Goal: Information Seeking & Learning: Find specific fact

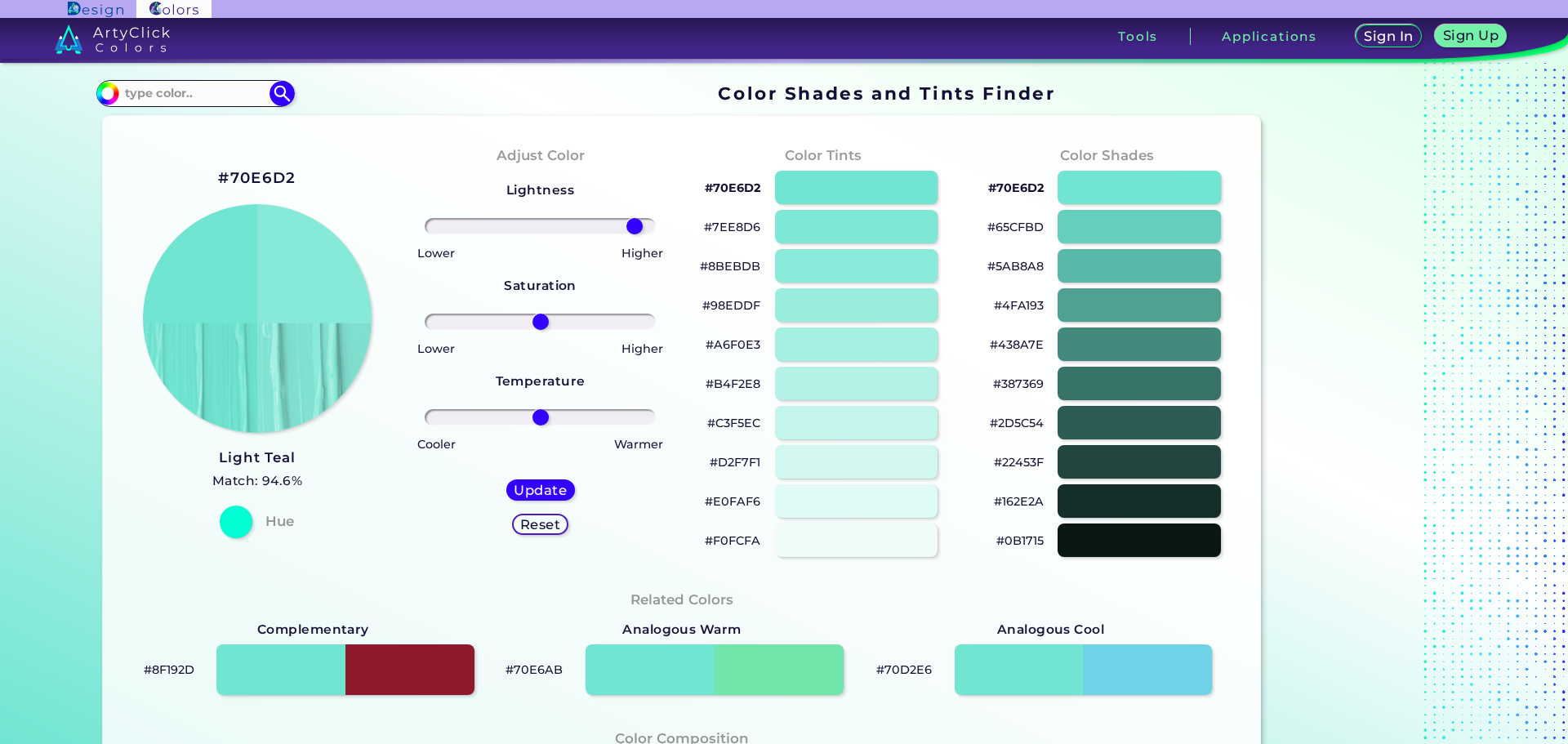
drag, startPoint x: 544, startPoint y: 224, endPoint x: 631, endPoint y: 224, distance: 87.0
click at [631, 224] on input "range" at bounding box center [541, 226] width 232 height 16
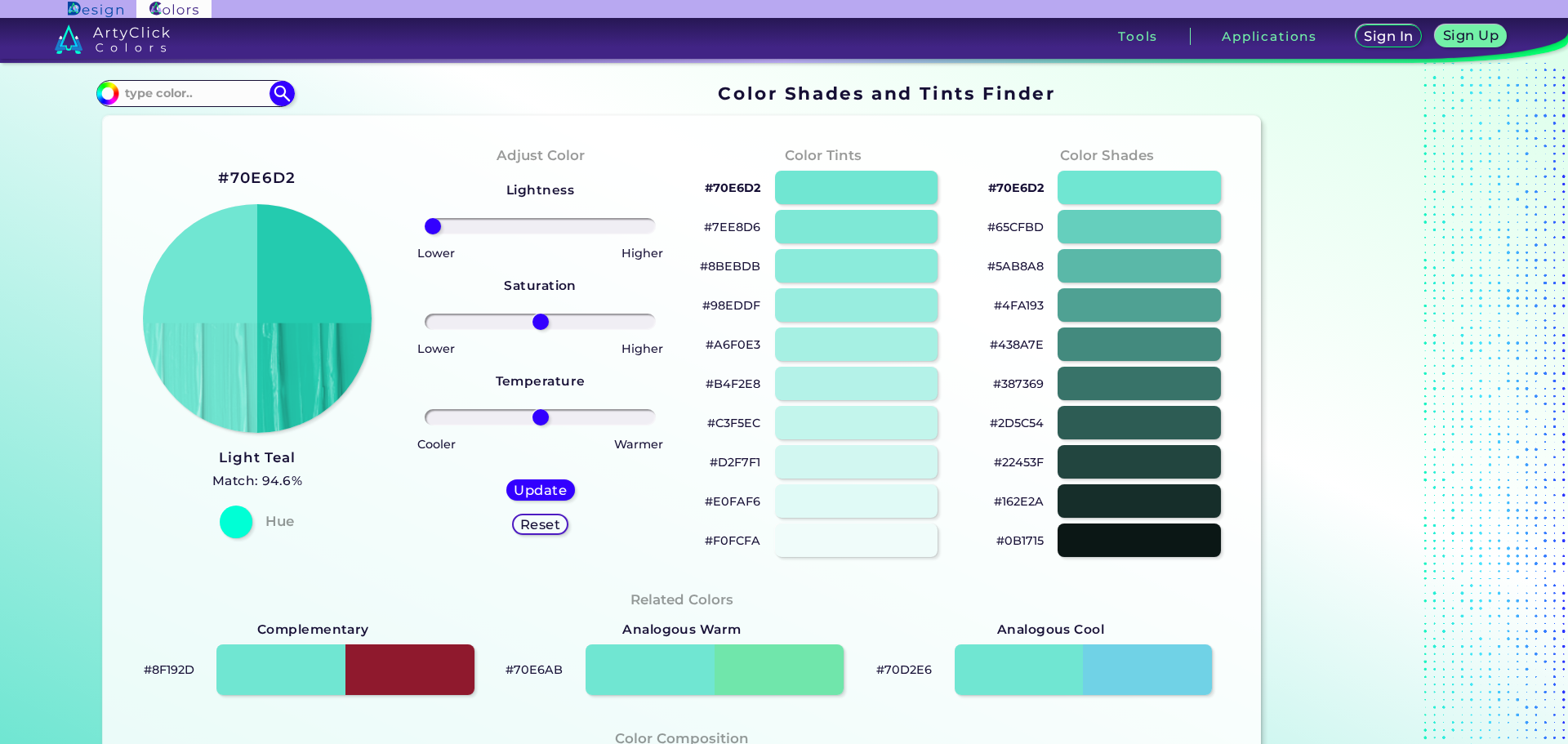
drag, startPoint x: 631, startPoint y: 225, endPoint x: 415, endPoint y: 257, distance: 218.4
type input "-100"
click at [425, 234] on input "range" at bounding box center [541, 226] width 232 height 16
click at [235, 521] on div at bounding box center [236, 521] width 33 height 33
click at [217, 101] on input at bounding box center [195, 93] width 152 height 22
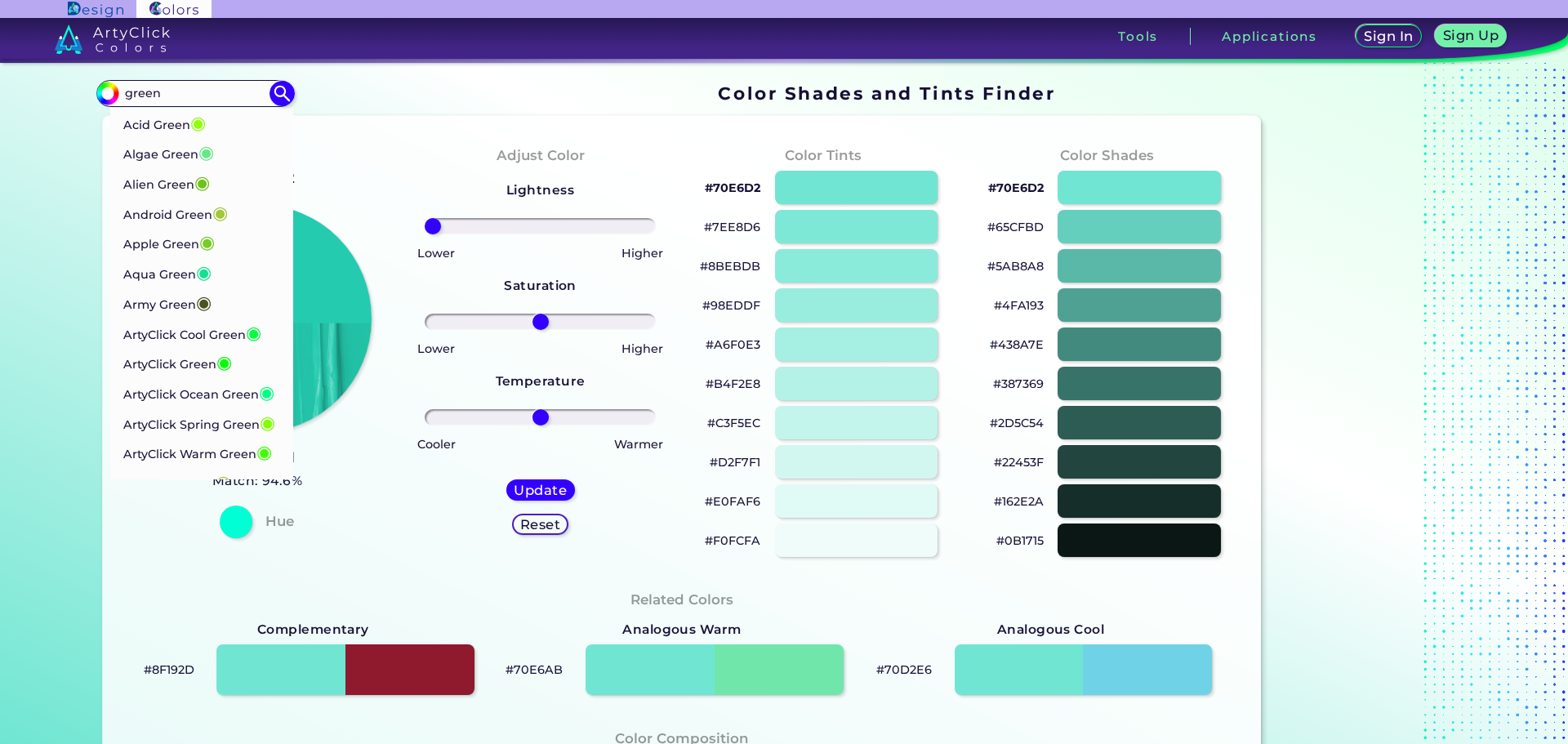
type input "green"
click at [280, 90] on img at bounding box center [282, 94] width 28 height 28
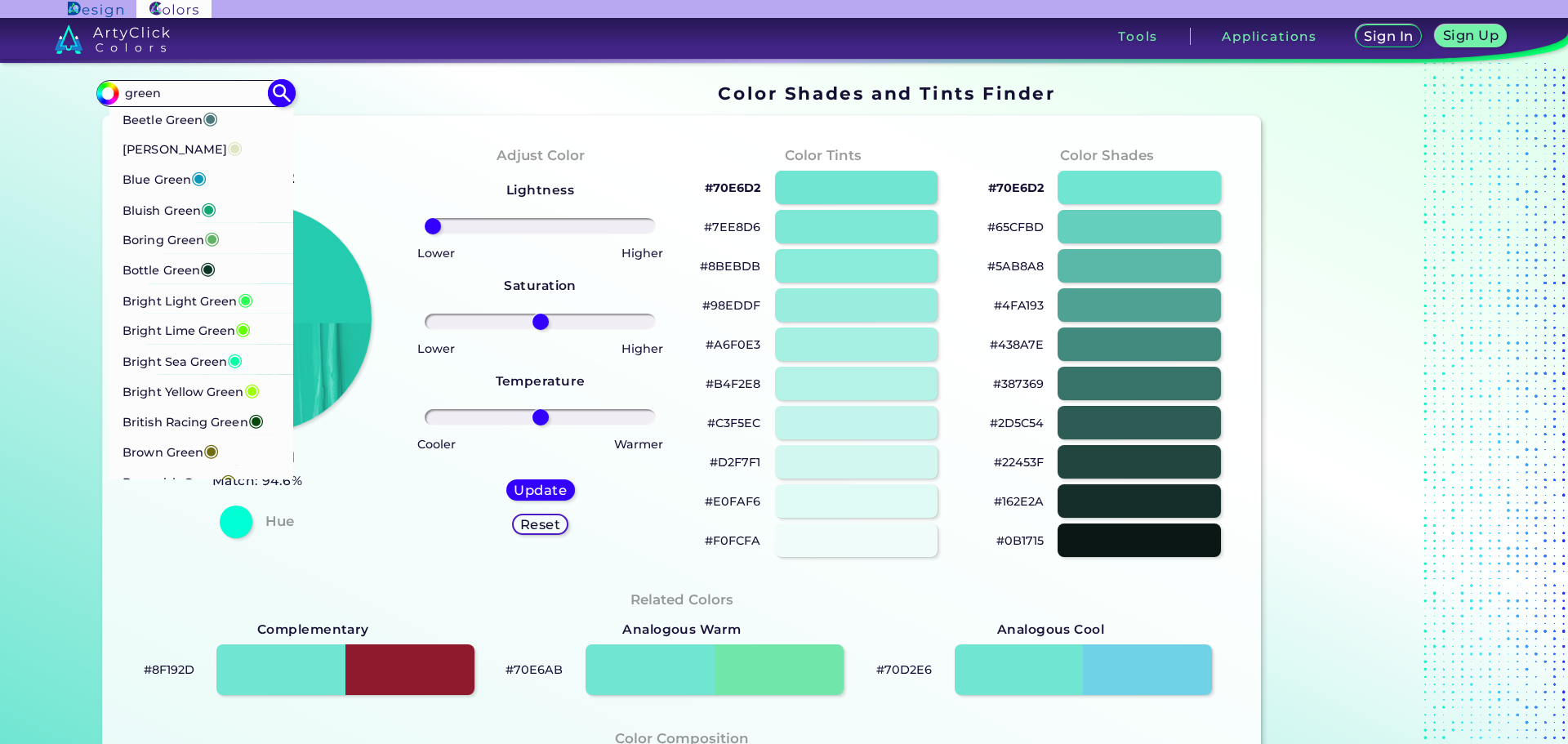
scroll to position [490, 0]
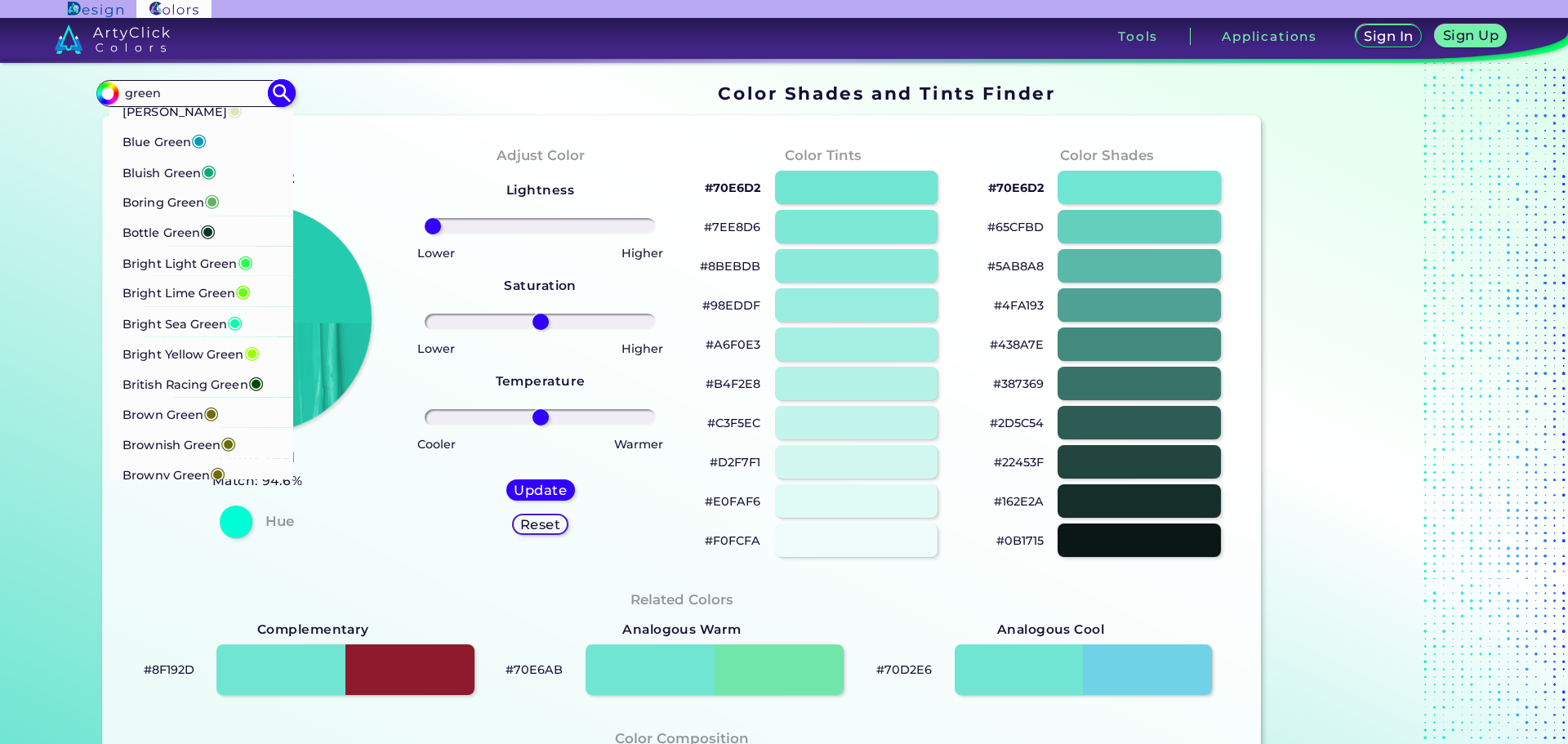
click at [246, 246] on li "Bottle Green ◉" at bounding box center [202, 231] width 185 height 30
type input "#093624"
type input "0"
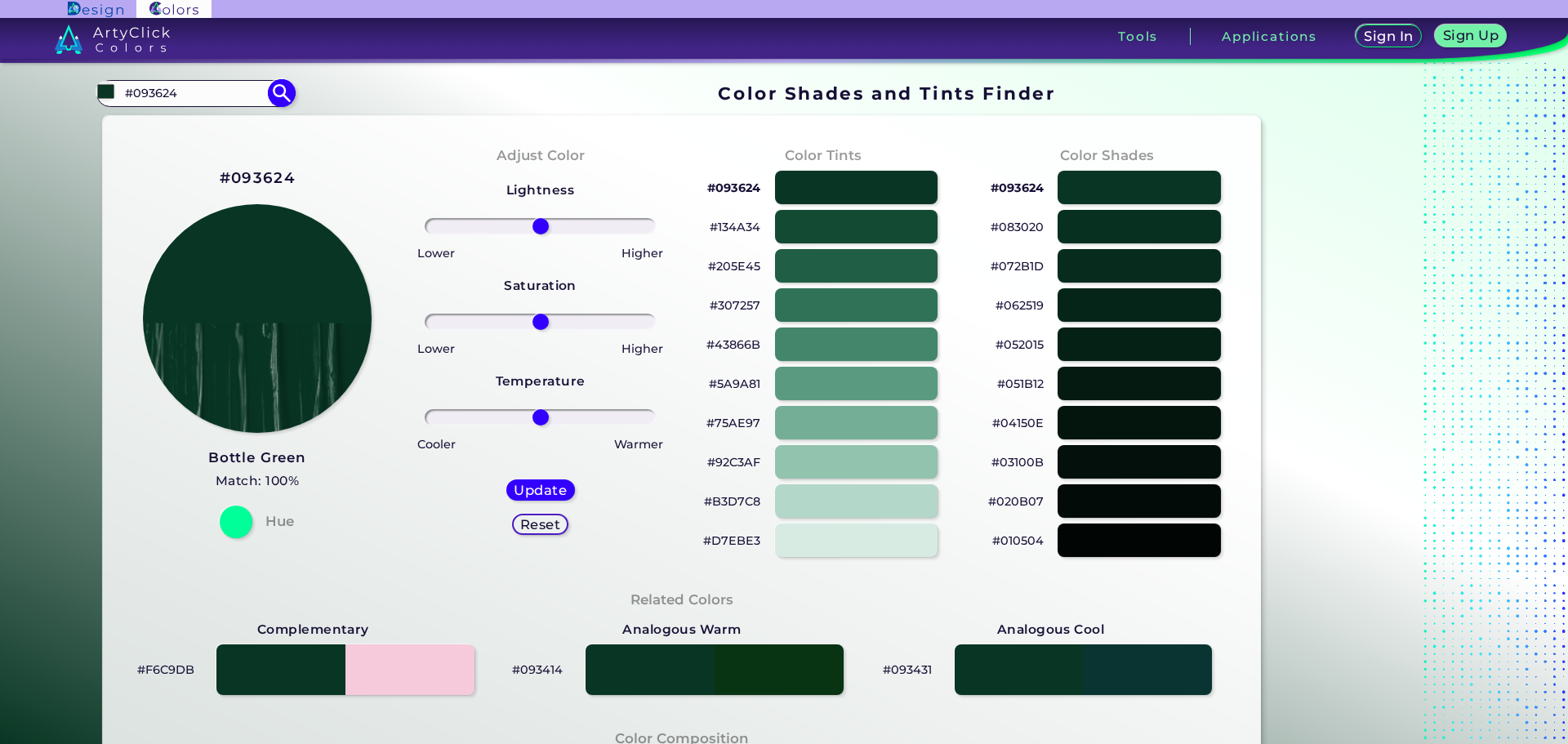
click at [211, 92] on input "#093624" at bounding box center [195, 93] width 152 height 22
click at [268, 89] on img at bounding box center [282, 94] width 28 height 28
click at [280, 92] on img at bounding box center [282, 94] width 28 height 28
click at [234, 94] on input "#093624" at bounding box center [195, 93] width 152 height 22
type input "#"
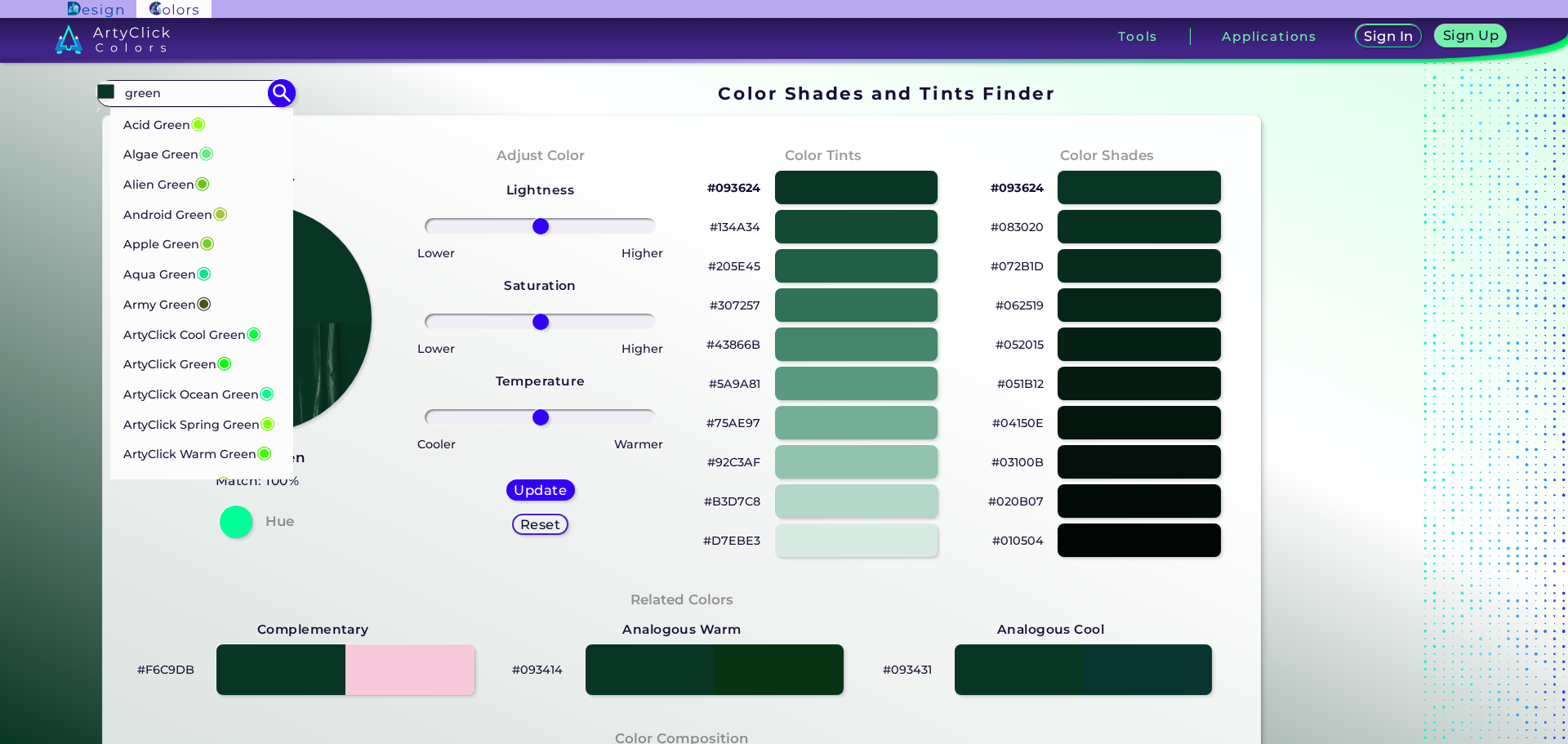
type input "green"
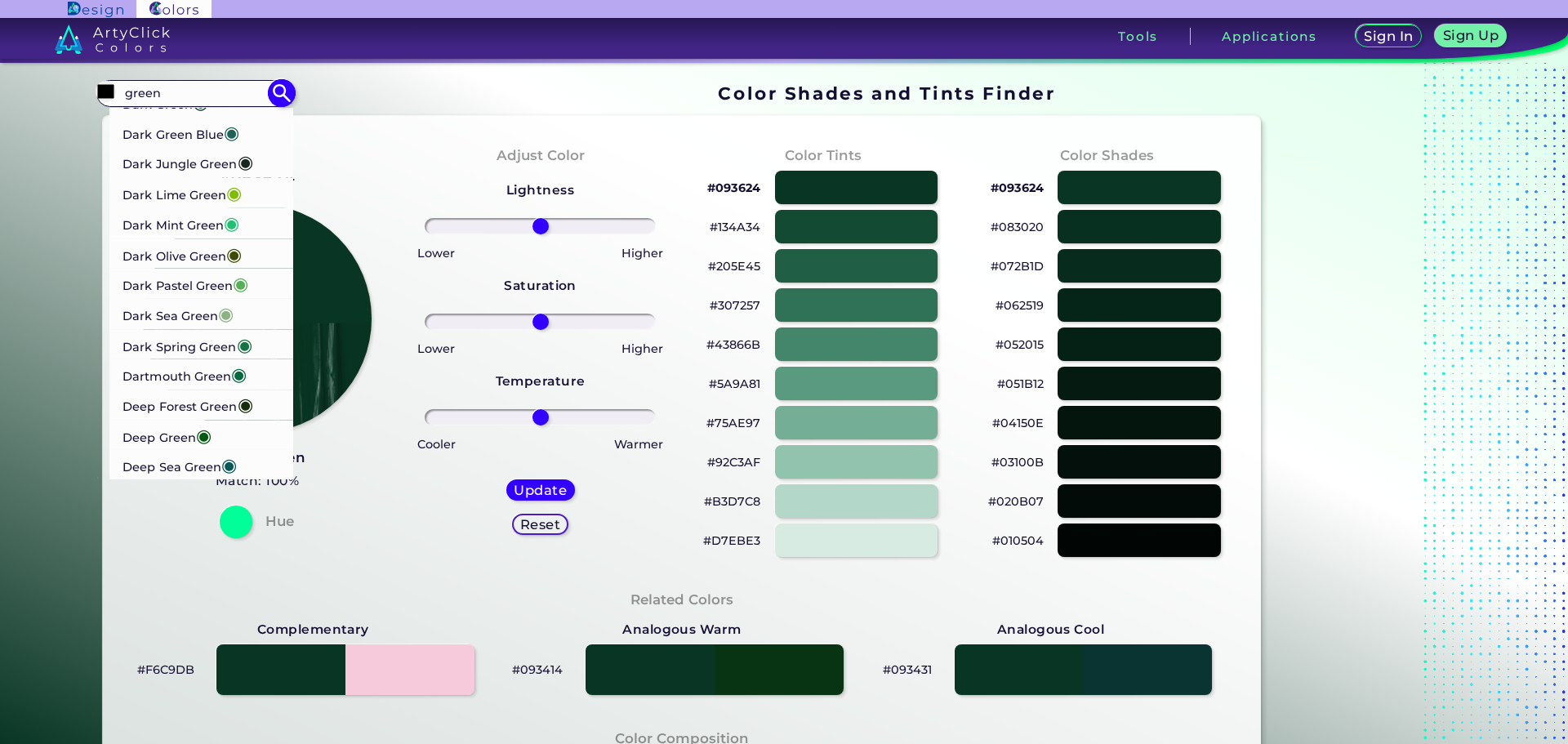
scroll to position [1143, 0]
click at [253, 268] on li "Dark [PERSON_NAME] ◉" at bounding box center [202, 253] width 185 height 30
type input "#3c4d03"
type input "#3C4D03"
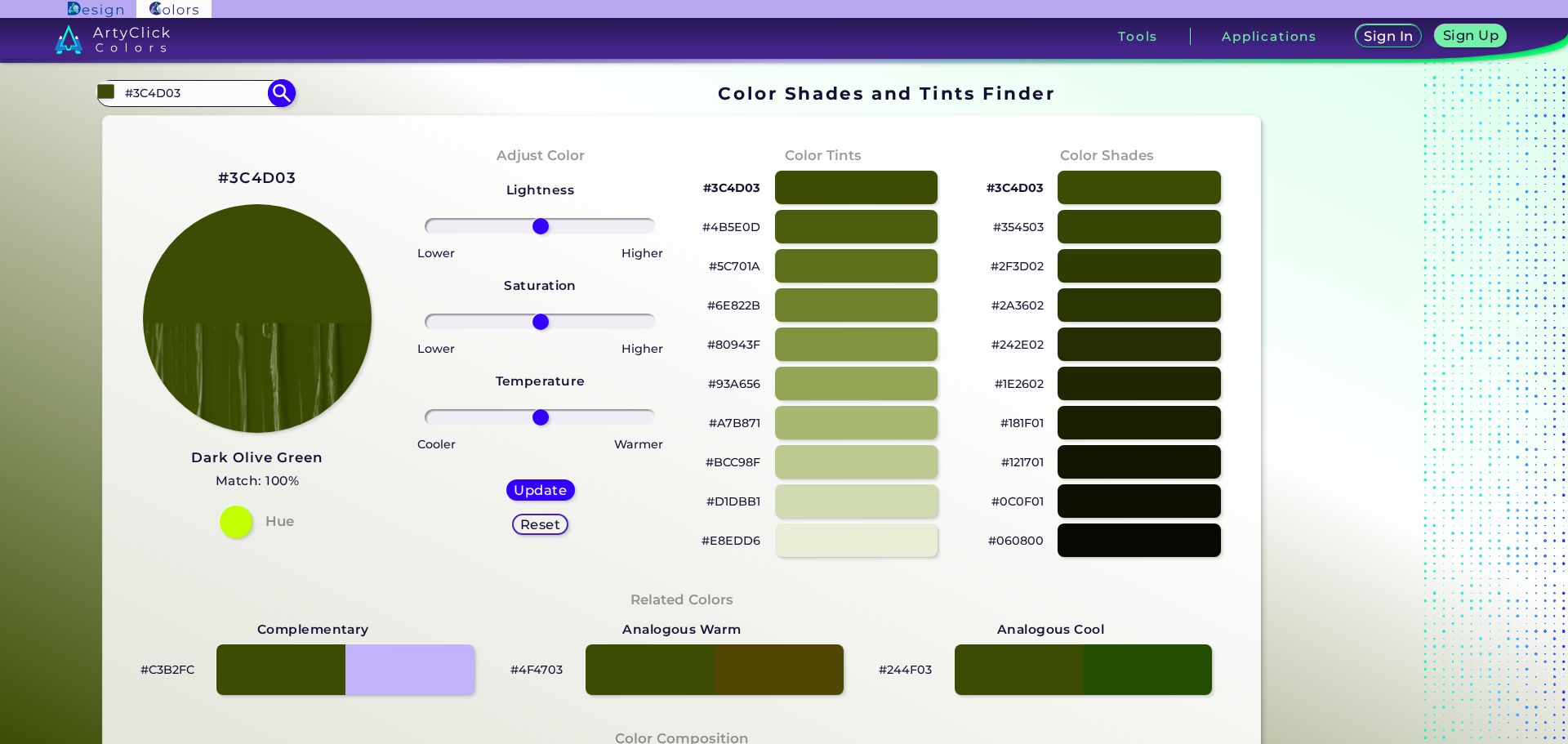
click at [269, 93] on img at bounding box center [282, 94] width 28 height 28
type input "#3c4d03"
click at [236, 87] on input "#3C4D03" at bounding box center [195, 93] width 152 height 22
type input "#"
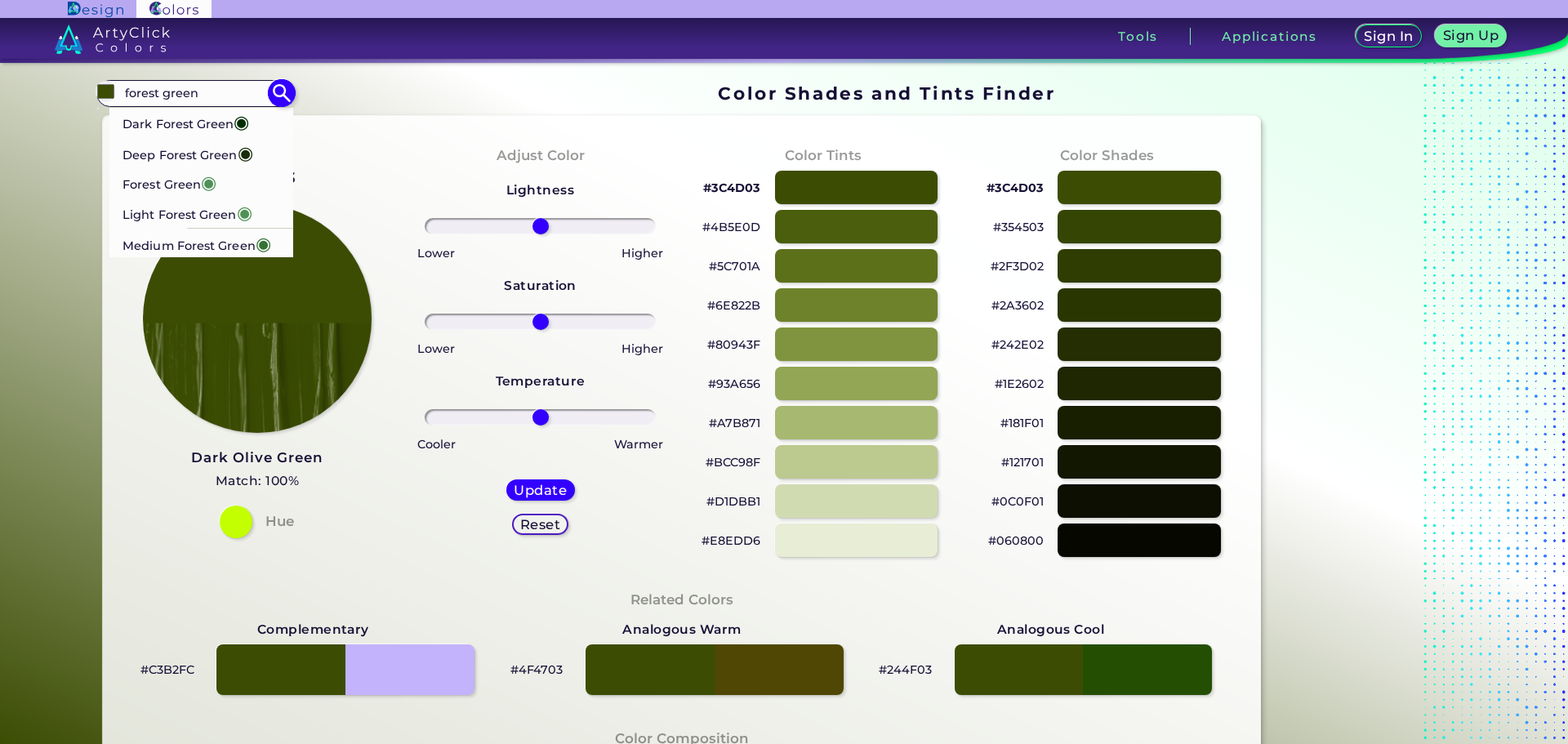
type input "forest green"
click at [257, 115] on li "Dark Forest Green ◉" at bounding box center [202, 122] width 185 height 30
type input "#002d04"
type input "#002D04"
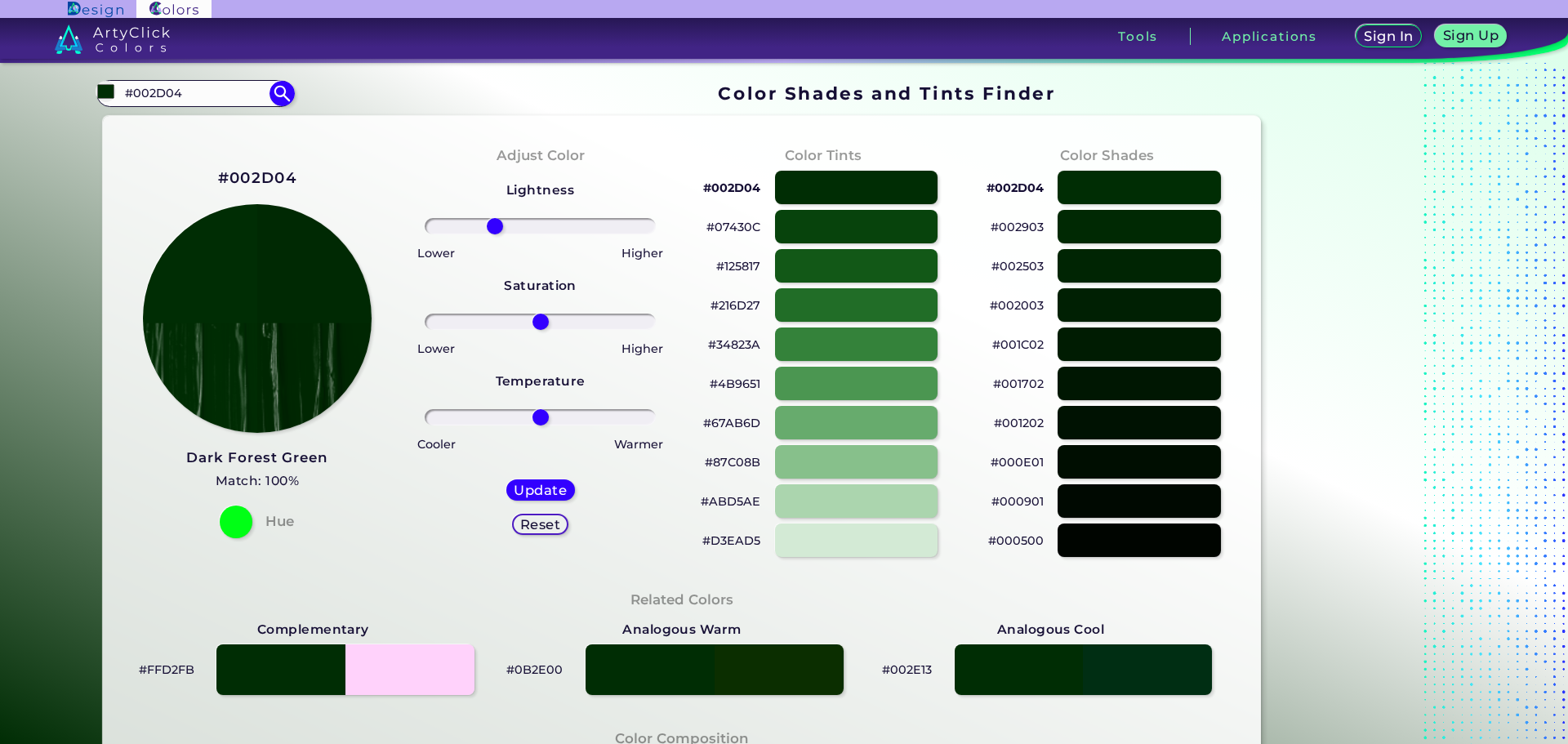
drag, startPoint x: 535, startPoint y: 231, endPoint x: 491, endPoint y: 233, distance: 44.0
click at [491, 233] on input "range" at bounding box center [541, 226] width 232 height 16
drag, startPoint x: 494, startPoint y: 220, endPoint x: 436, endPoint y: 231, distance: 59.0
click at [436, 231] on input "range" at bounding box center [541, 226] width 232 height 16
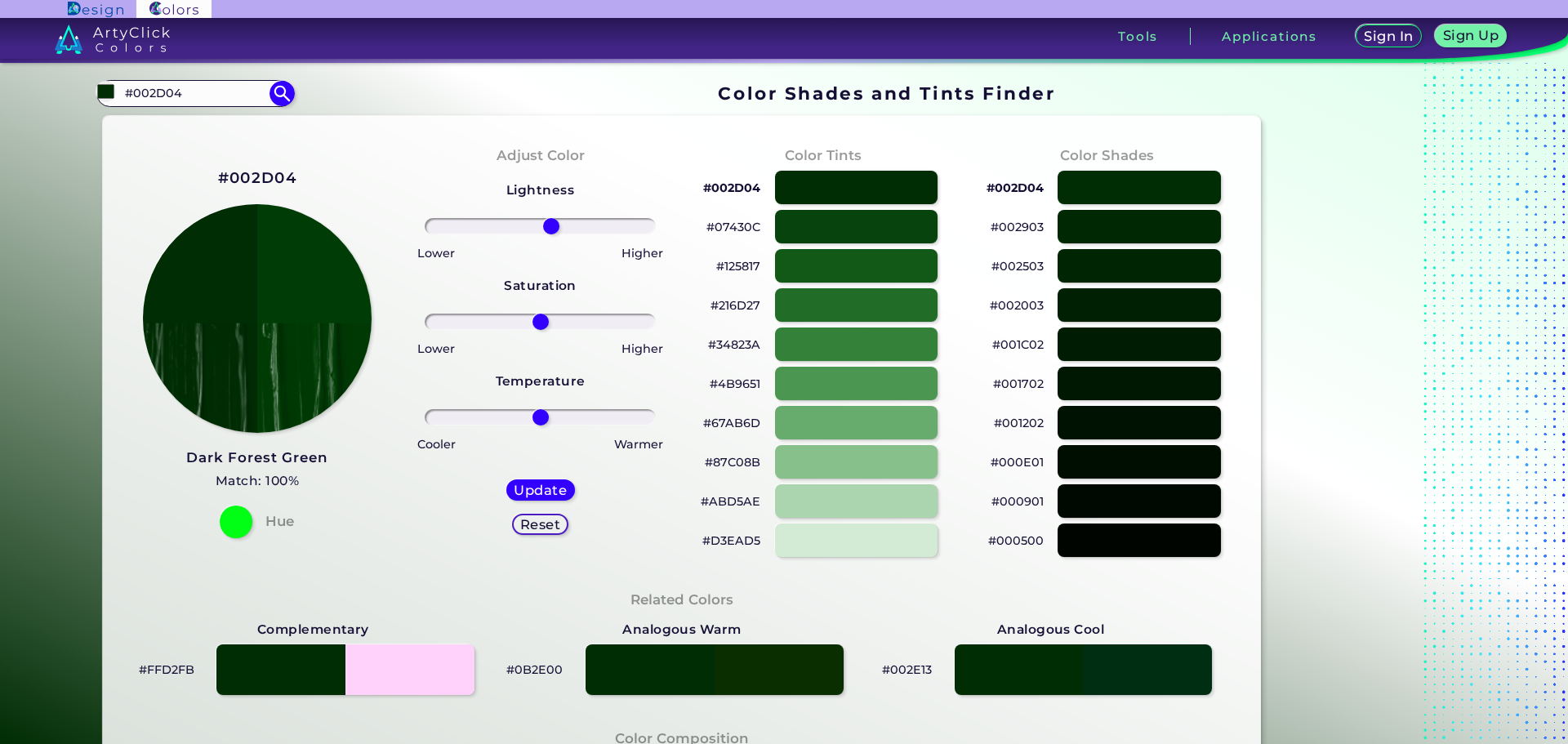
drag, startPoint x: 443, startPoint y: 231, endPoint x: 547, endPoint y: 211, distance: 105.9
type input "10"
click at [547, 218] on input "range" at bounding box center [541, 226] width 232 height 16
drag, startPoint x: 535, startPoint y: 321, endPoint x: 425, endPoint y: 315, distance: 110.2
type input "-100"
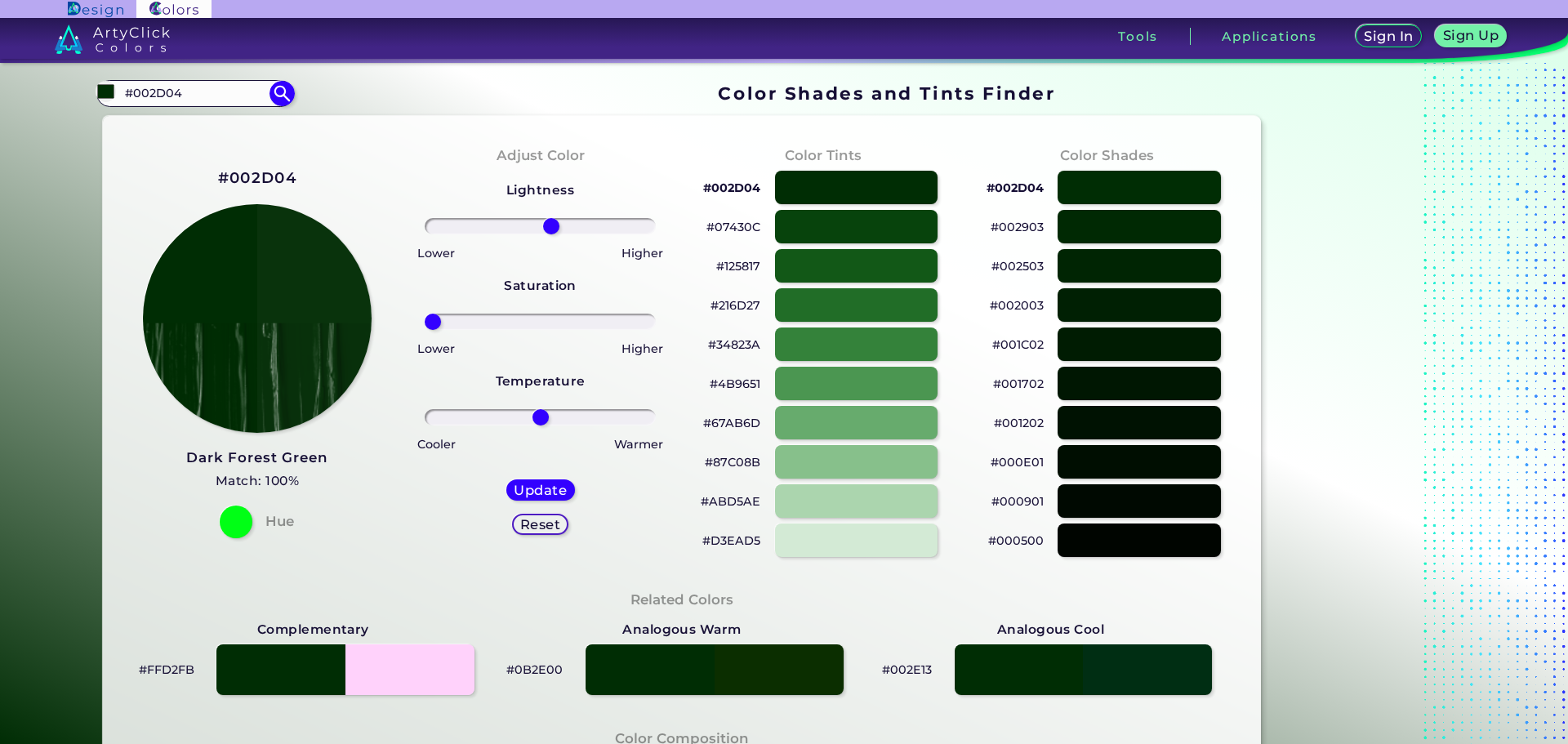
click at [425, 315] on input "range" at bounding box center [541, 322] width 232 height 16
drag, startPoint x: 543, startPoint y: 228, endPoint x: 554, endPoint y: 238, distance: 14.9
type input "16"
click at [554, 234] on input "range" at bounding box center [541, 226] width 232 height 16
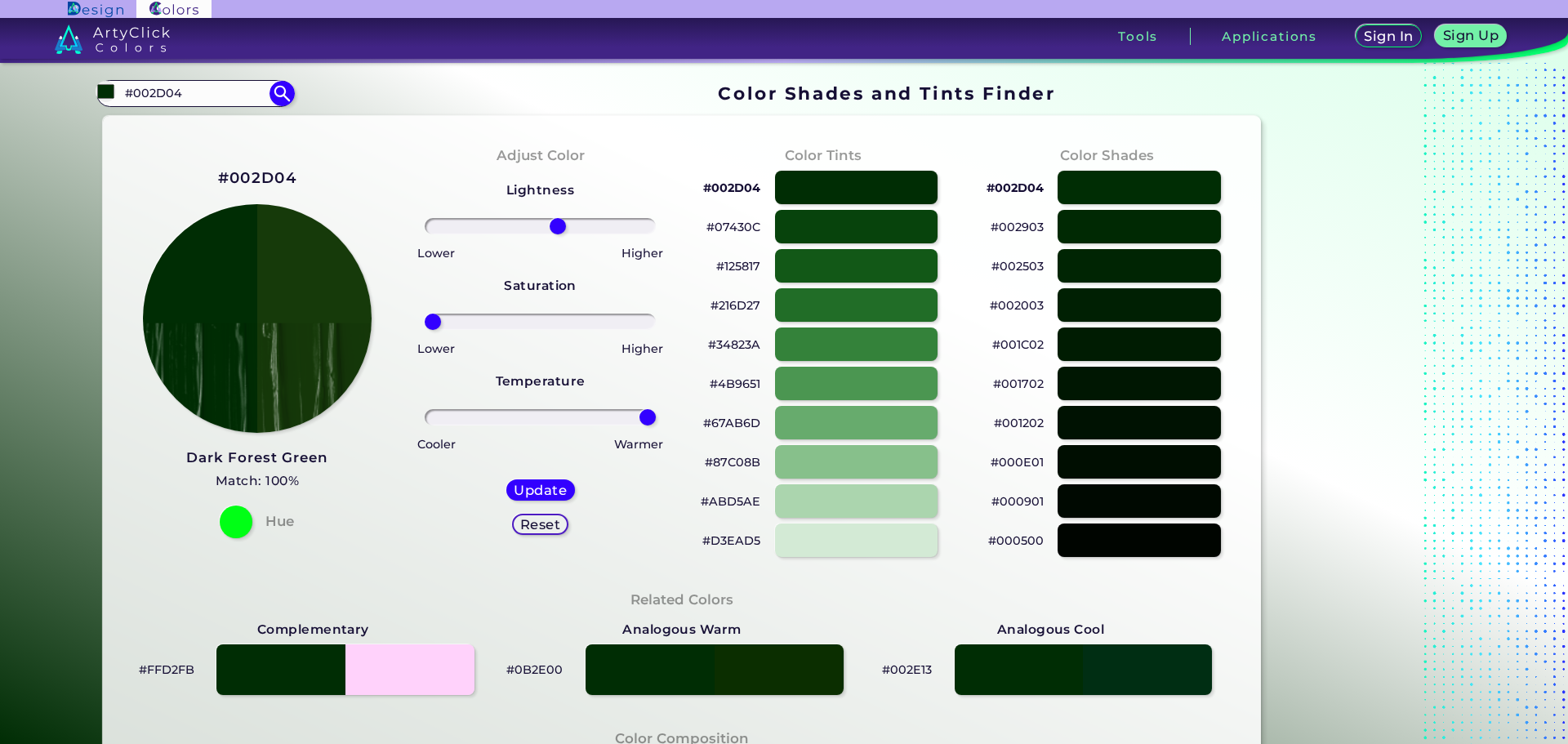
drag, startPoint x: 537, startPoint y: 413, endPoint x: 693, endPoint y: 419, distance: 156.1
type input "100"
click at [656, 419] on input "range" at bounding box center [541, 417] width 232 height 16
type input "13"
click at [551, 223] on input "range" at bounding box center [541, 226] width 232 height 16
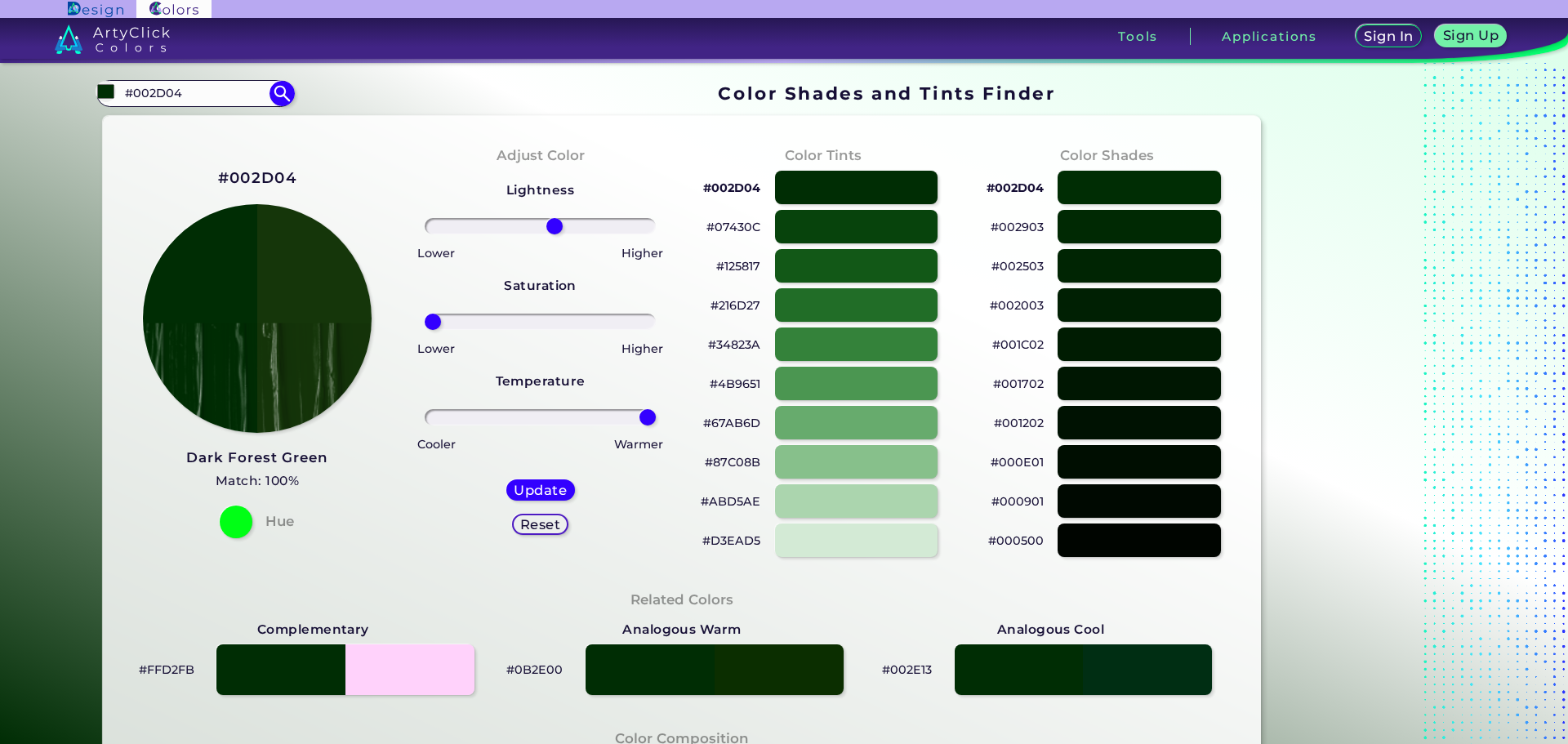
scroll to position [81, 0]
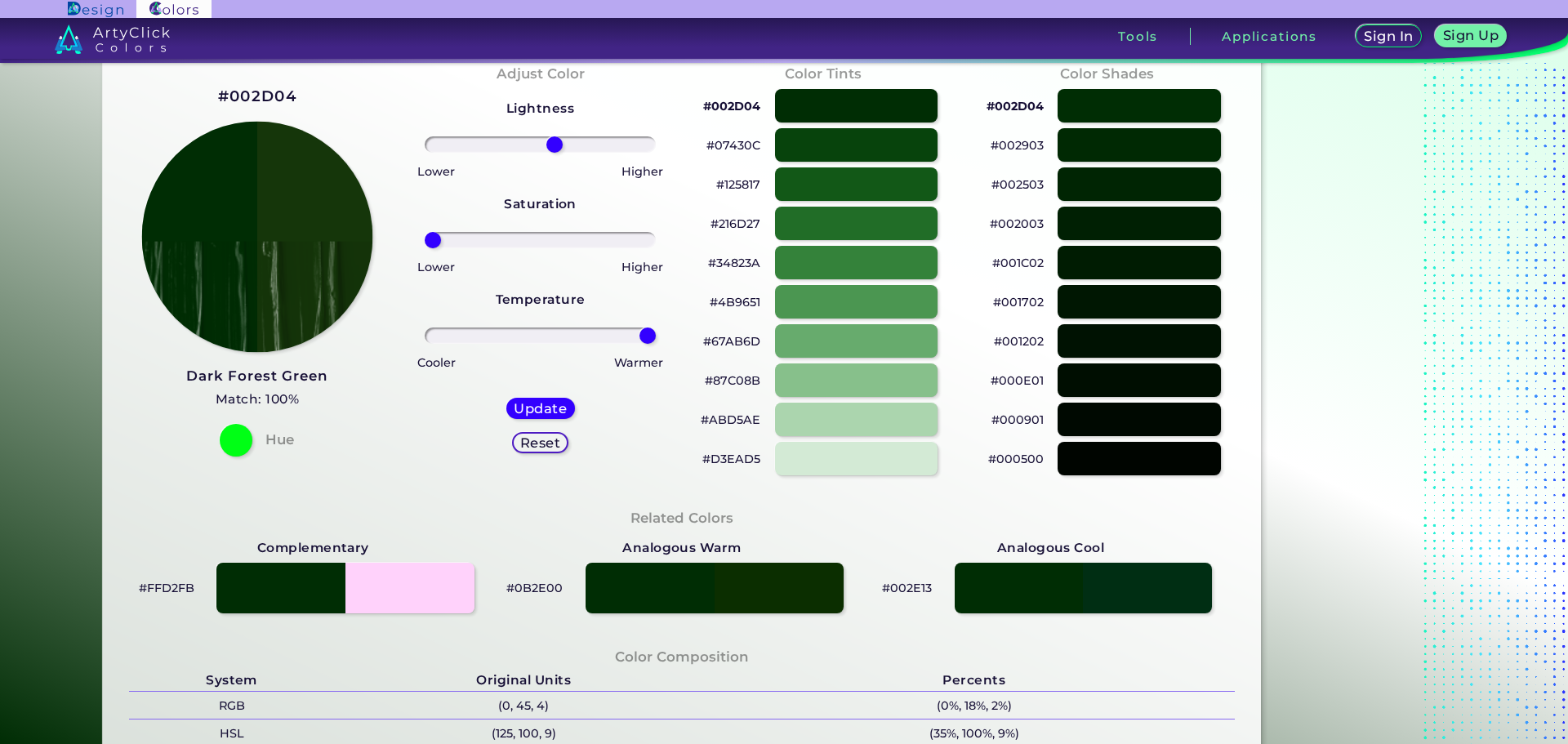
click at [313, 252] on img at bounding box center [258, 238] width 232 height 232
click at [312, 252] on img at bounding box center [258, 238] width 232 height 232
click at [309, 252] on img at bounding box center [258, 238] width 232 height 232
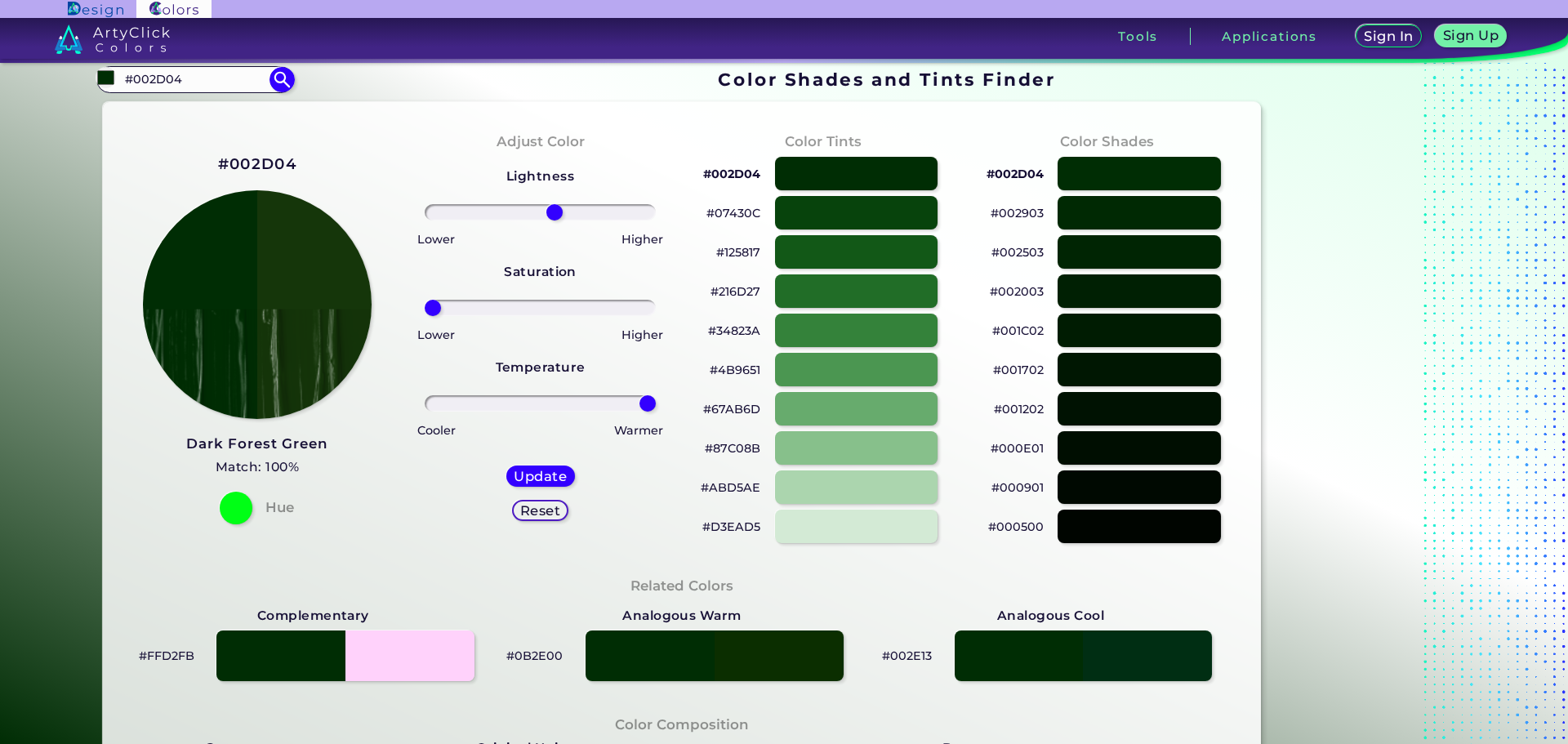
scroll to position [0, 0]
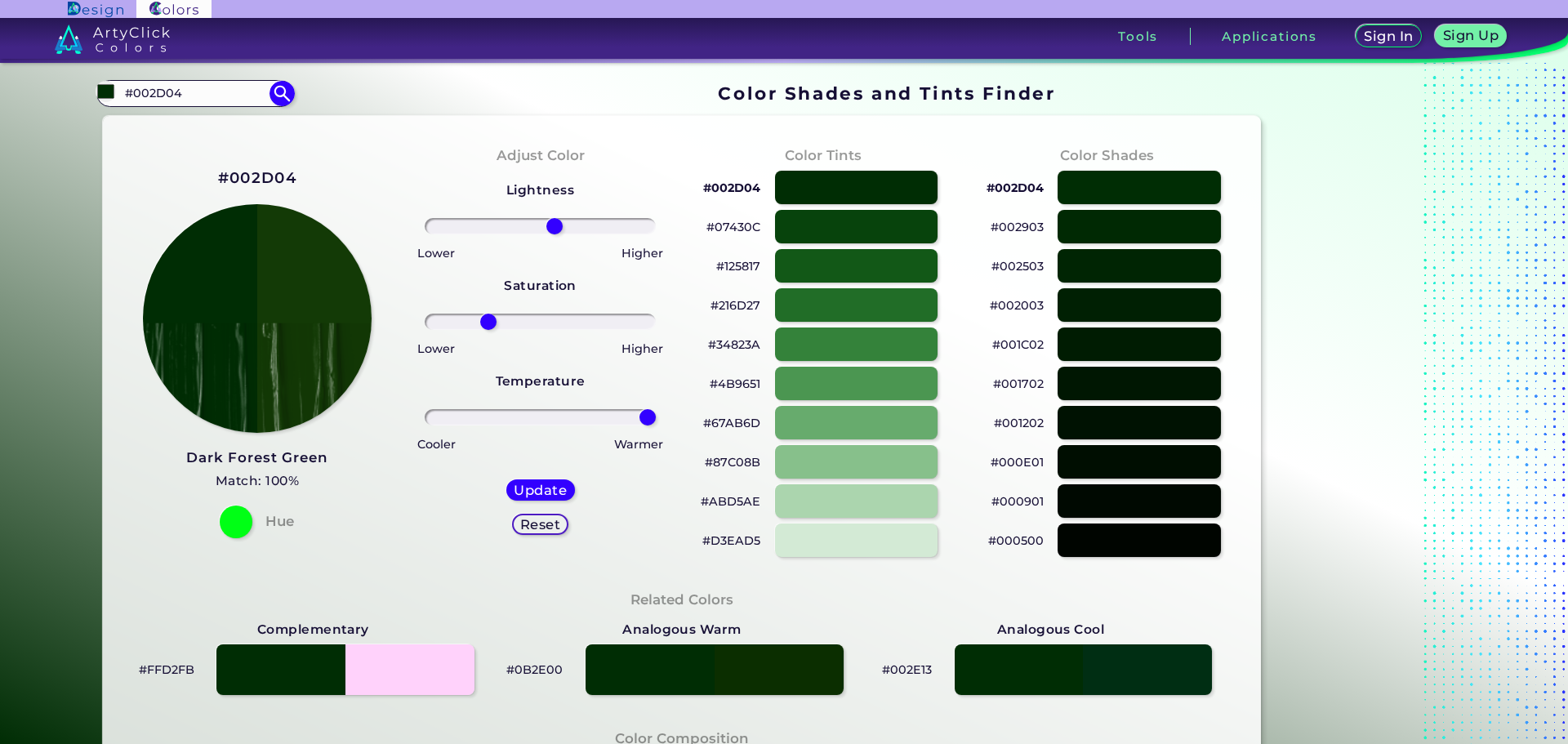
drag, startPoint x: 431, startPoint y: 323, endPoint x: 484, endPoint y: 318, distance: 53.2
click at [484, 318] on input "range" at bounding box center [541, 322] width 232 height 16
drag, startPoint x: 484, startPoint y: 318, endPoint x: 416, endPoint y: 329, distance: 68.9
type input "-100"
click at [425, 329] on input "range" at bounding box center [541, 322] width 232 height 16
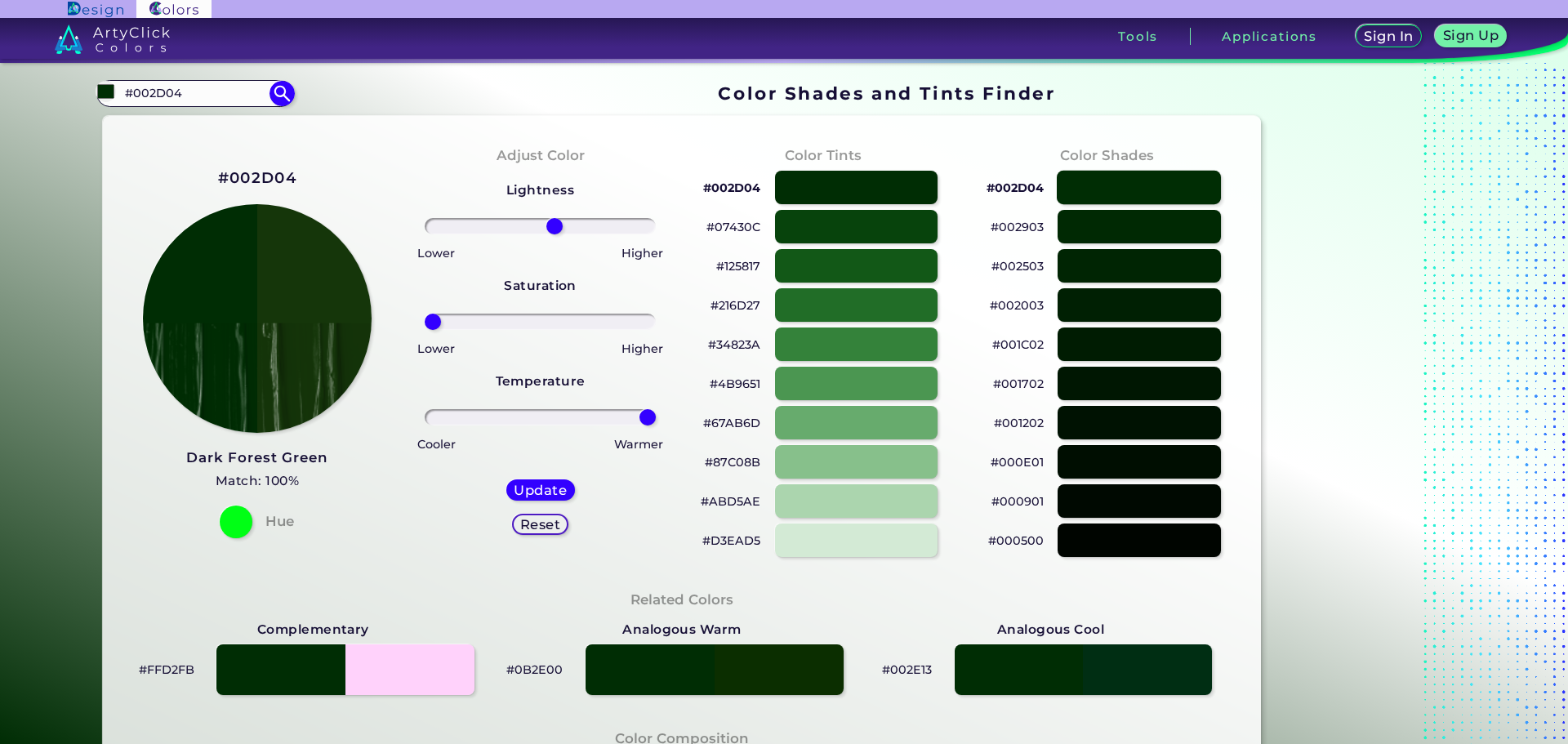
click at [1133, 177] on div at bounding box center [1139, 187] width 164 height 34
type input "#002d04"
type input "0"
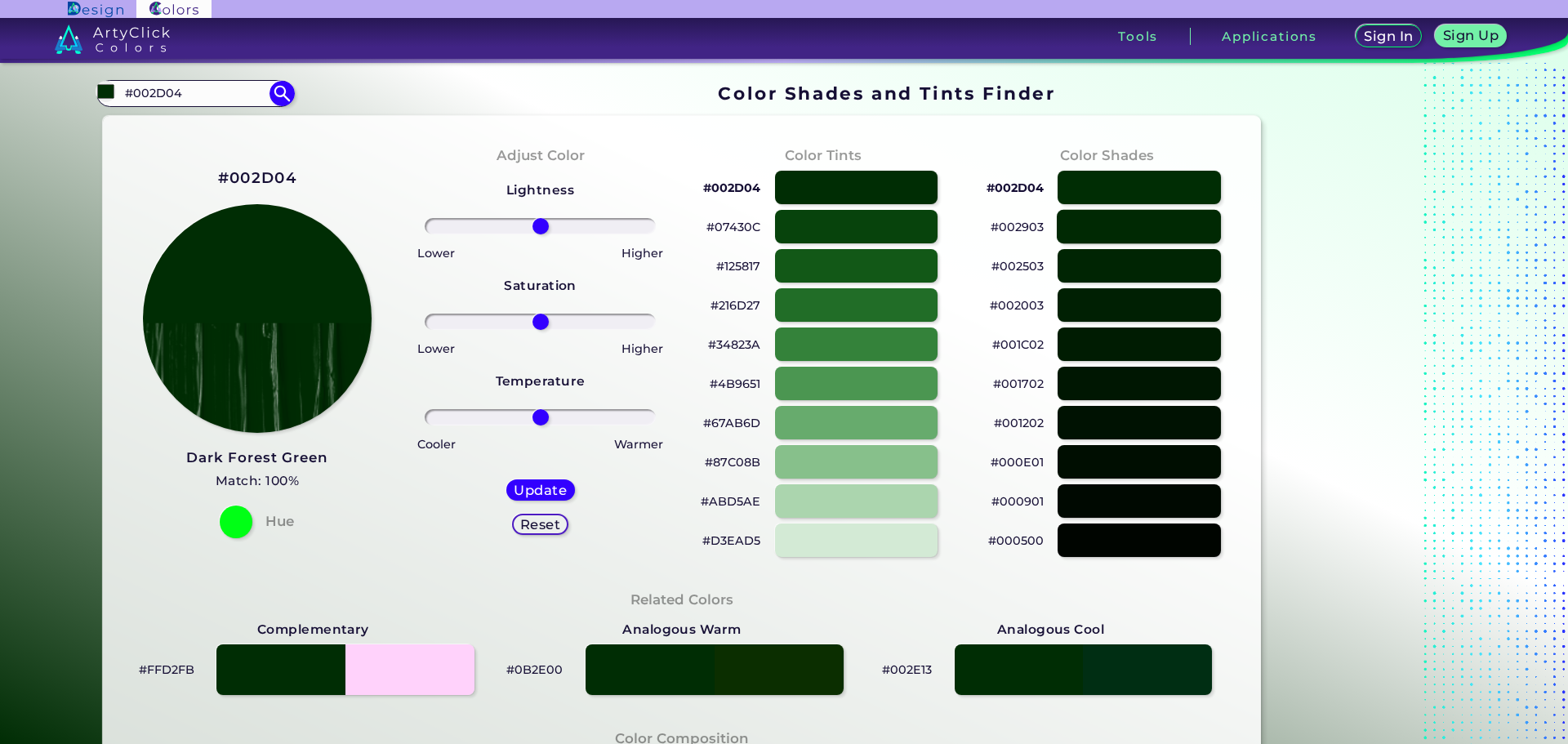
click at [1143, 216] on div at bounding box center [1139, 227] width 164 height 34
click at [1146, 180] on div at bounding box center [1139, 187] width 164 height 34
click at [1075, 188] on div at bounding box center [1139, 187] width 164 height 34
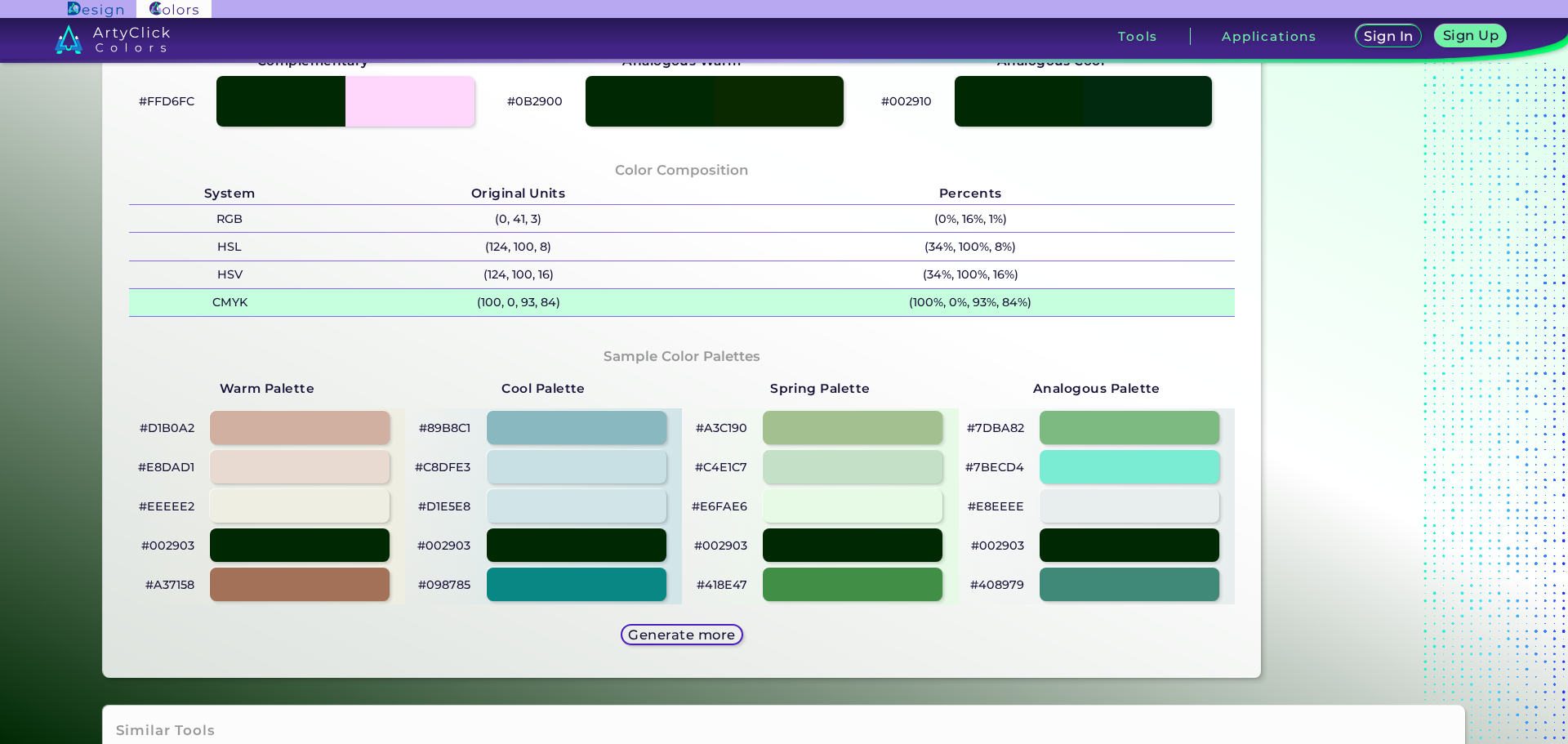
scroll to position [572, 0]
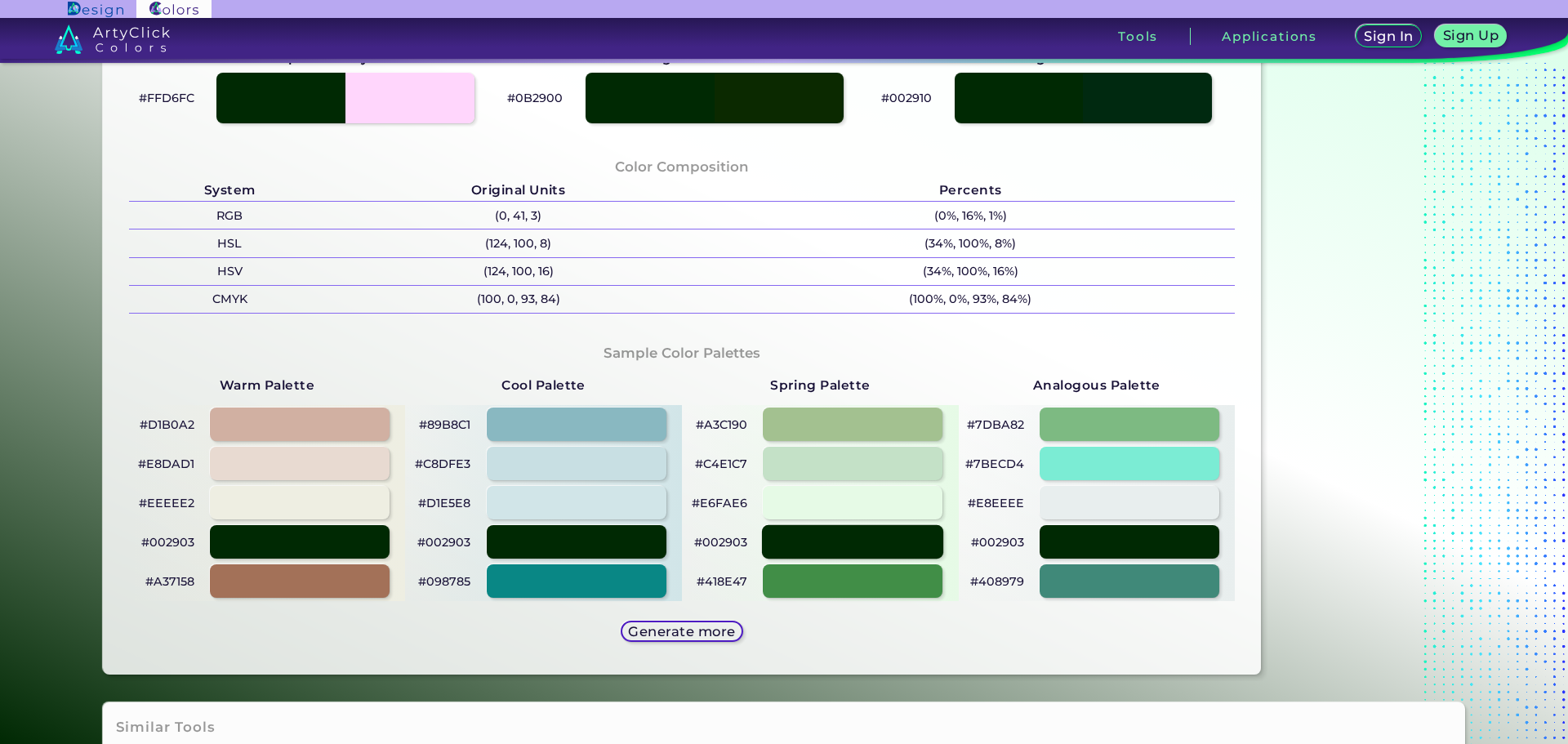
click at [895, 543] on div at bounding box center [852, 542] width 181 height 34
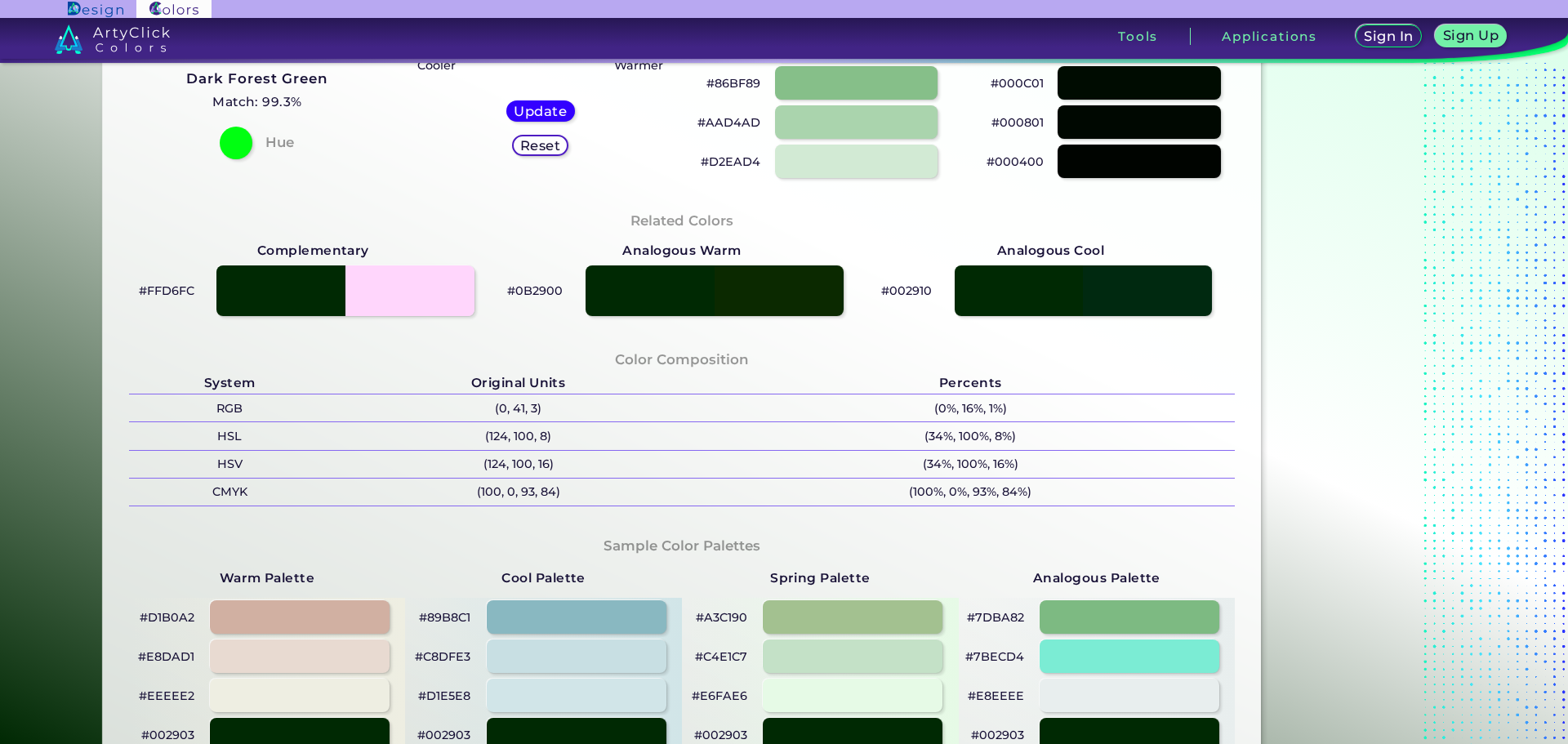
scroll to position [408, 0]
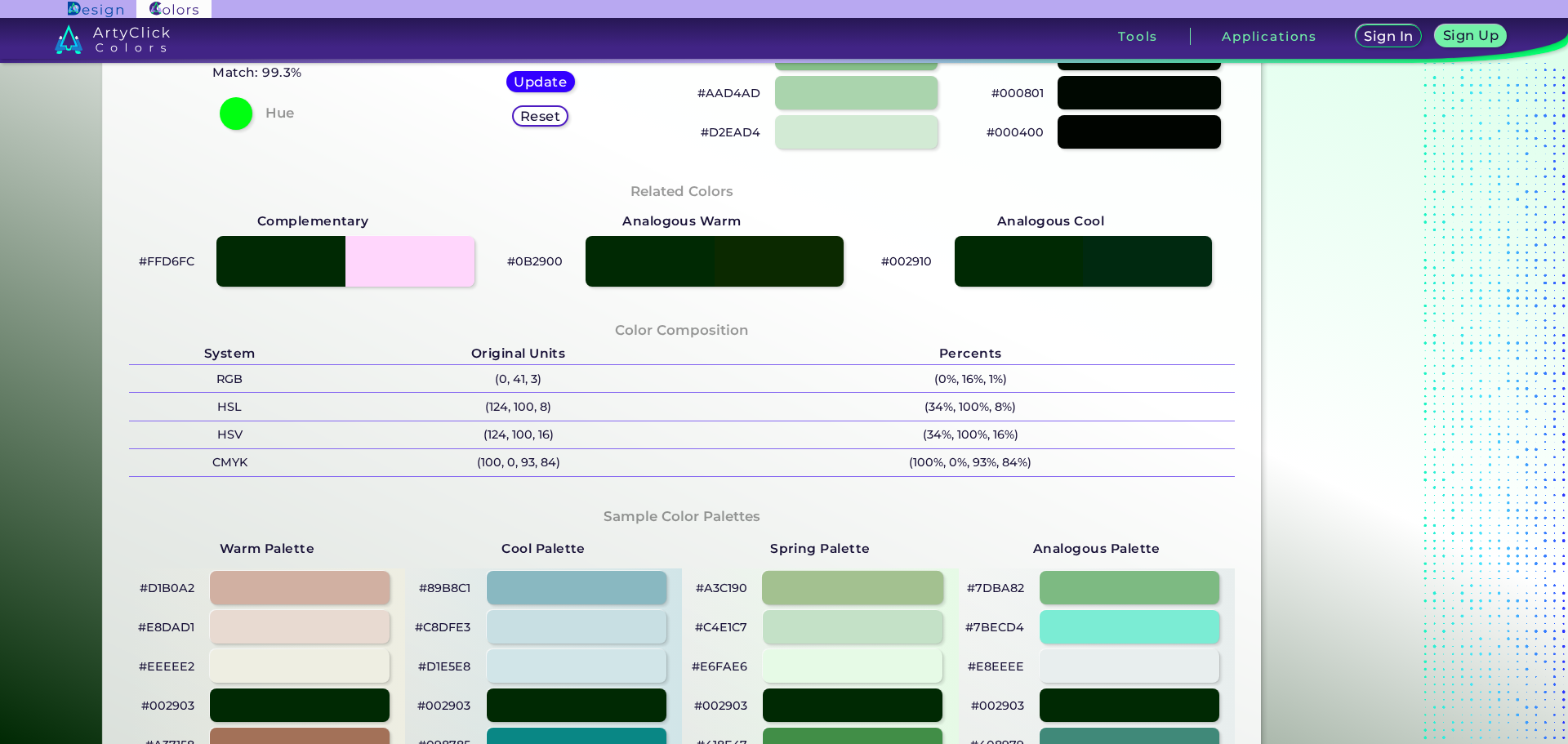
click at [847, 576] on div at bounding box center [852, 588] width 181 height 34
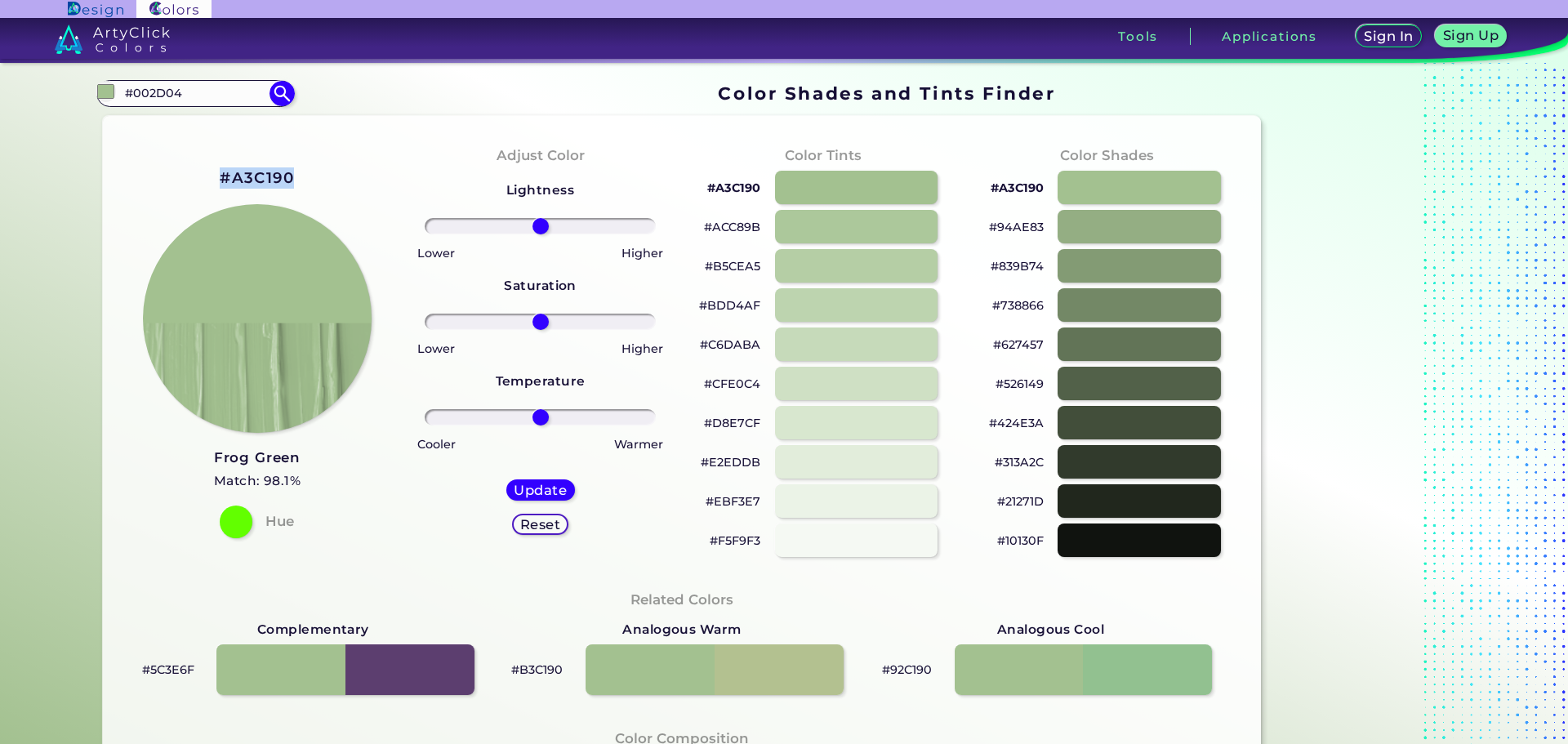
drag, startPoint x: 218, startPoint y: 177, endPoint x: 302, endPoint y: 179, distance: 84.0
click at [302, 179] on div "#A3C190 Frog Green Match: 98.1% Hue" at bounding box center [257, 351] width 284 height 444
copy h2 "#A3C190"
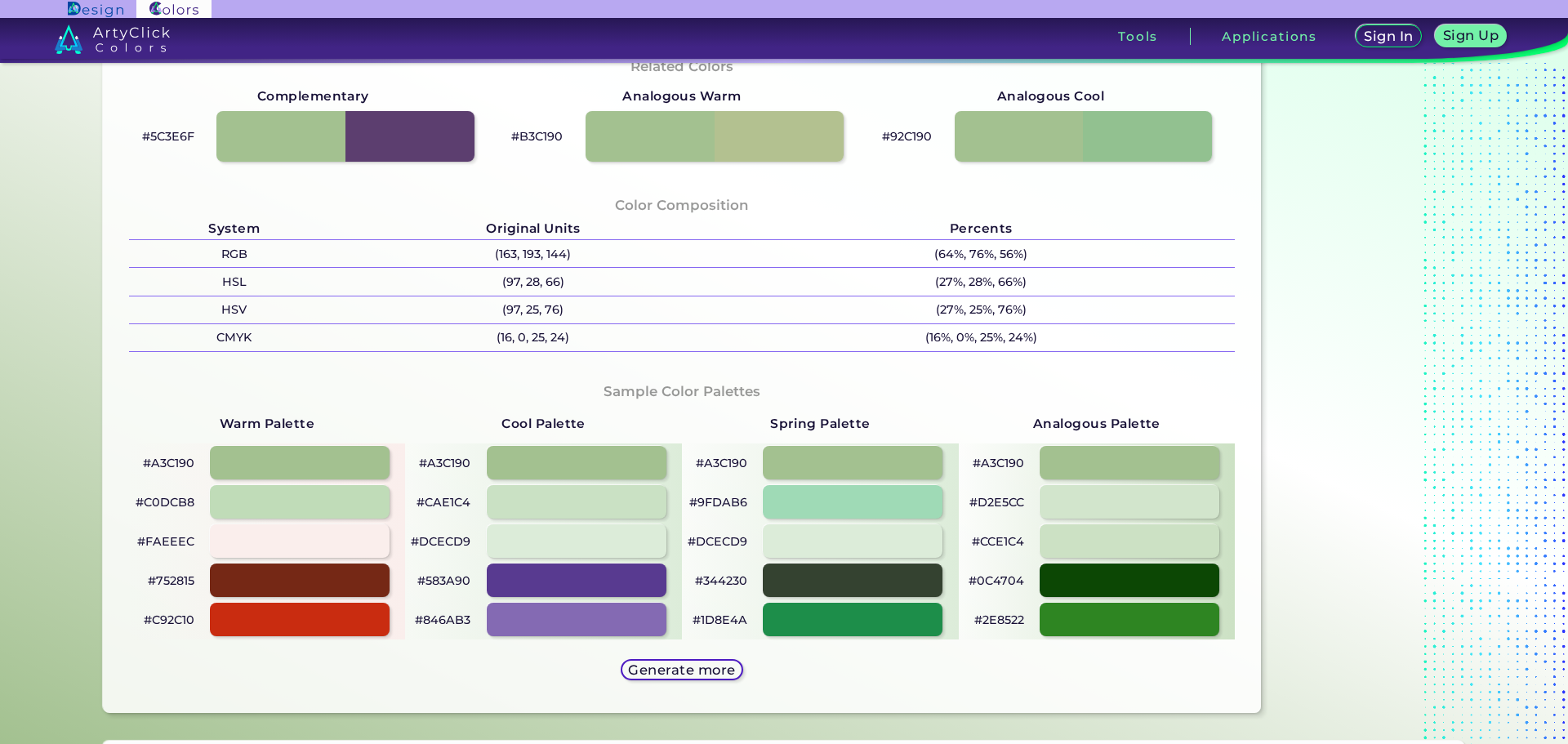
scroll to position [653, 0]
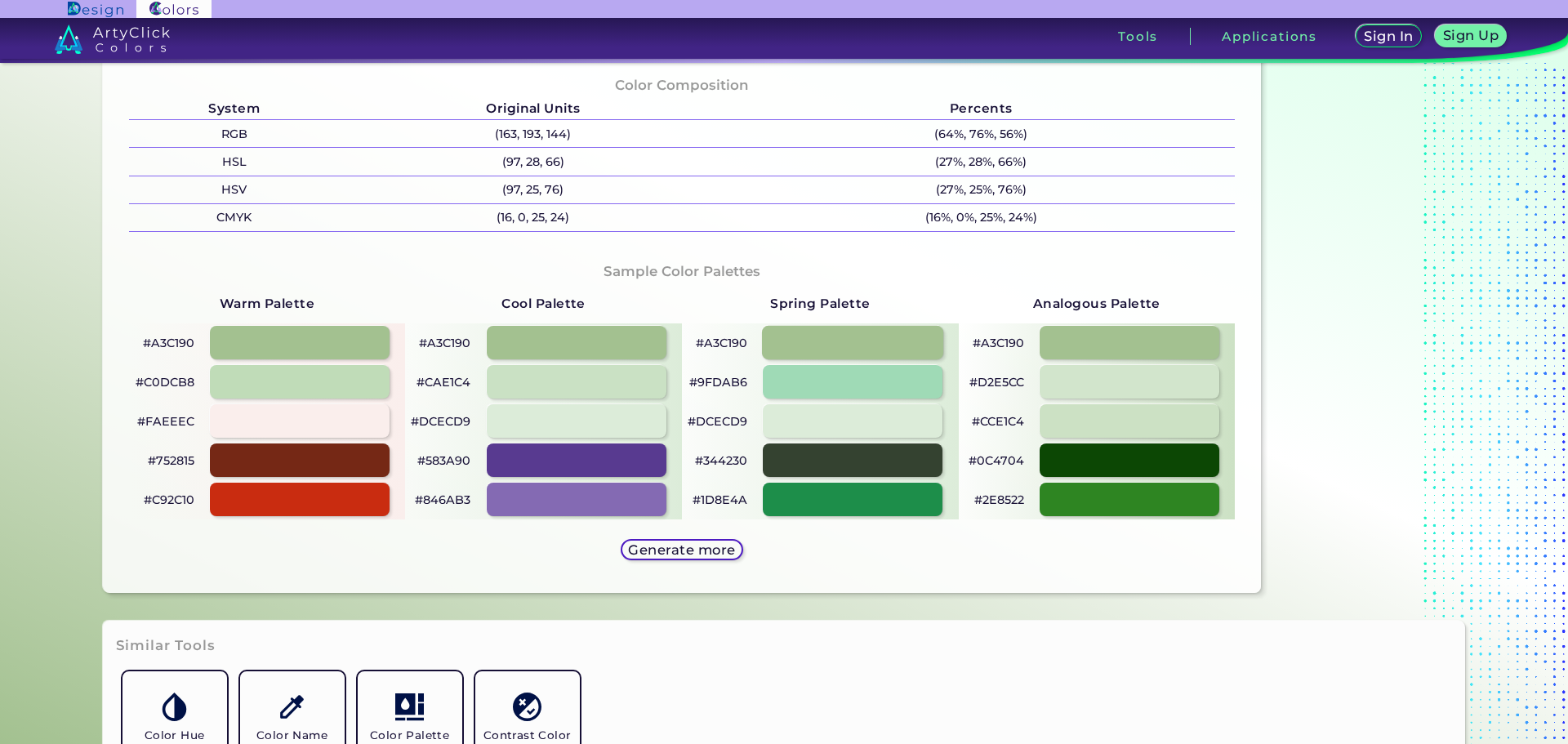
click at [843, 343] on div at bounding box center [852, 343] width 181 height 34
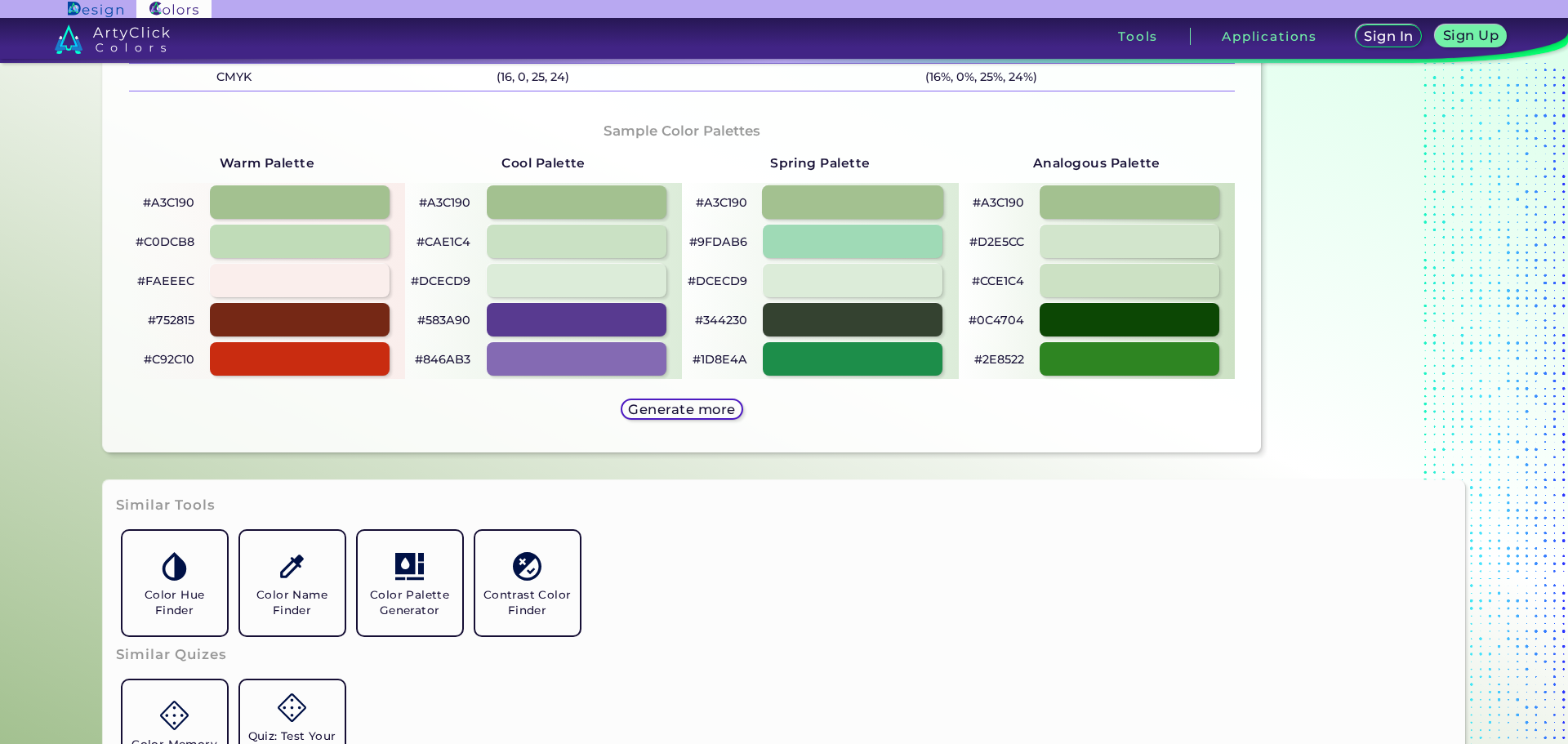
scroll to position [735, 0]
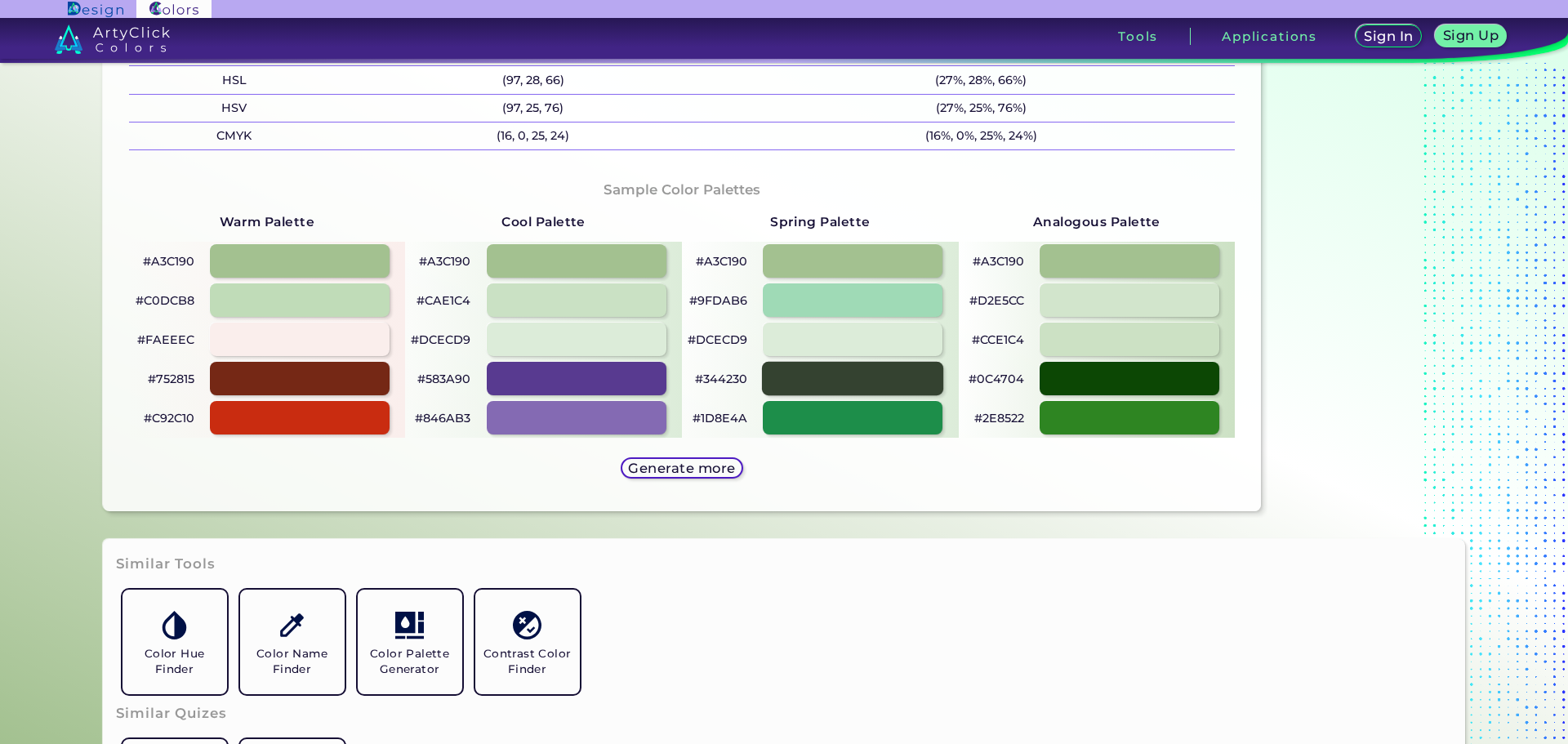
click at [858, 364] on div at bounding box center [852, 378] width 181 height 34
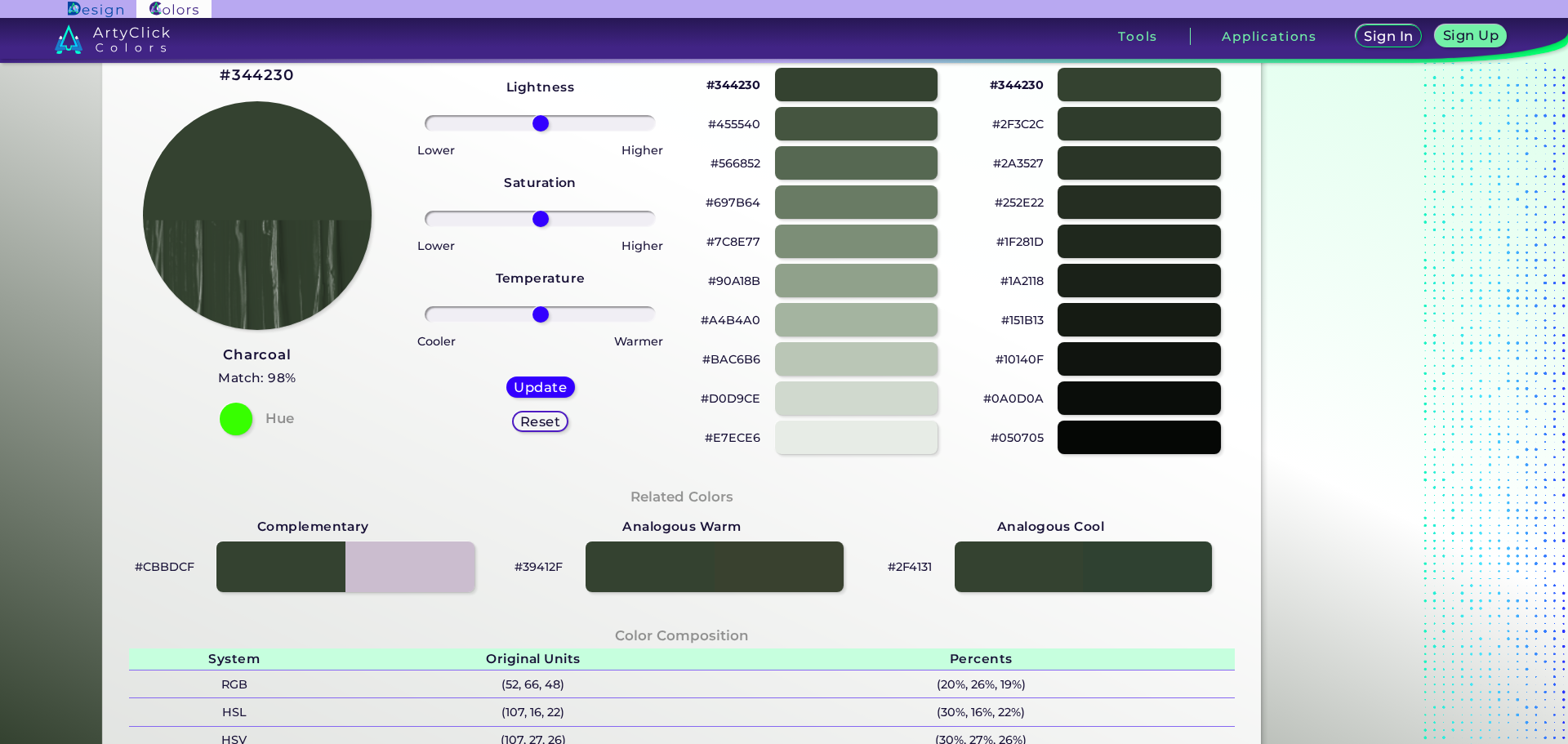
scroll to position [572, 0]
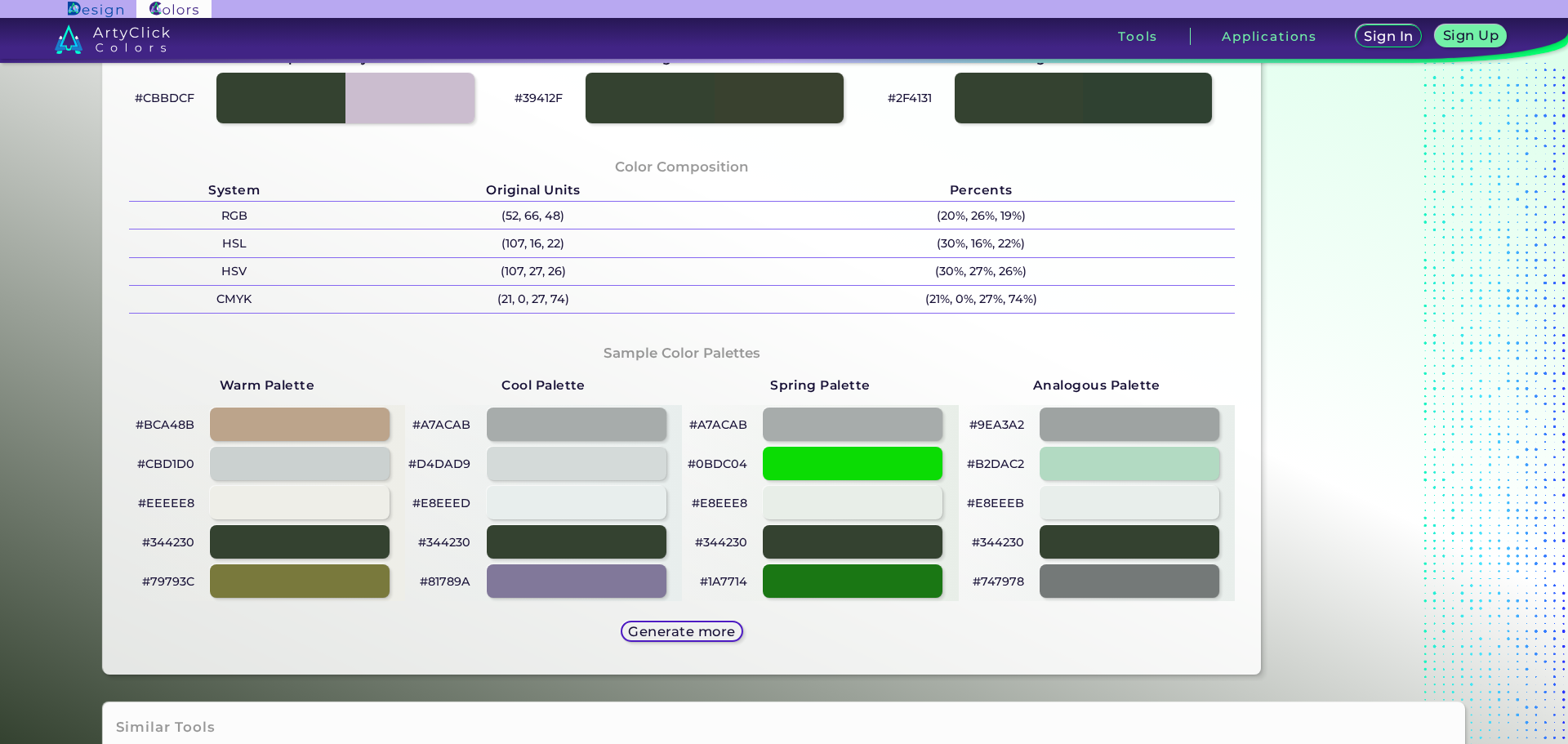
click at [823, 380] on strong "Spring Palette" at bounding box center [820, 385] width 101 height 16
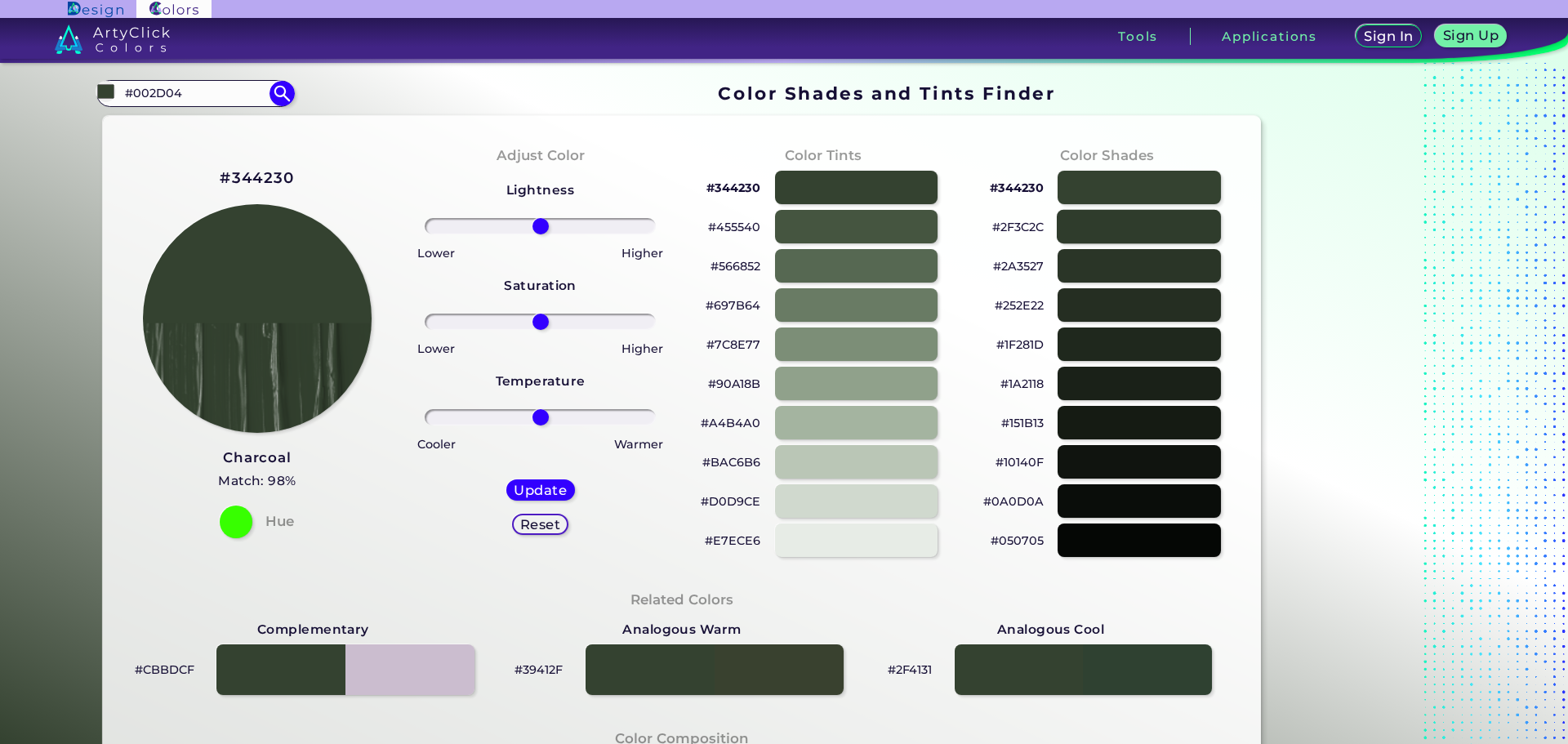
click at [1096, 216] on div at bounding box center [1139, 227] width 164 height 34
click at [1105, 253] on div at bounding box center [1139, 266] width 164 height 34
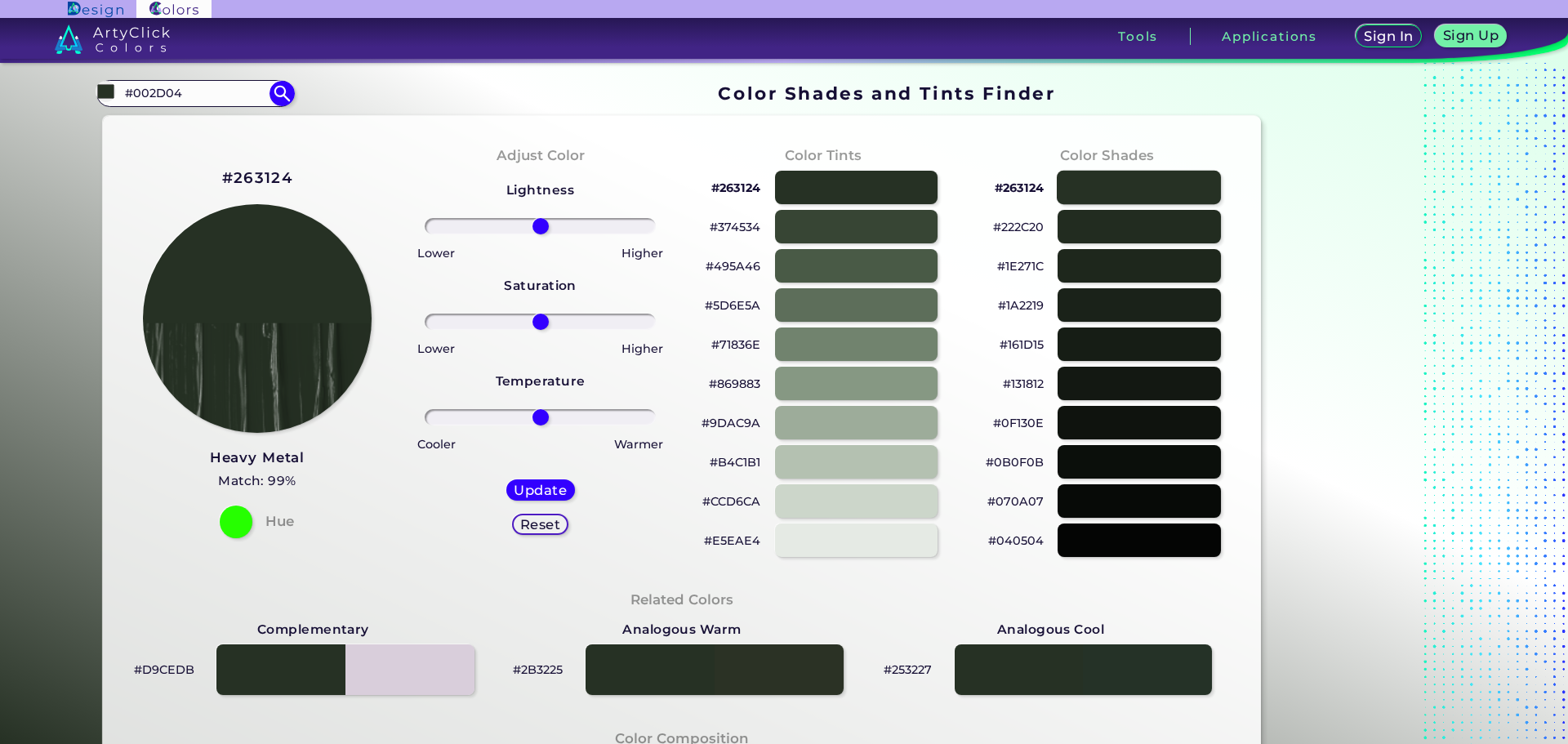
click at [1094, 180] on div at bounding box center [1139, 187] width 164 height 34
click at [913, 199] on div at bounding box center [856, 187] width 164 height 34
click at [913, 194] on div at bounding box center [856, 187] width 164 height 34
click at [914, 192] on div at bounding box center [856, 187] width 164 height 34
drag, startPoint x: 931, startPoint y: 461, endPoint x: 923, endPoint y: 455, distance: 10.0
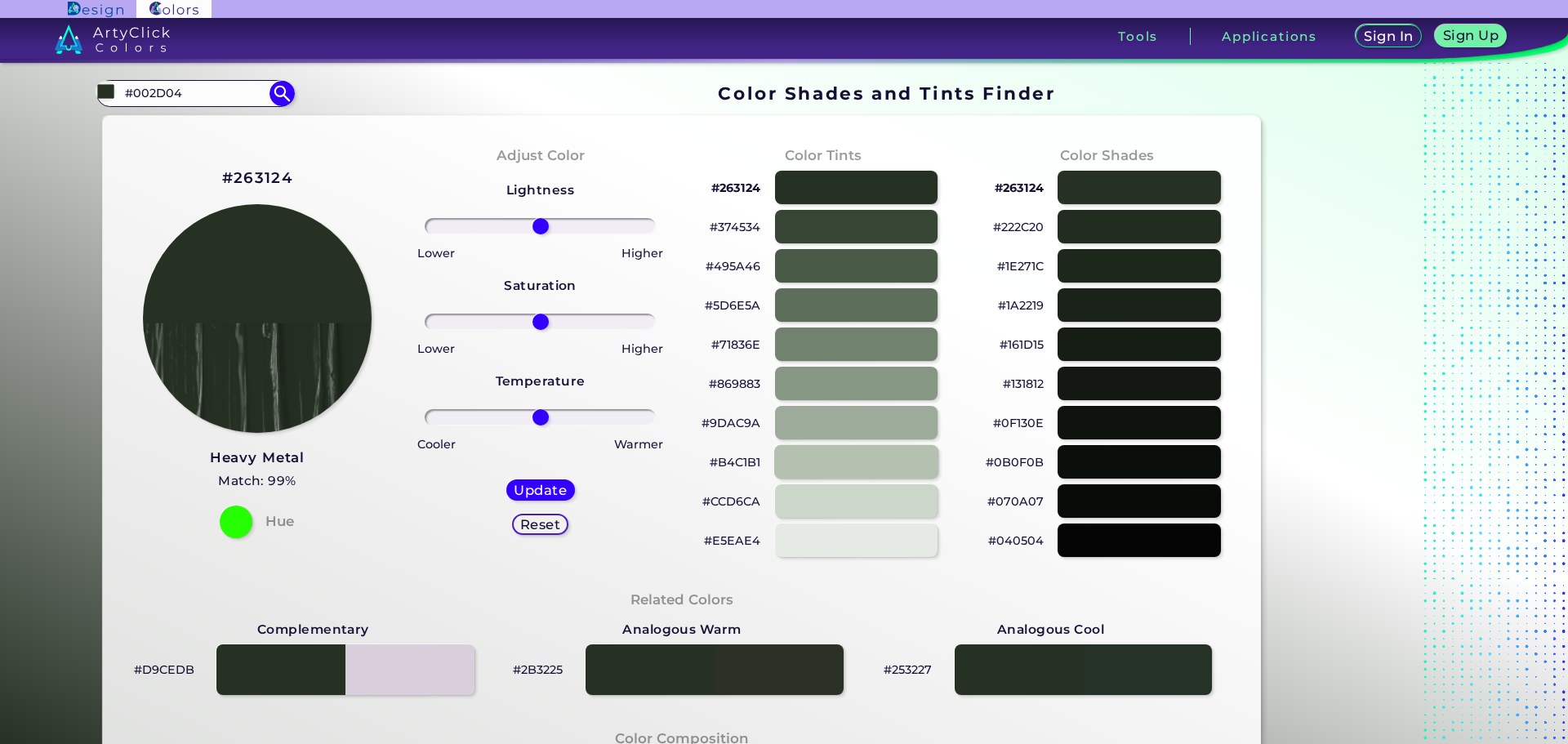
click at [930, 460] on div at bounding box center [856, 462] width 164 height 34
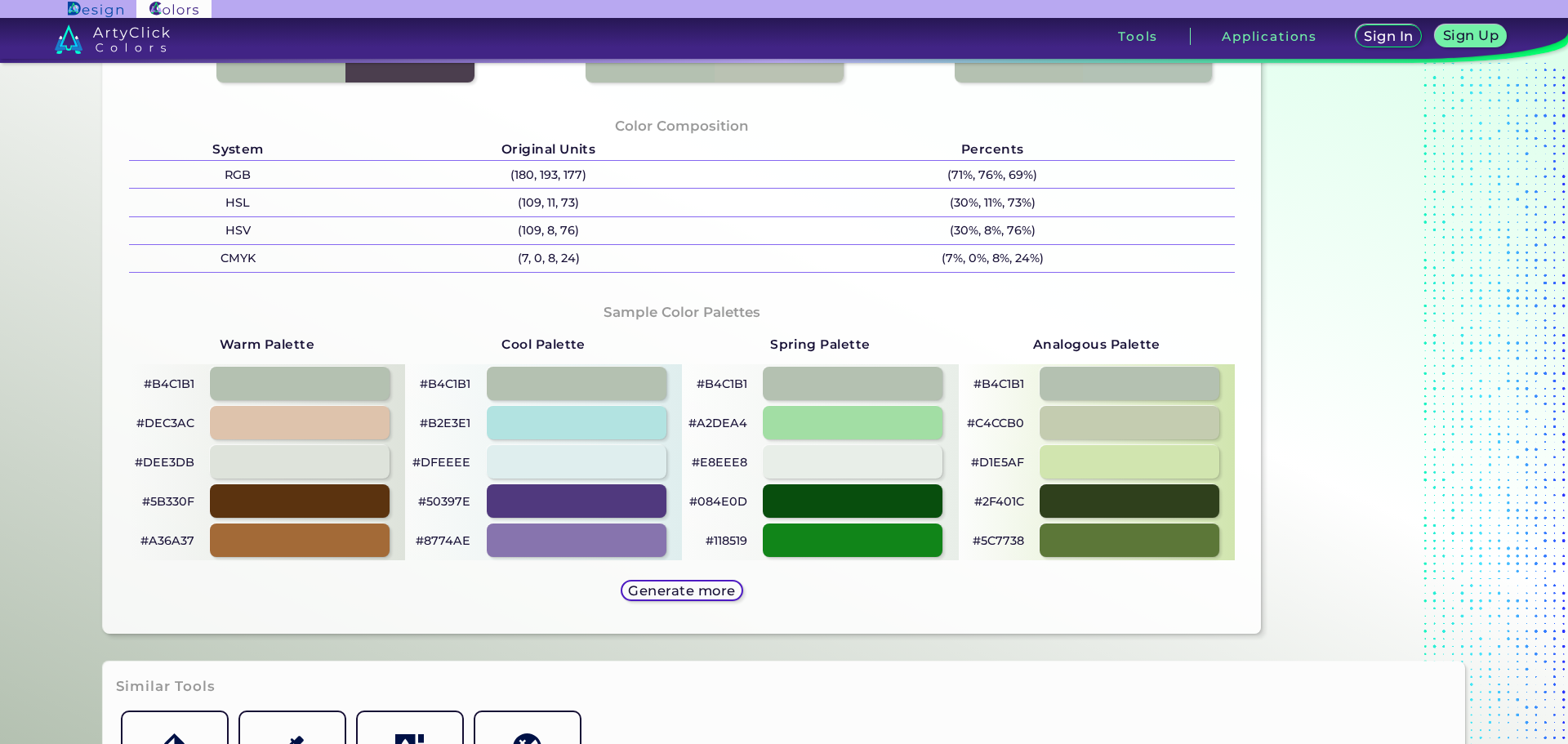
scroll to position [653, 0]
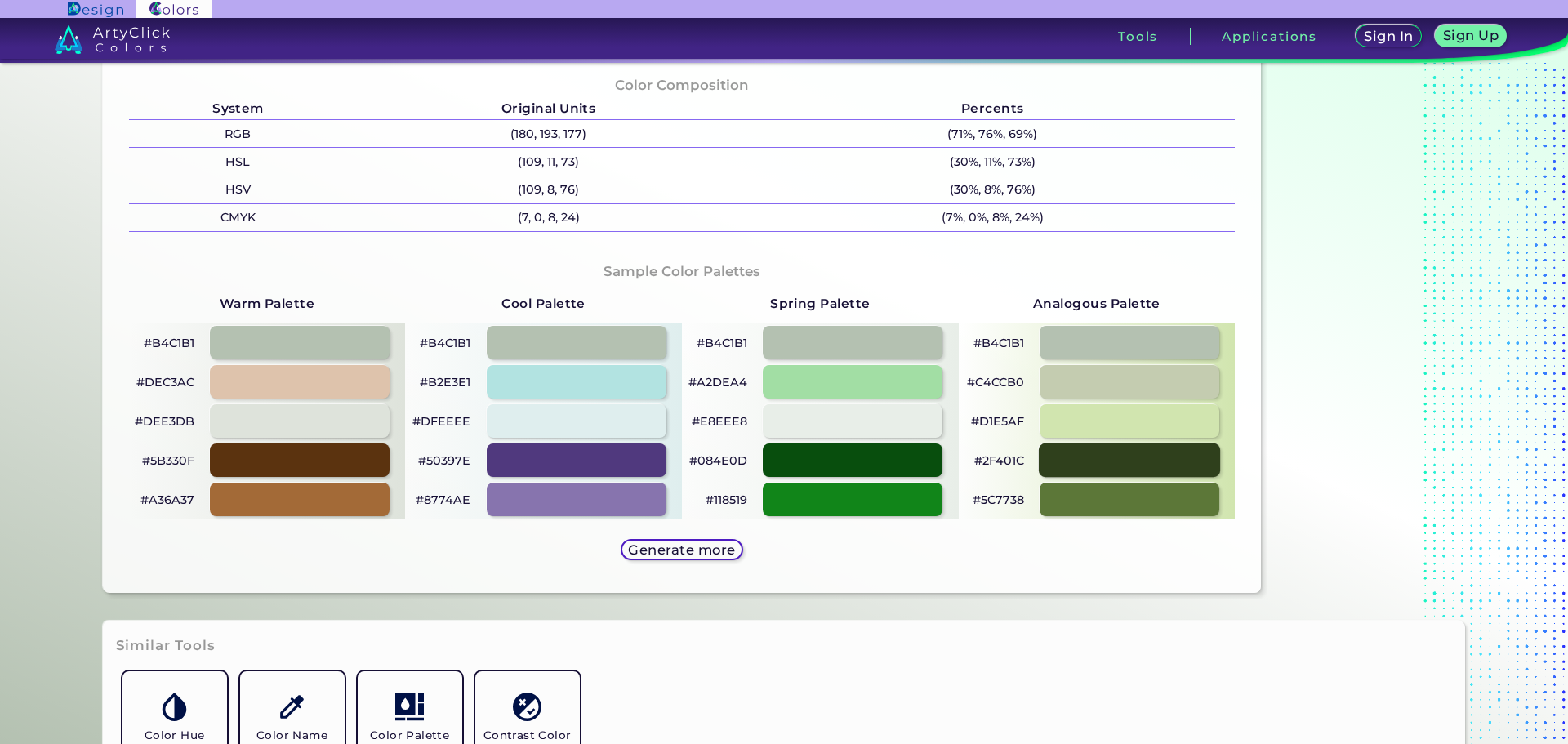
click at [1069, 460] on div at bounding box center [1130, 460] width 181 height 34
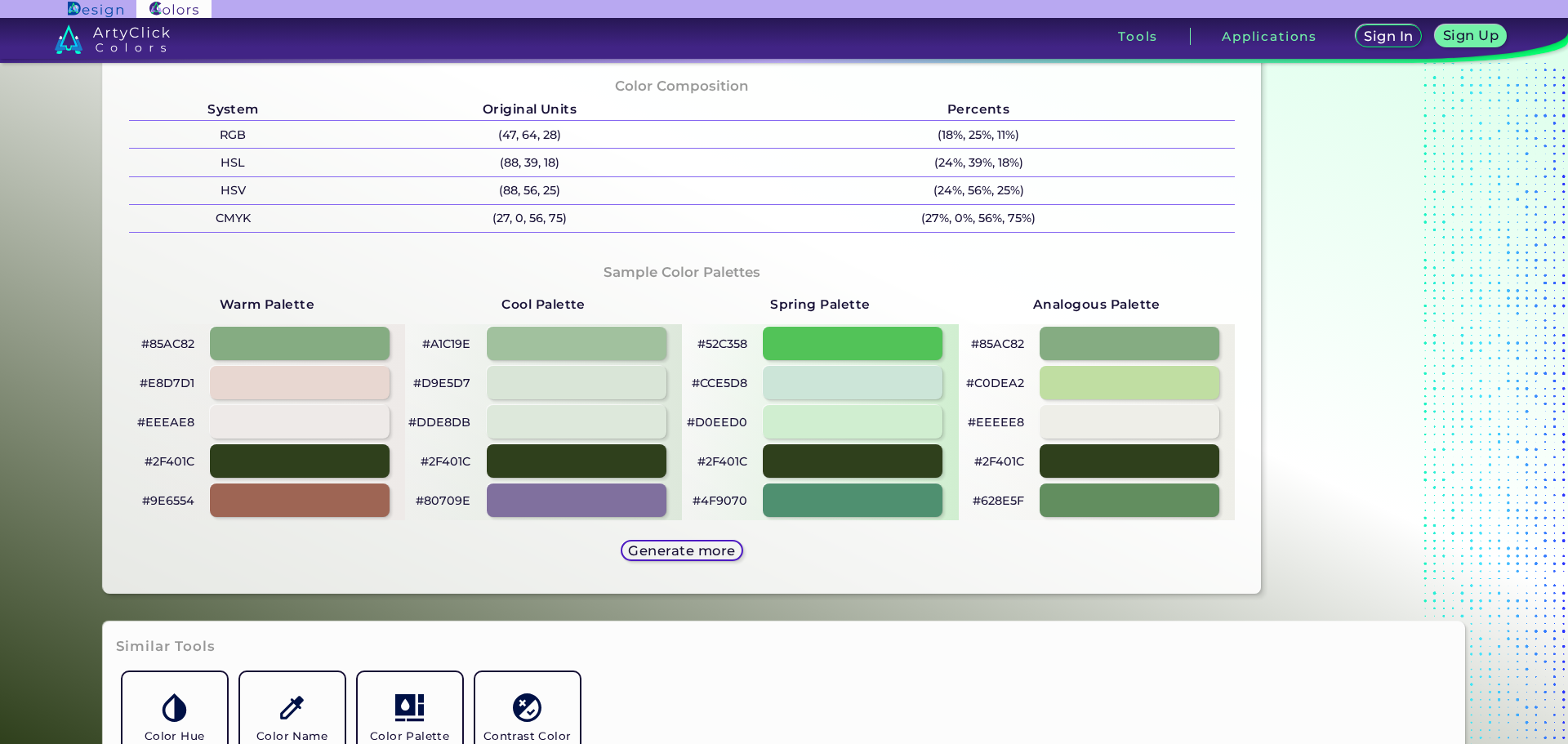
scroll to position [653, 0]
click at [329, 345] on div at bounding box center [300, 343] width 181 height 34
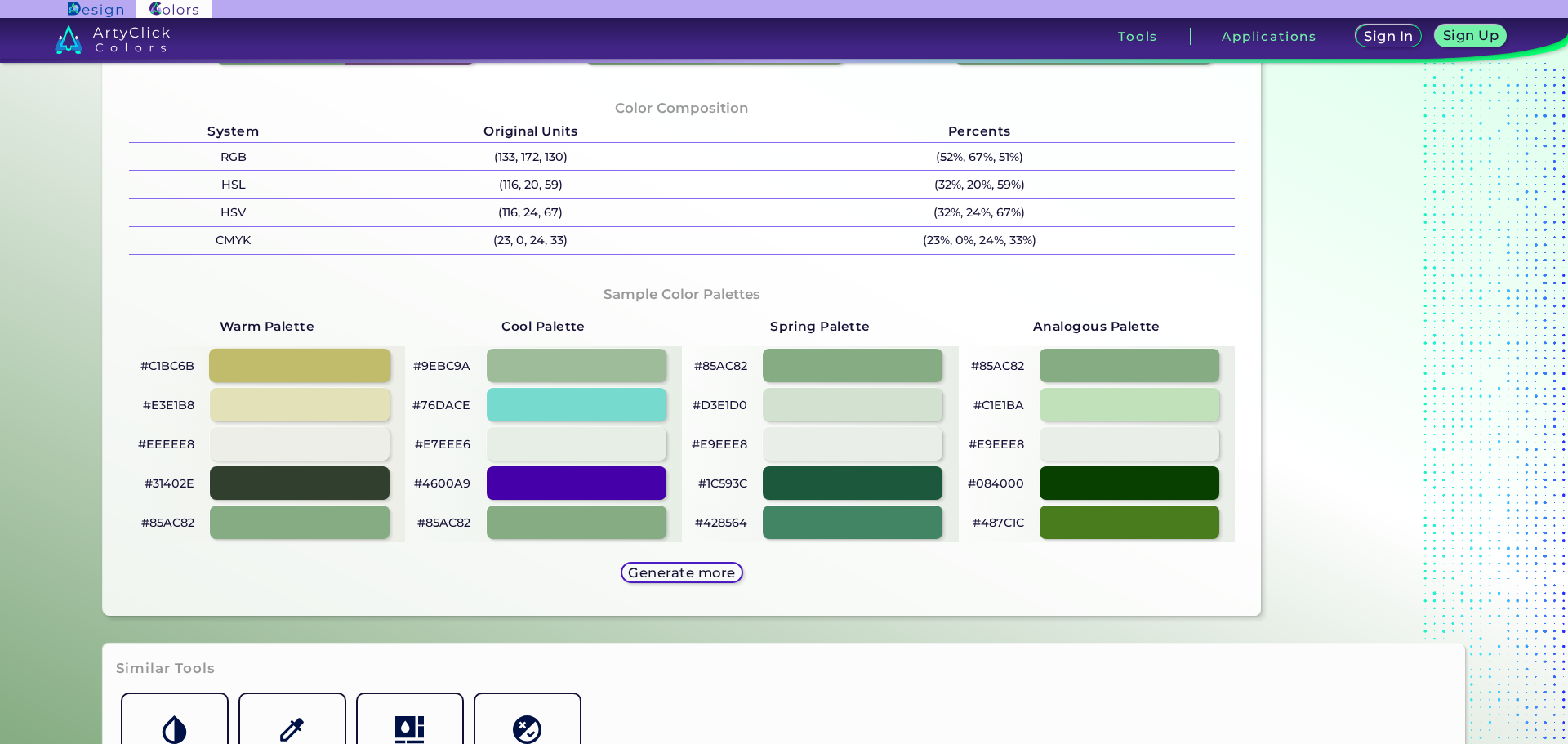
scroll to position [653, 0]
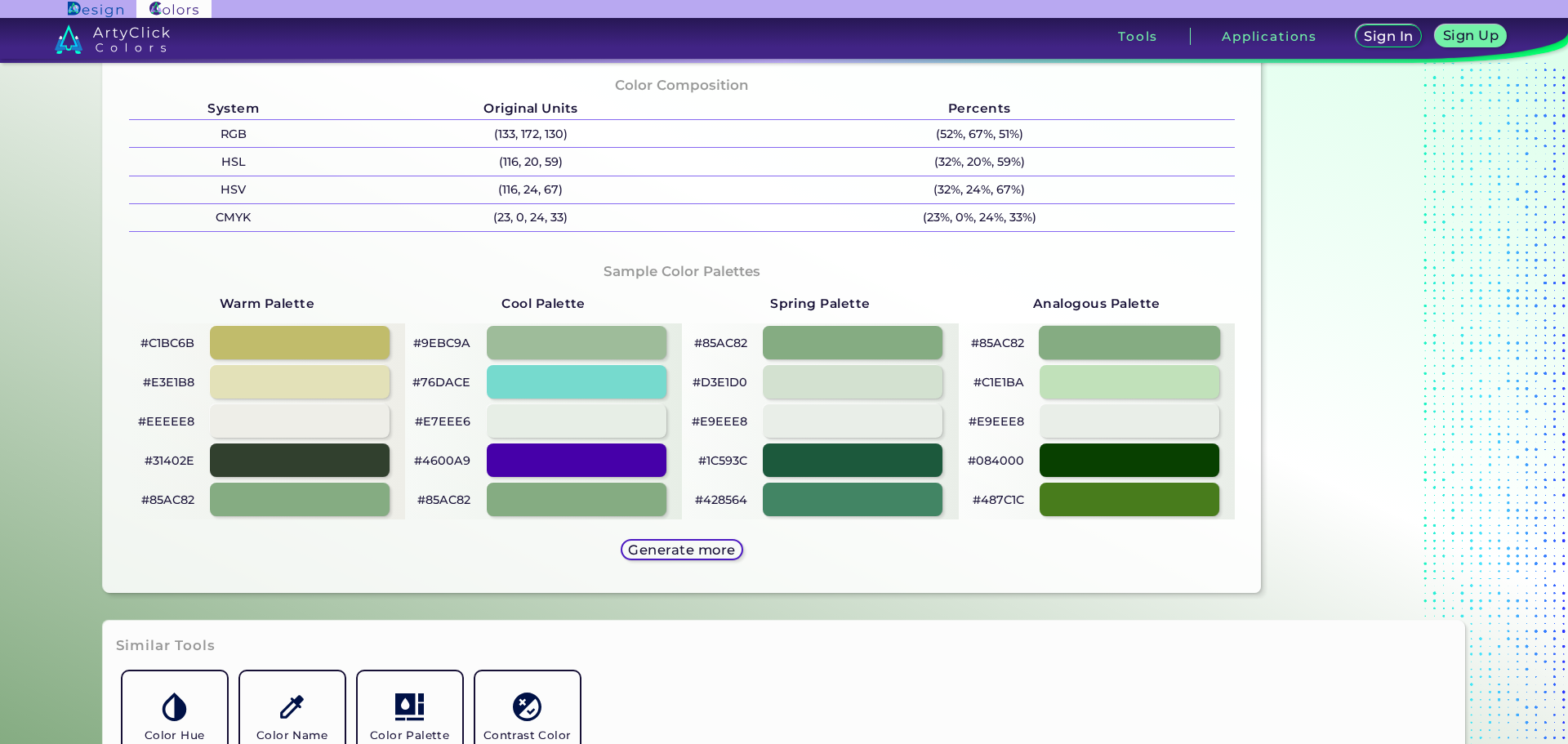
click at [1111, 336] on div at bounding box center [1130, 343] width 181 height 34
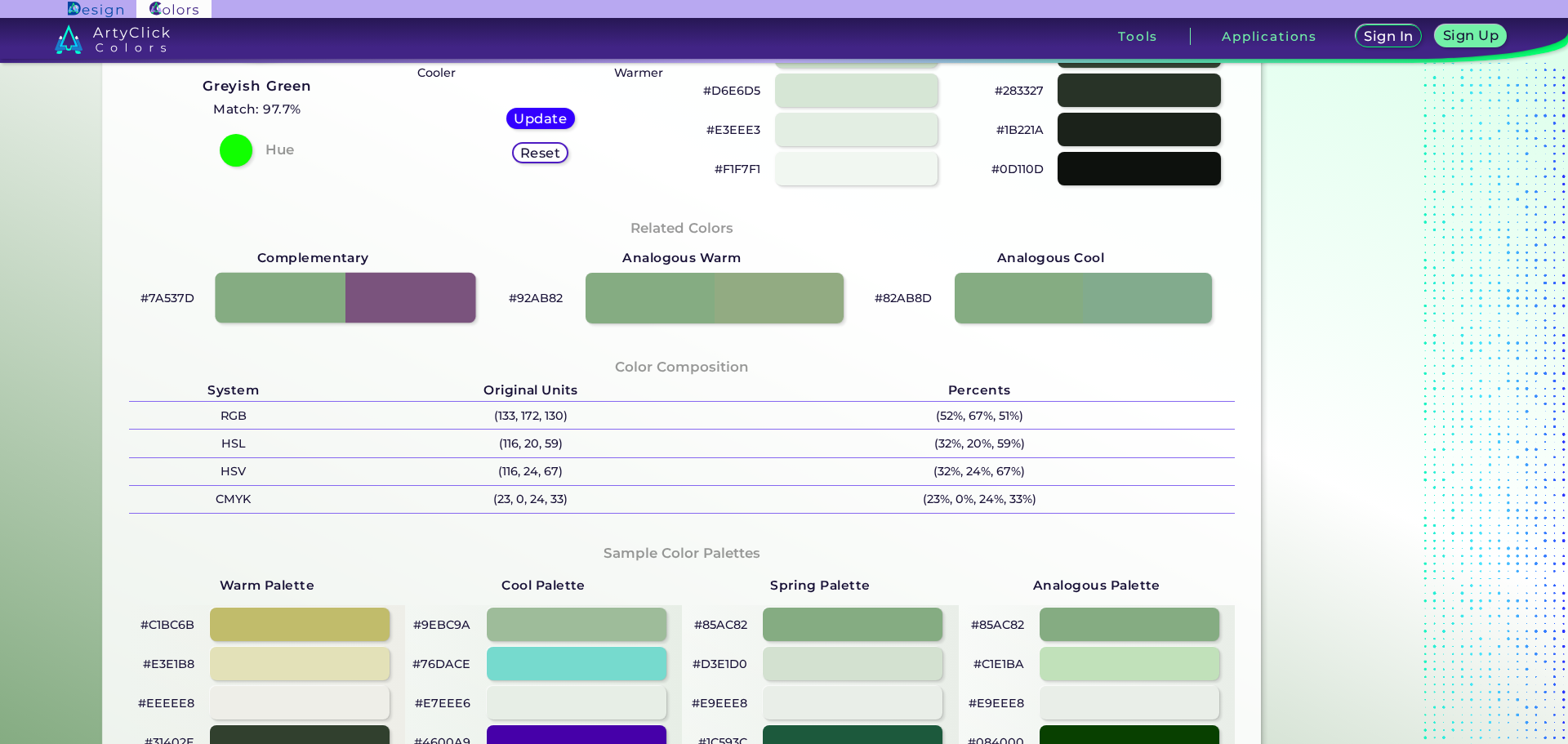
scroll to position [0, 0]
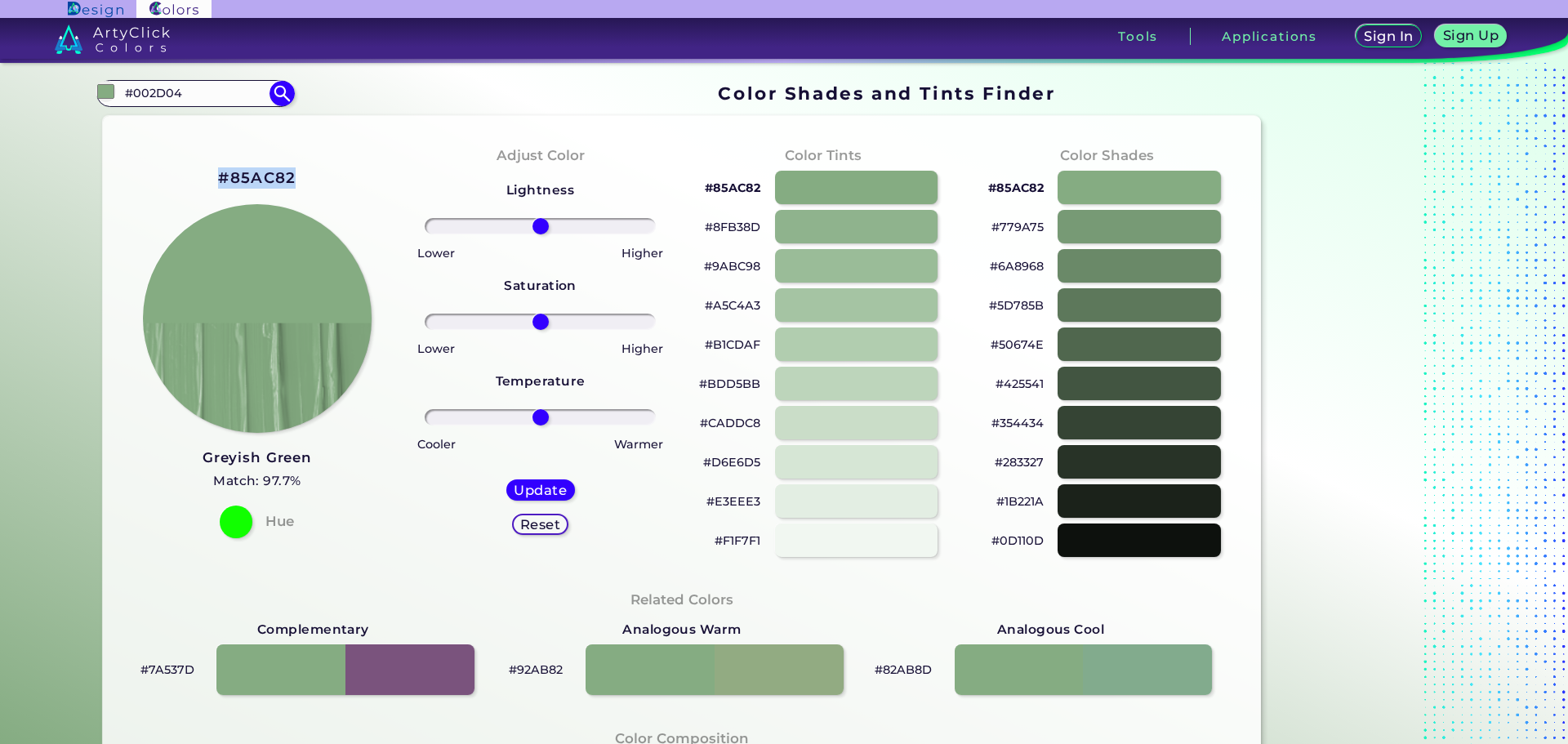
drag, startPoint x: 210, startPoint y: 170, endPoint x: 316, endPoint y: 167, distance: 106.0
click at [316, 167] on div "#85AC82 Greyish Green Match: 97.7% Hue" at bounding box center [257, 351] width 284 height 444
copy h2 "#85AC82"
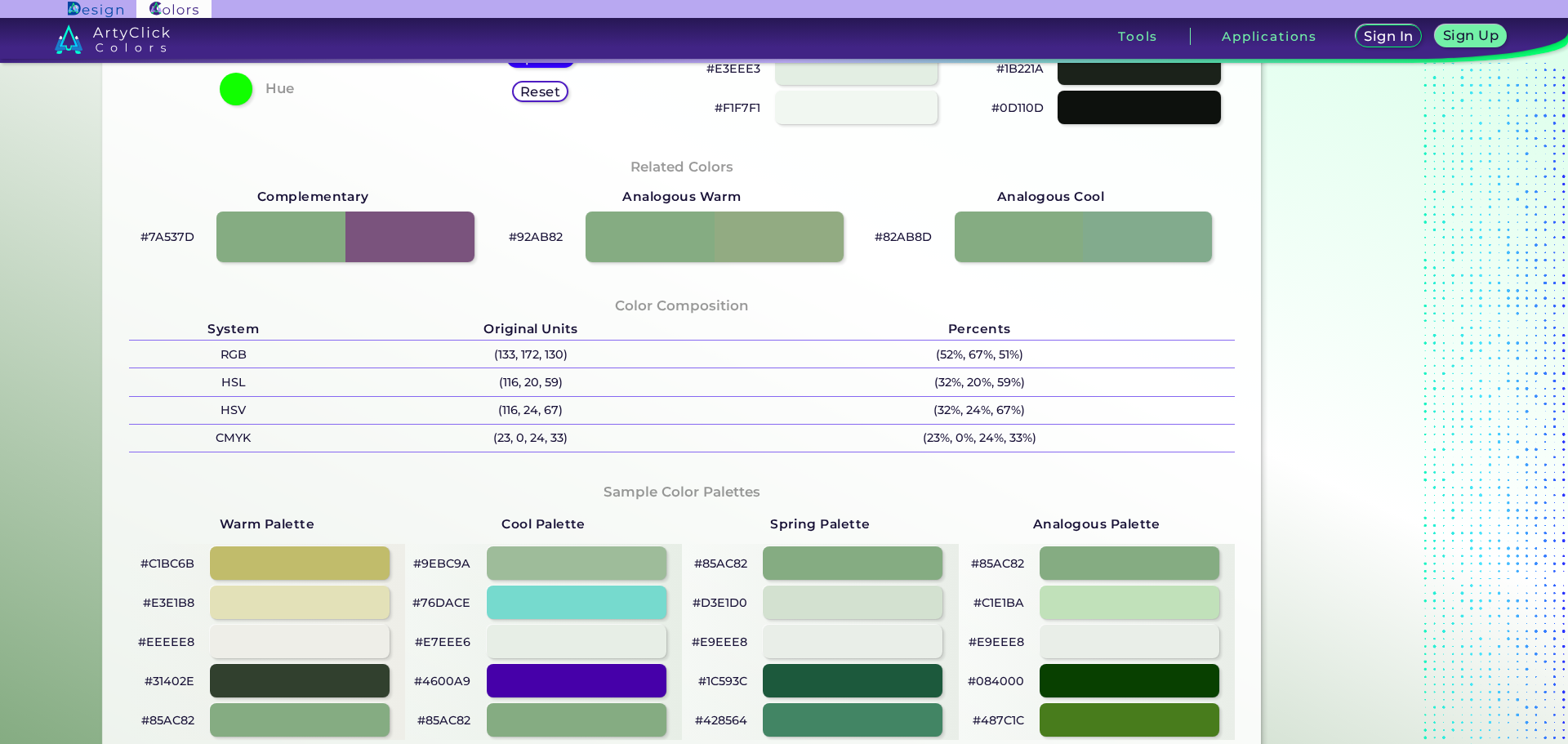
scroll to position [490, 0]
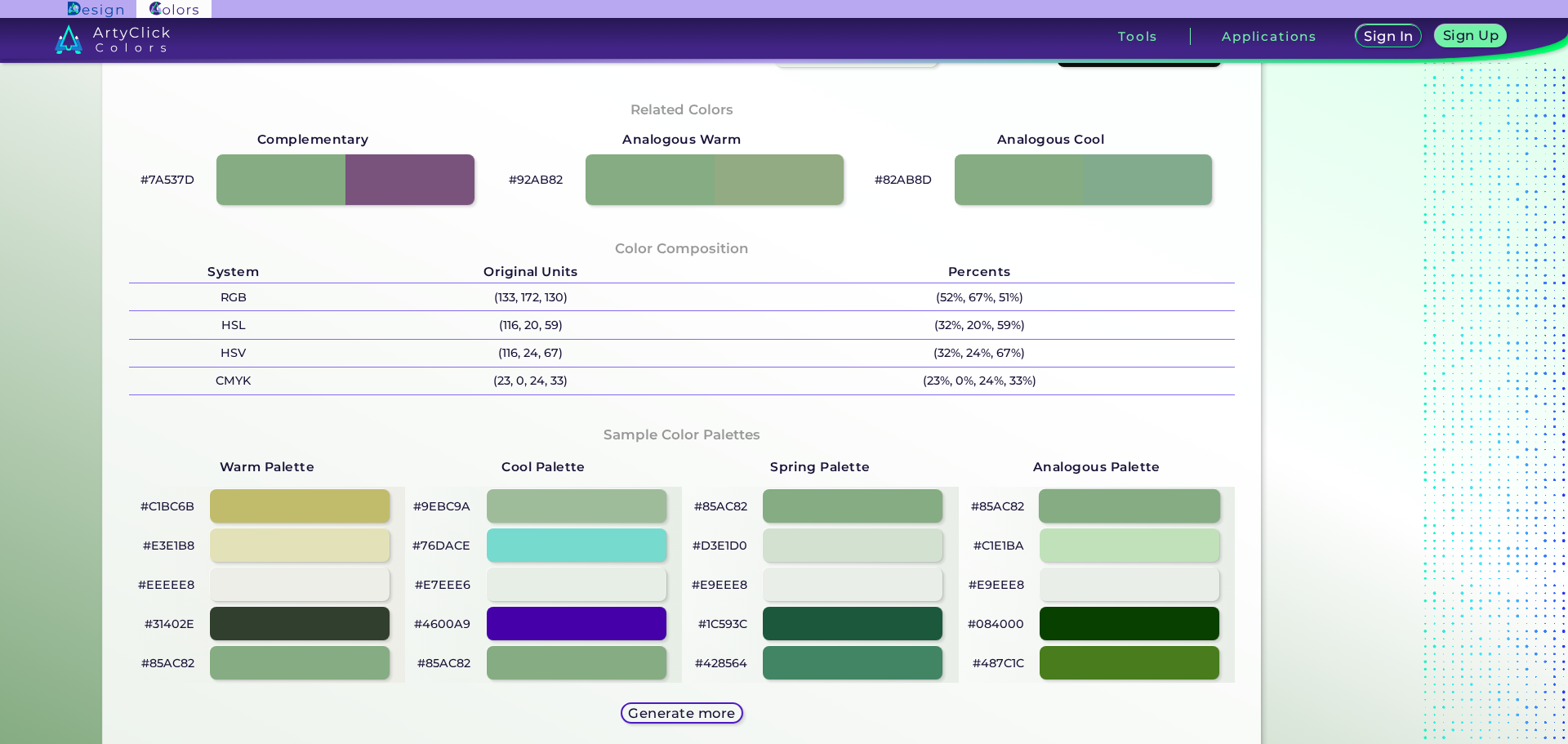
click at [1078, 517] on div at bounding box center [1130, 506] width 181 height 34
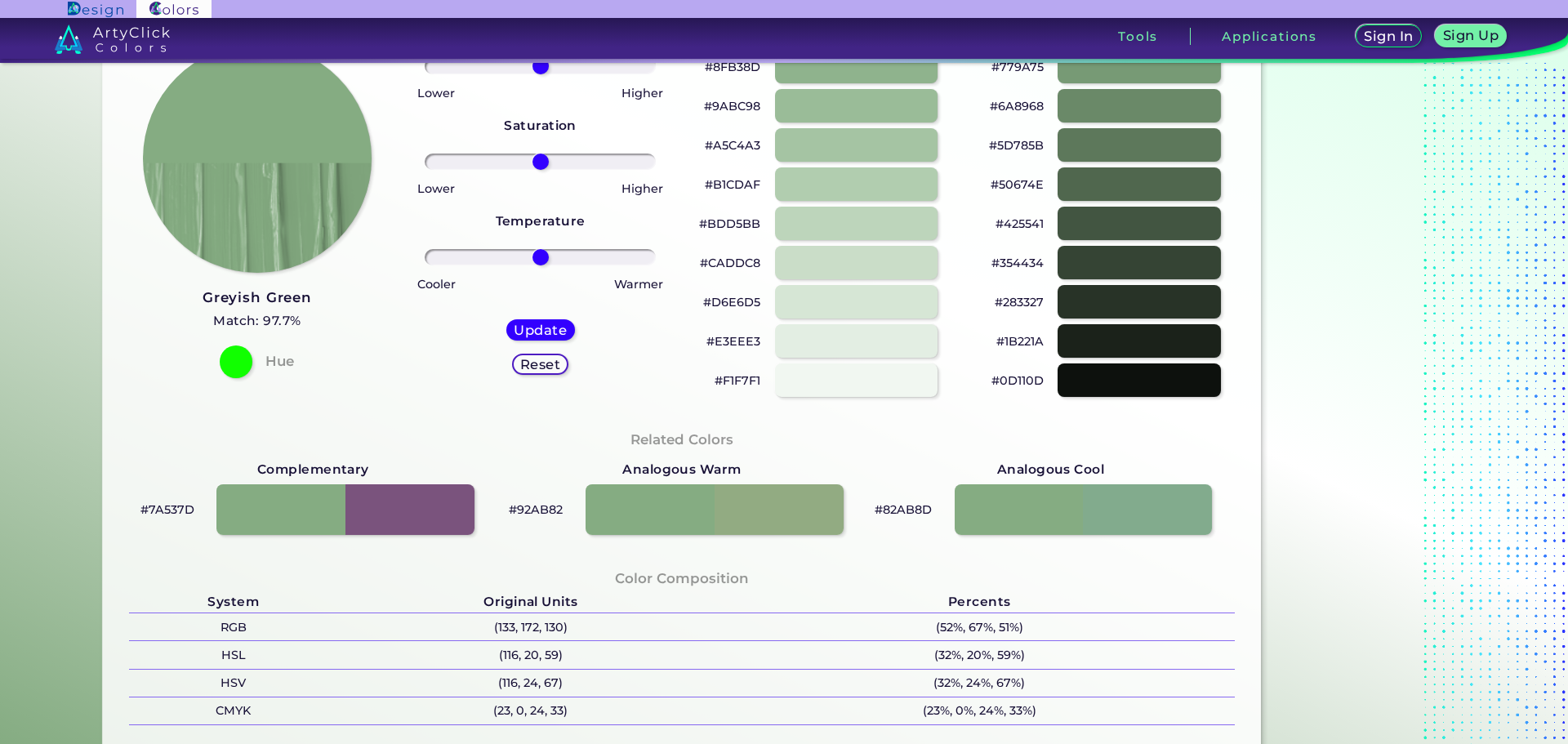
scroll to position [0, 0]
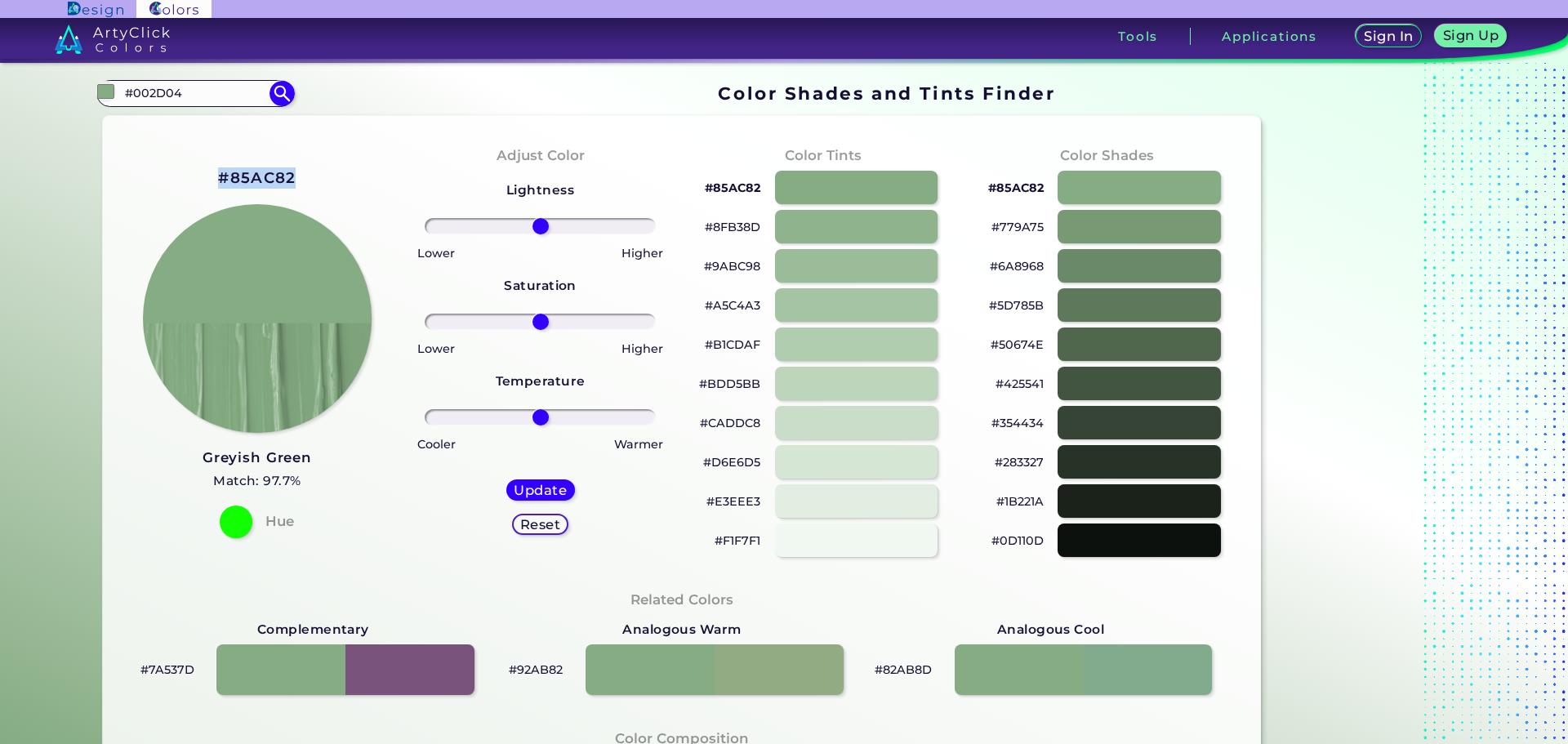
drag, startPoint x: 206, startPoint y: 174, endPoint x: 316, endPoint y: 171, distance: 110.0
click at [316, 171] on div "#85AC82 Greyish Green Match: 97.7% Hue" at bounding box center [257, 351] width 284 height 444
copy h2 "#85AC82"
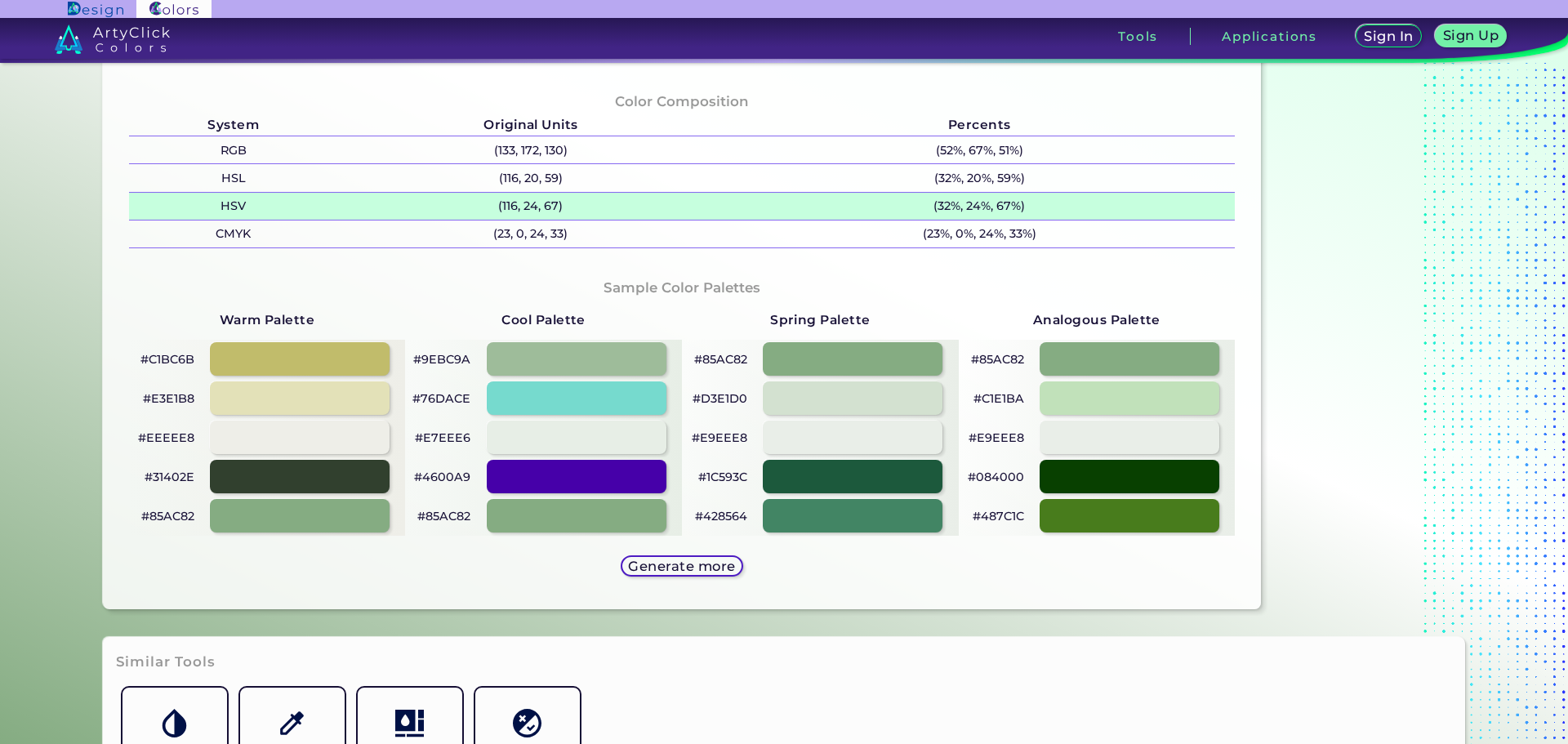
scroll to position [653, 0]
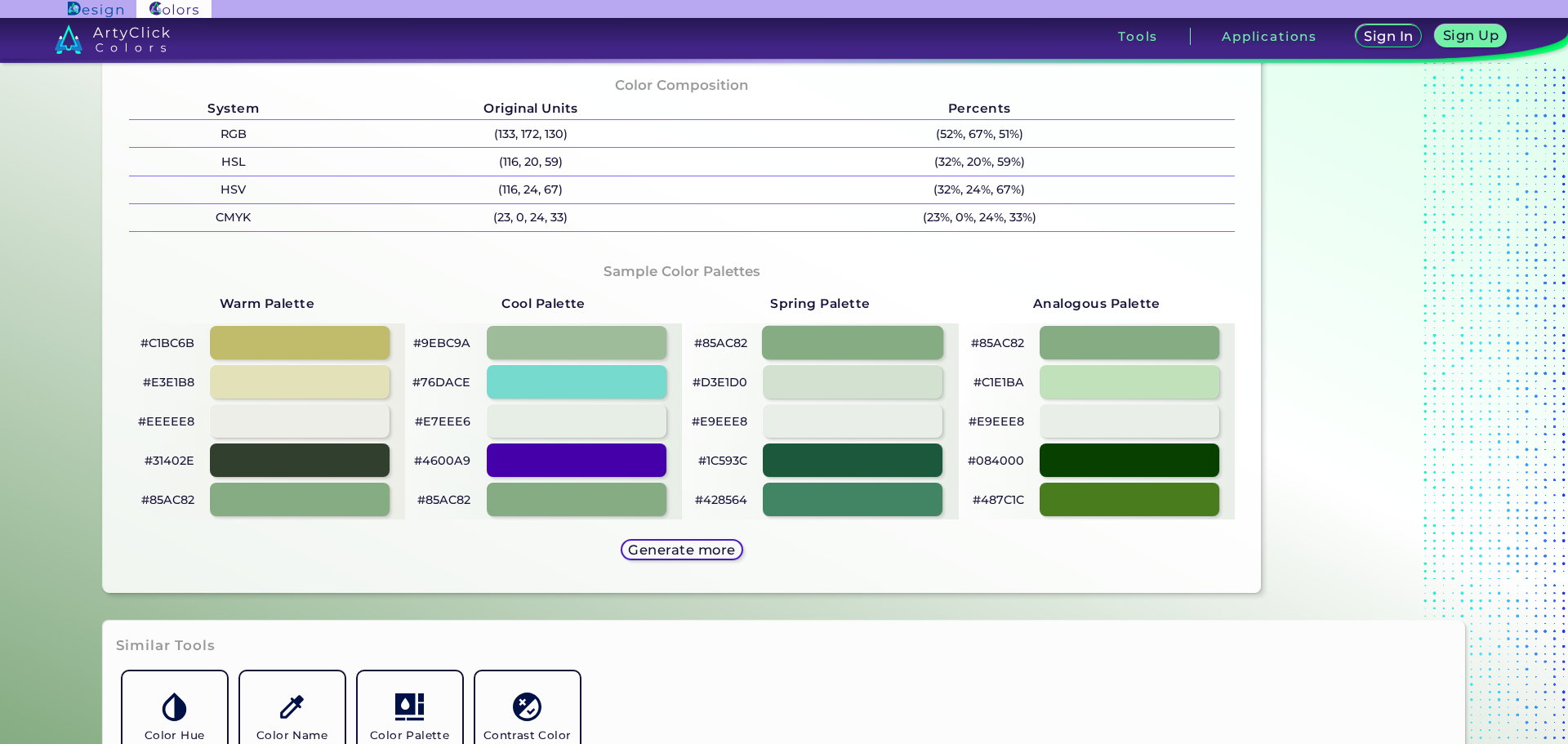
click at [856, 333] on div at bounding box center [852, 343] width 181 height 34
type input "#85ac82"
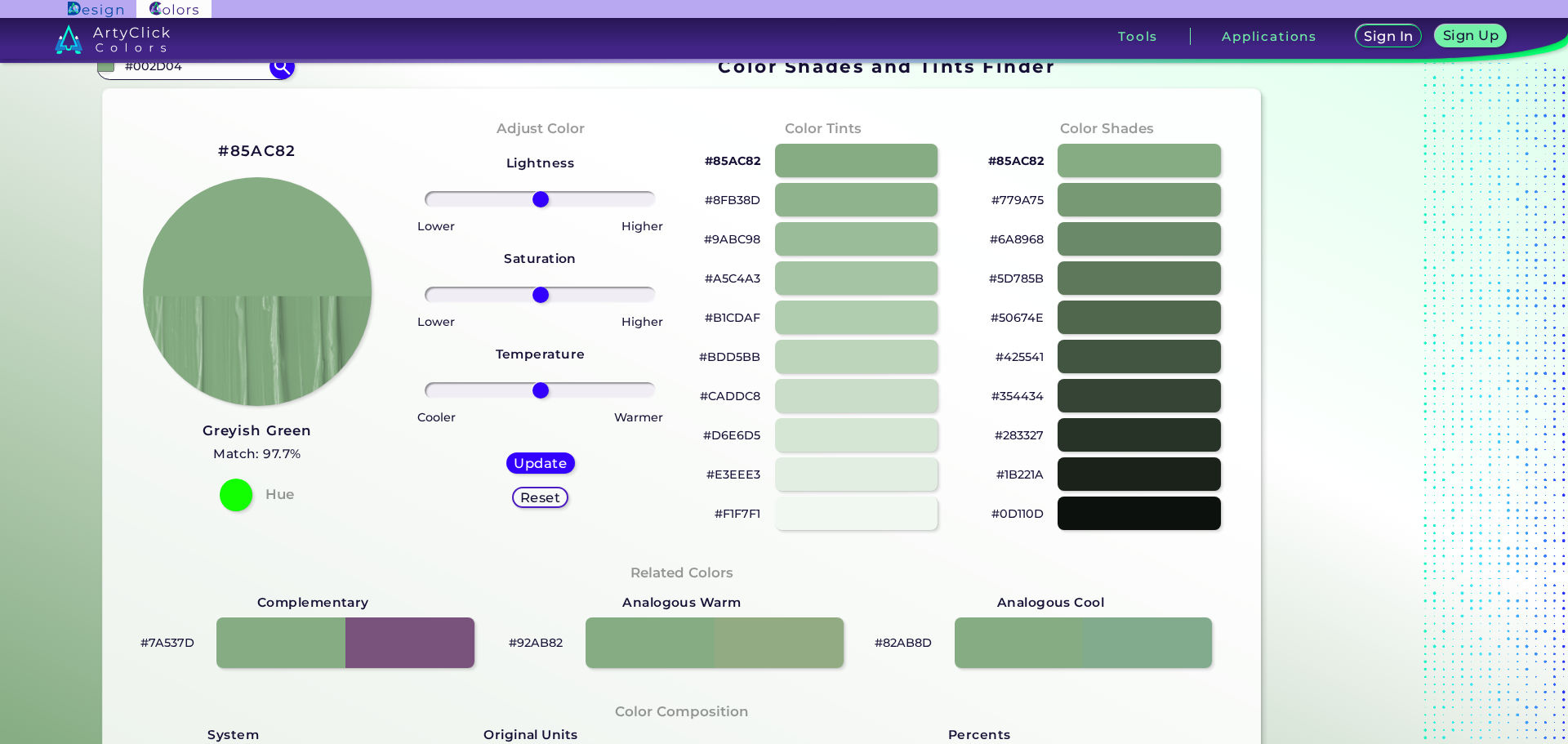
scroll to position [0, 0]
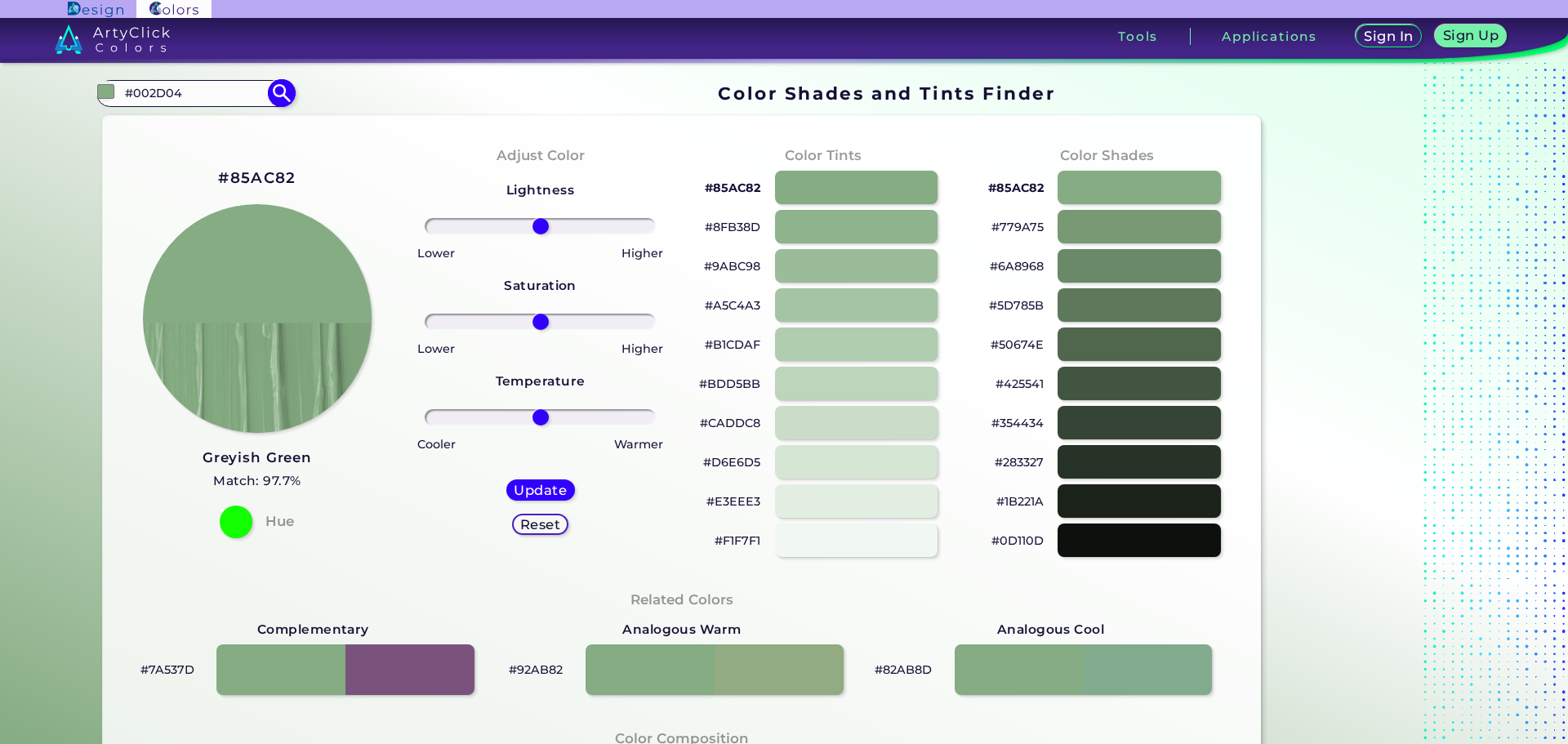
click at [253, 100] on input "#002D04" at bounding box center [195, 93] width 152 height 22
drag, startPoint x: 237, startPoint y: 101, endPoint x: 104, endPoint y: 111, distance: 133.4
click at [104, 111] on div "Color Shades Finder #85ac82 #002D04 Dark Forest Green ◉ [GEOGRAPHIC_DATA] ◉ For…" at bounding box center [783, 664] width 1470 height 1204
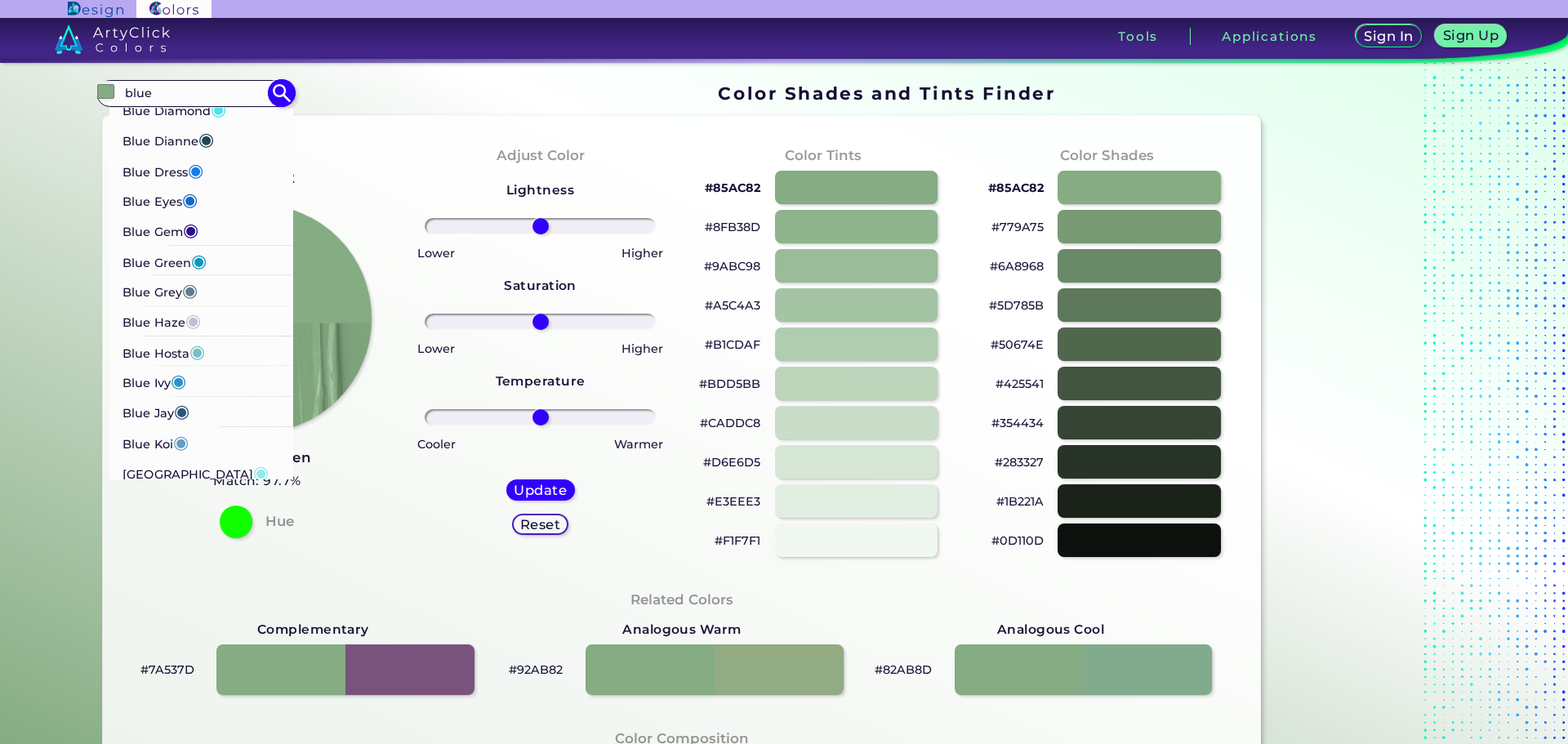
scroll to position [653, 0]
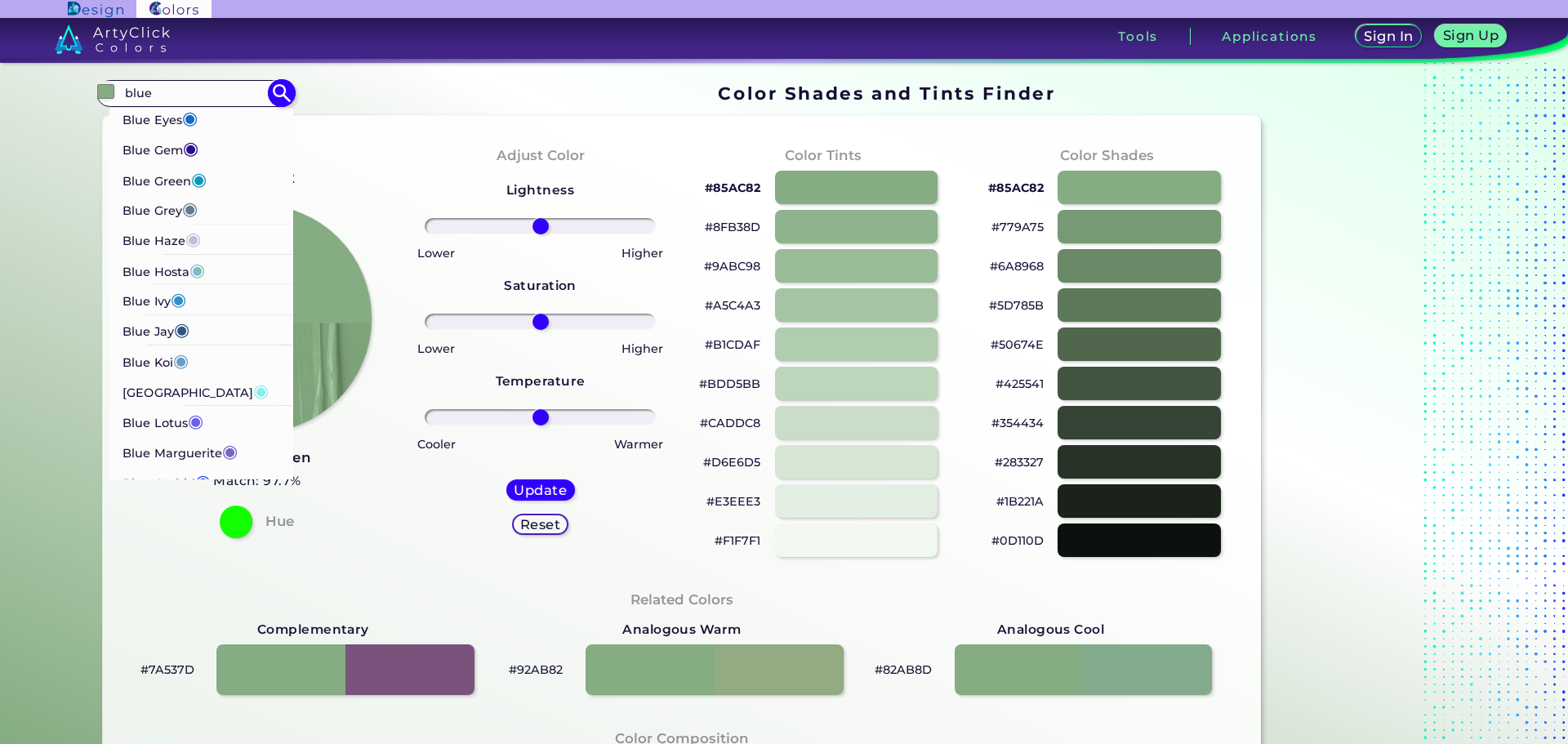
type input "blue"
click at [241, 359] on li "Blue Koi ◉" at bounding box center [202, 360] width 185 height 30
type input "#659ec7"
type input "#659EC7"
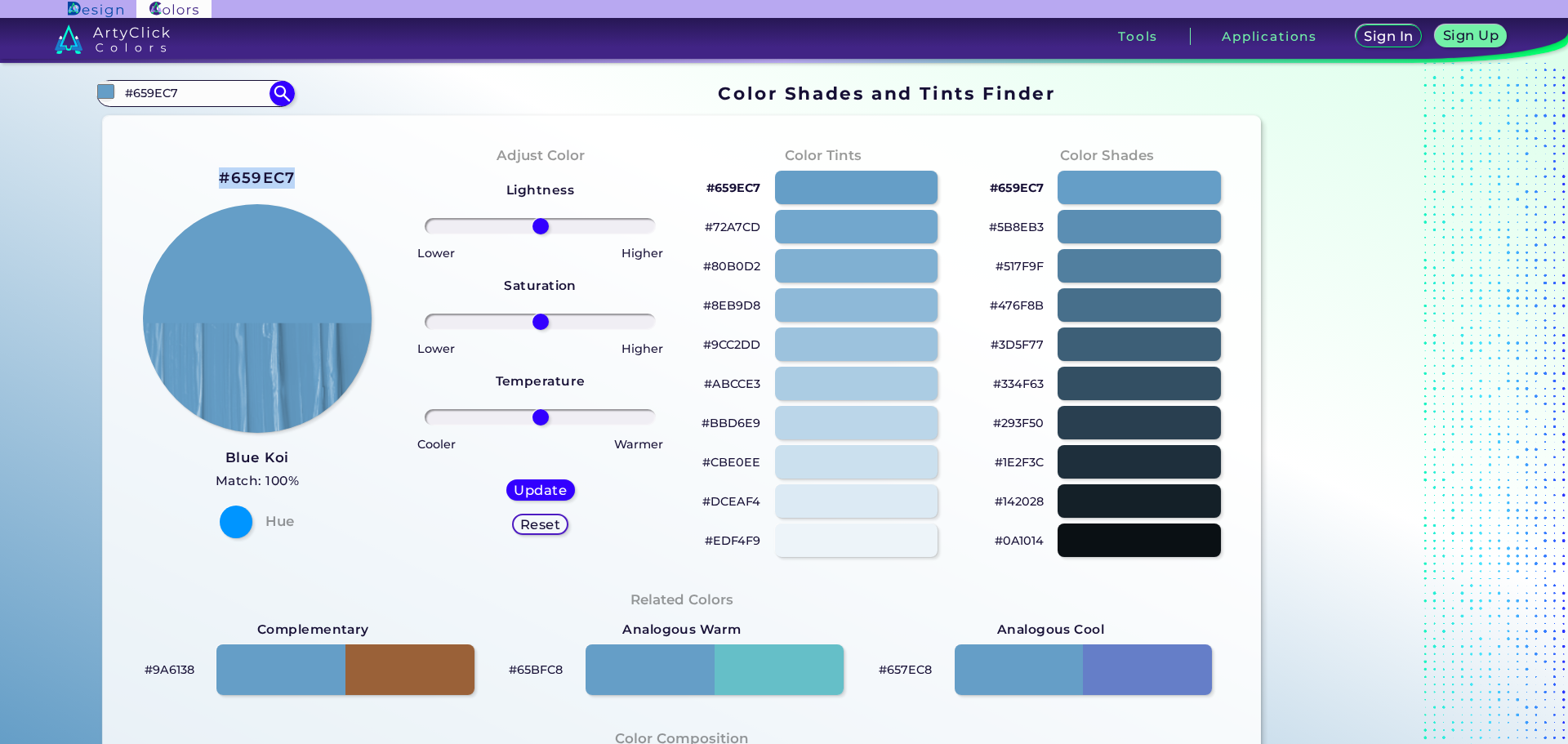
drag, startPoint x: 303, startPoint y: 181, endPoint x: 204, endPoint y: 173, distance: 99.3
click at [204, 173] on div "#659EC7 Blue Koi Match: 100% Hue" at bounding box center [257, 351] width 284 height 444
copy h2 "#659EC7"
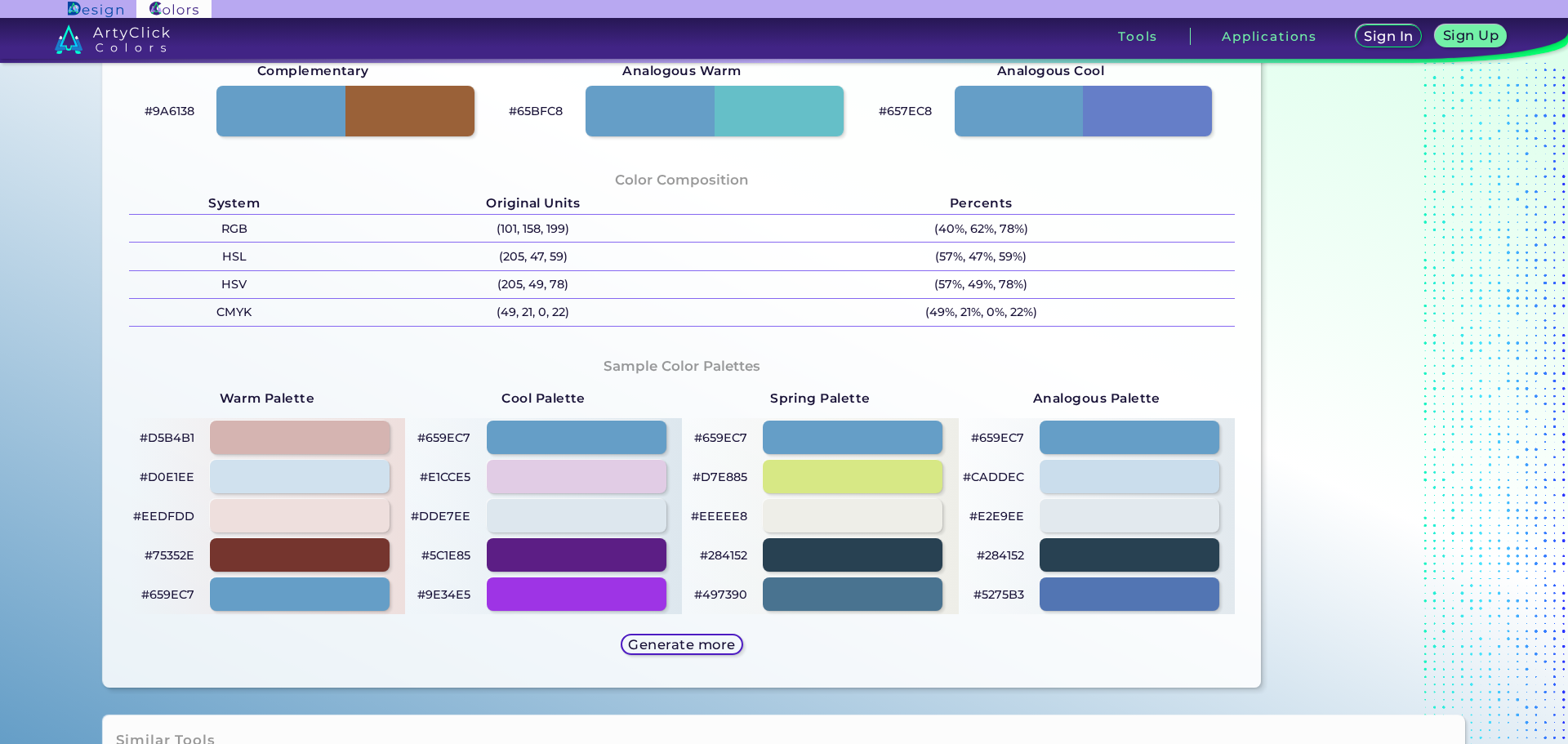
scroll to position [572, 0]
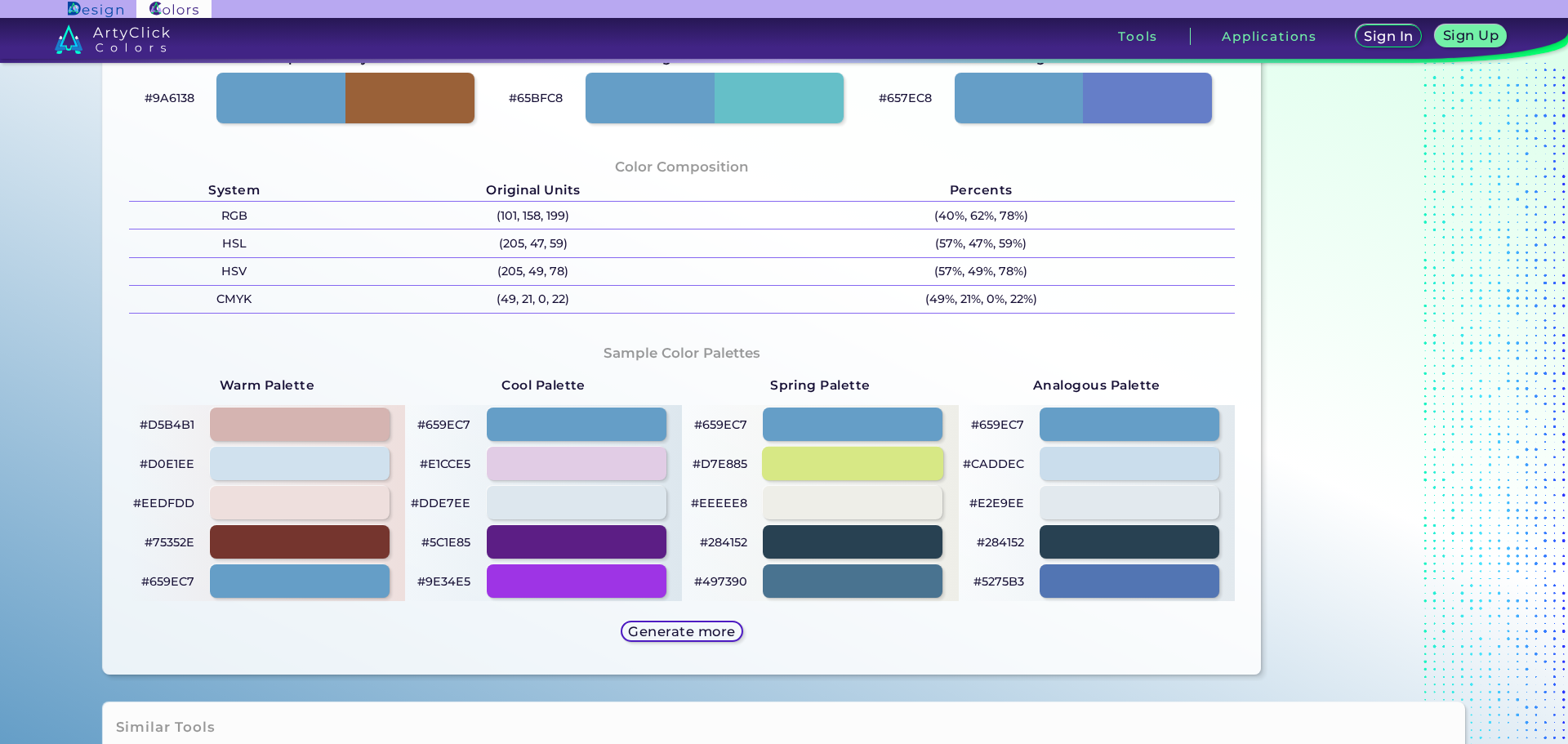
click at [841, 463] on div at bounding box center [852, 464] width 181 height 34
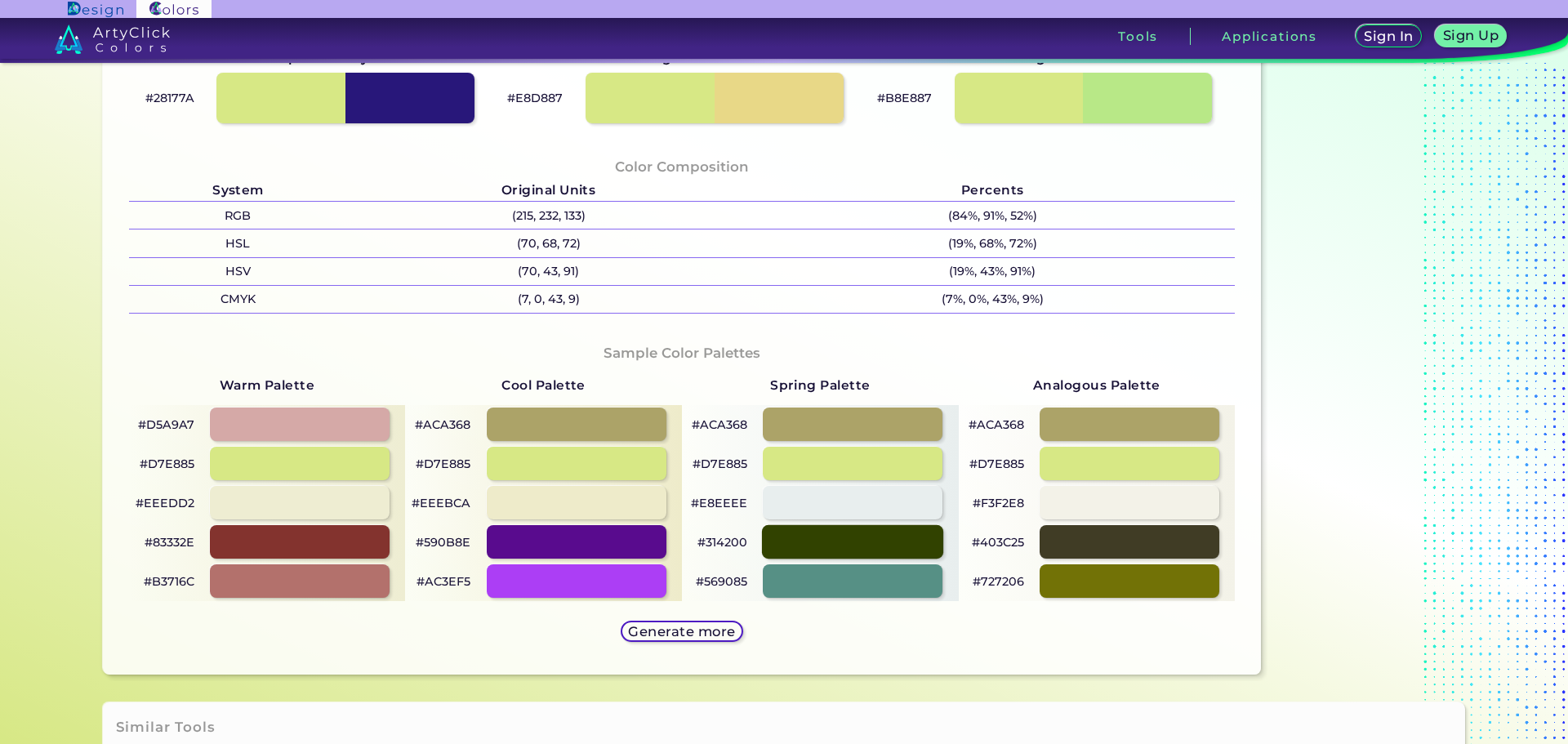
click at [854, 542] on div at bounding box center [852, 542] width 181 height 34
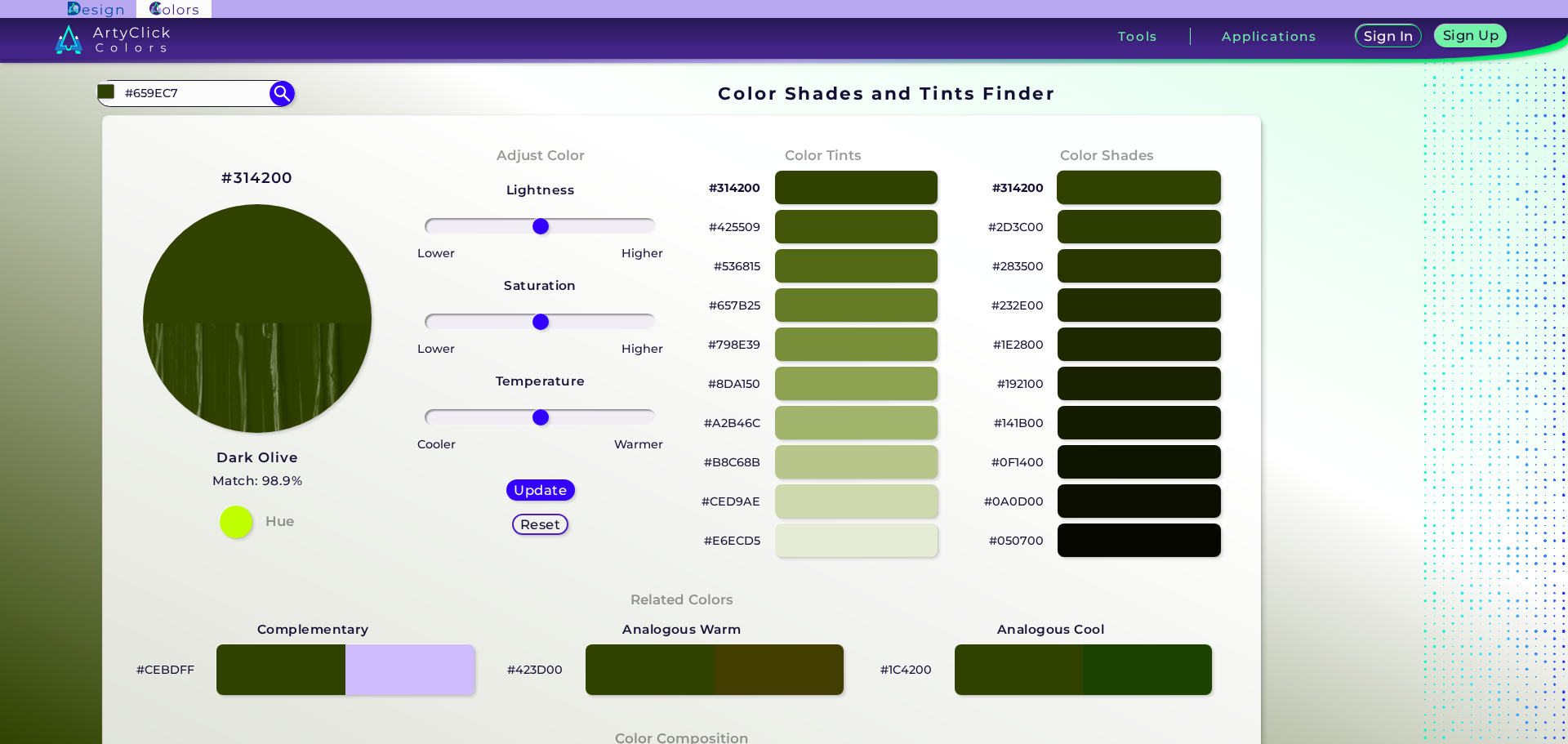
click at [1176, 178] on div at bounding box center [1139, 187] width 164 height 34
click at [1150, 227] on div at bounding box center [1139, 227] width 164 height 34
click at [1161, 270] on div at bounding box center [1139, 266] width 164 height 34
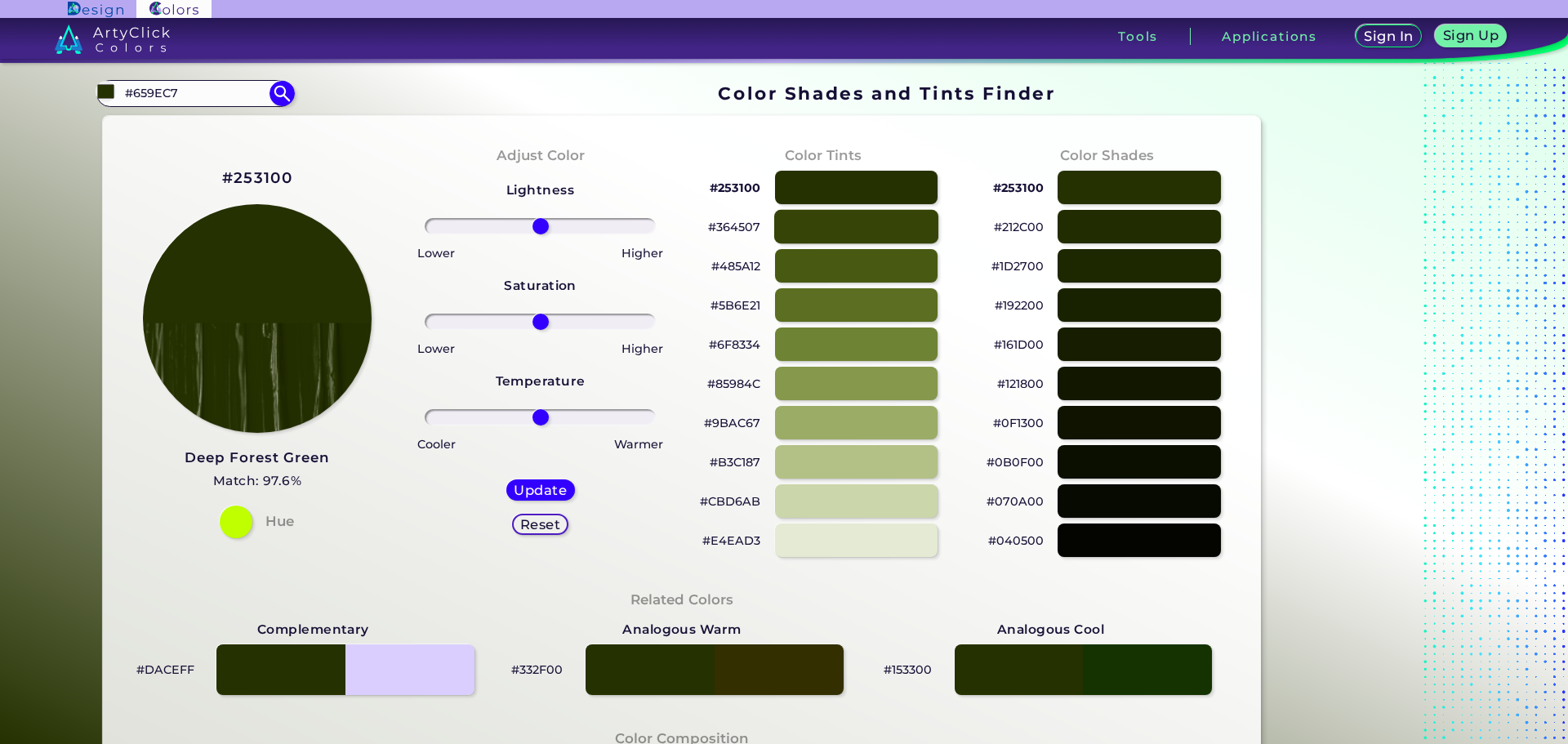
click at [864, 215] on div at bounding box center [856, 227] width 164 height 34
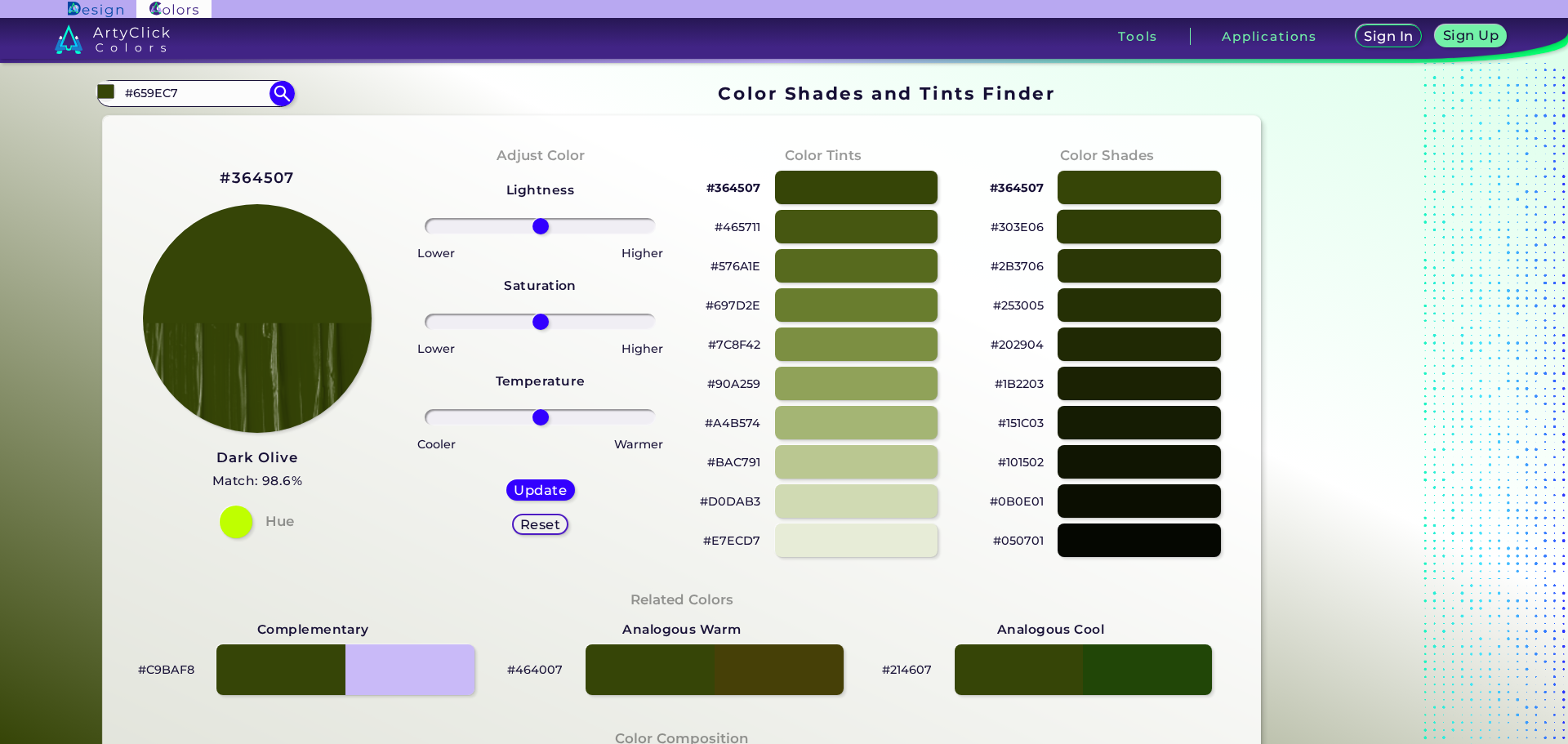
click at [1136, 221] on div at bounding box center [1139, 227] width 164 height 34
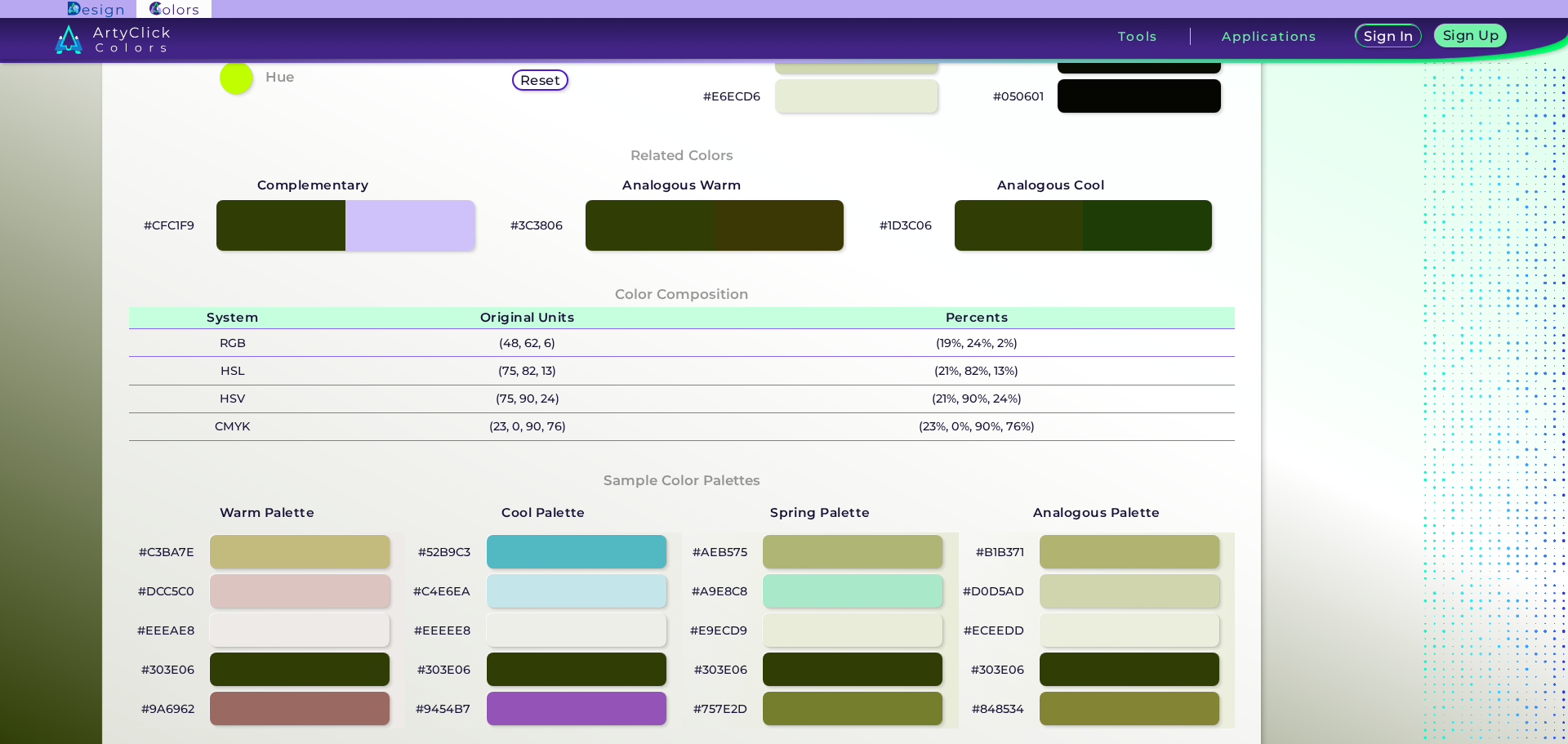
scroll to position [490, 0]
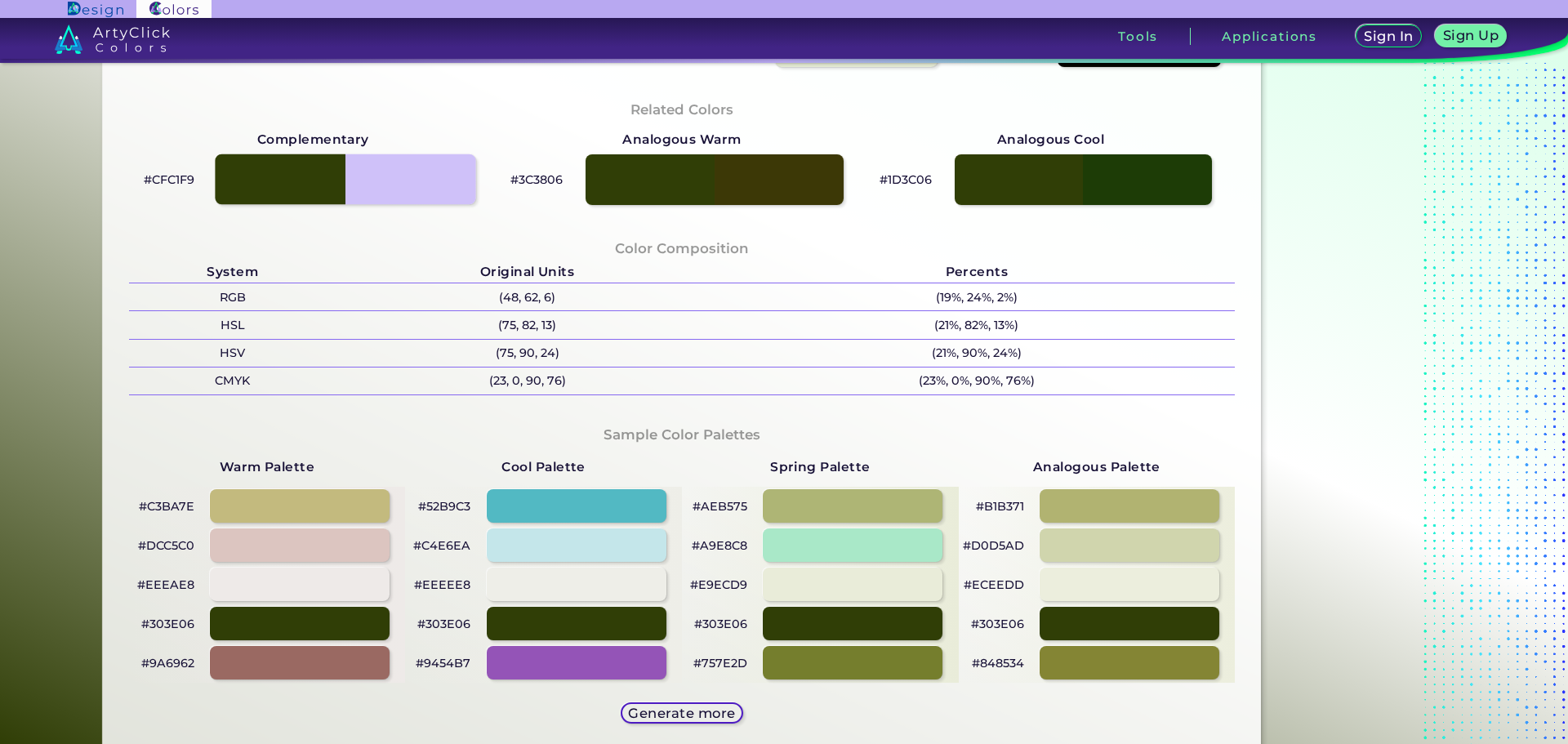
click at [406, 180] on div at bounding box center [346, 179] width 261 height 50
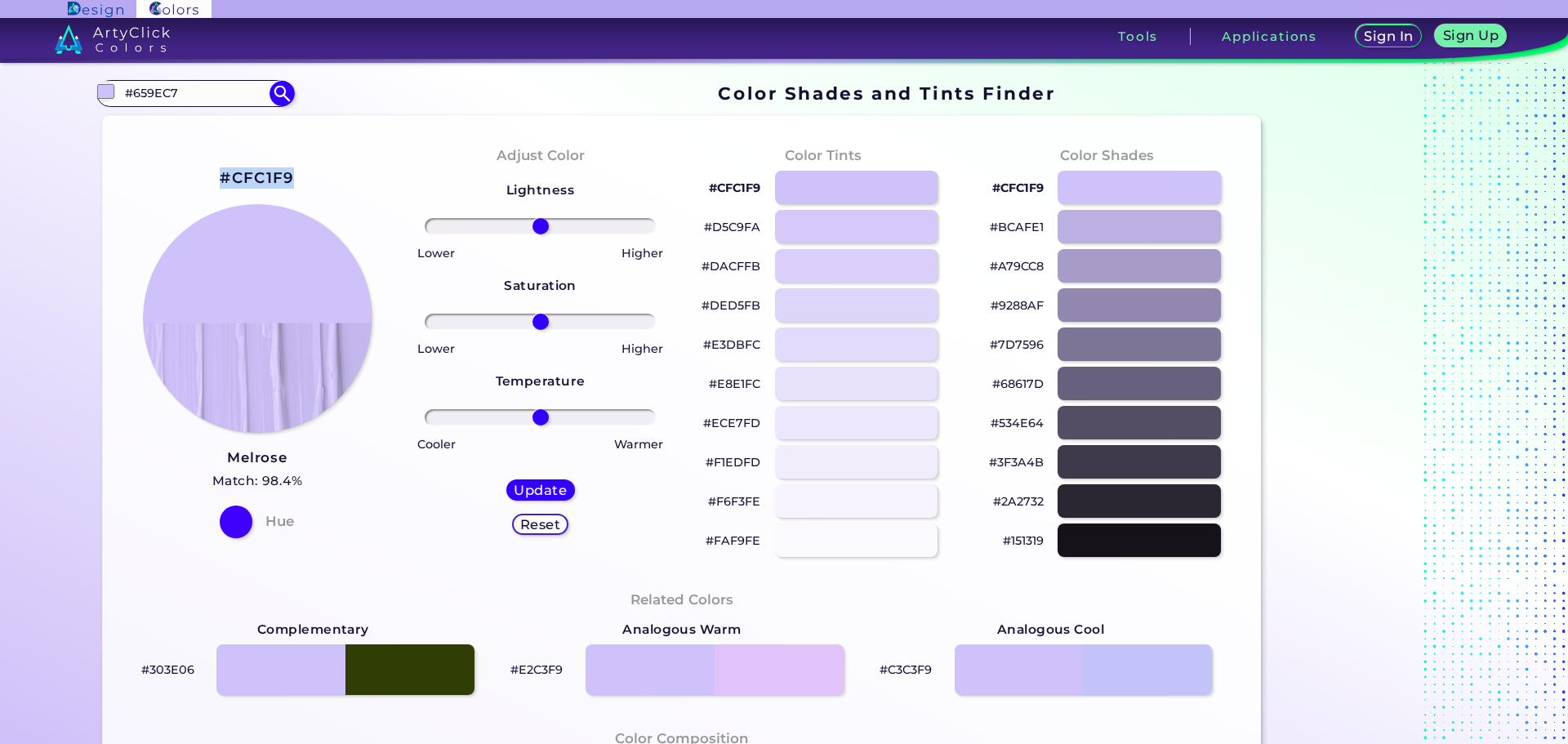
drag, startPoint x: 205, startPoint y: 178, endPoint x: 297, endPoint y: 178, distance: 92.0
click at [297, 178] on div "#CFC1F9 Melrose Match: 98.4% Hue" at bounding box center [257, 351] width 284 height 444
click at [317, 167] on div "#CFC1F9 Melrose Match: 98.4% Hue" at bounding box center [257, 351] width 284 height 444
drag, startPoint x: 304, startPoint y: 186, endPoint x: 209, endPoint y: 189, distance: 95.0
click at [209, 189] on div "#CFC1F9 Melrose Match: 98.4% Hue" at bounding box center [257, 351] width 284 height 444
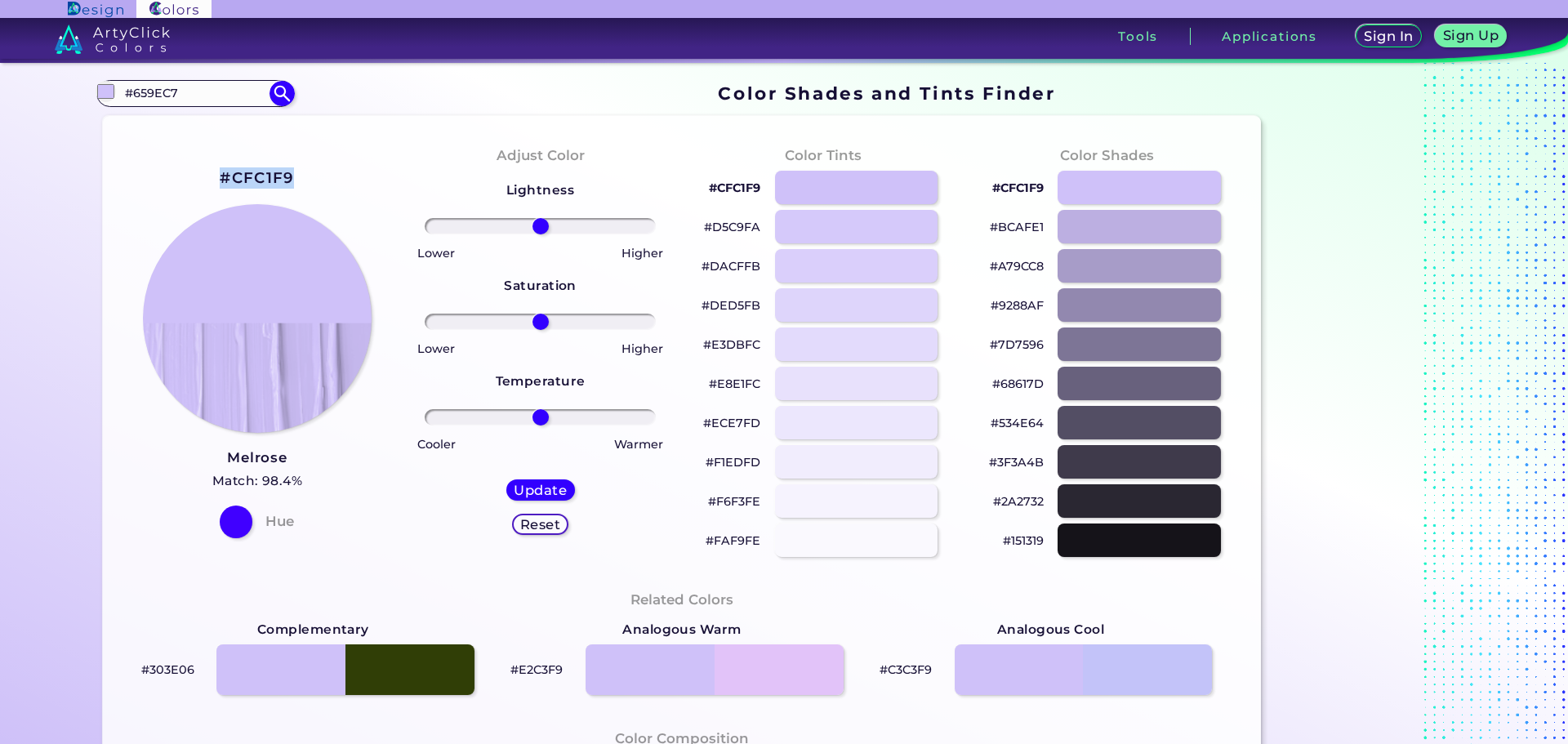
copy h2 "#CFC1F9"
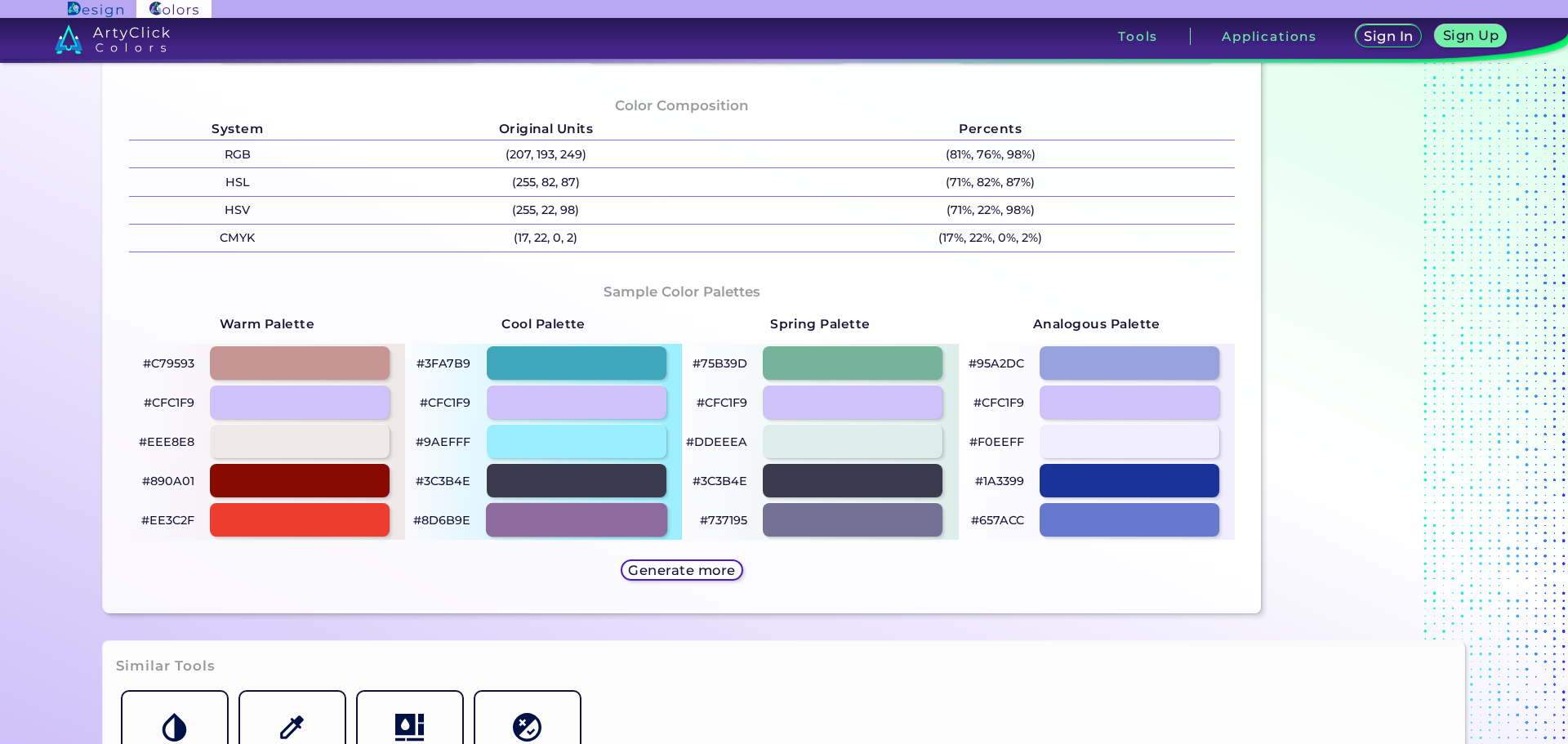
scroll to position [735, 0]
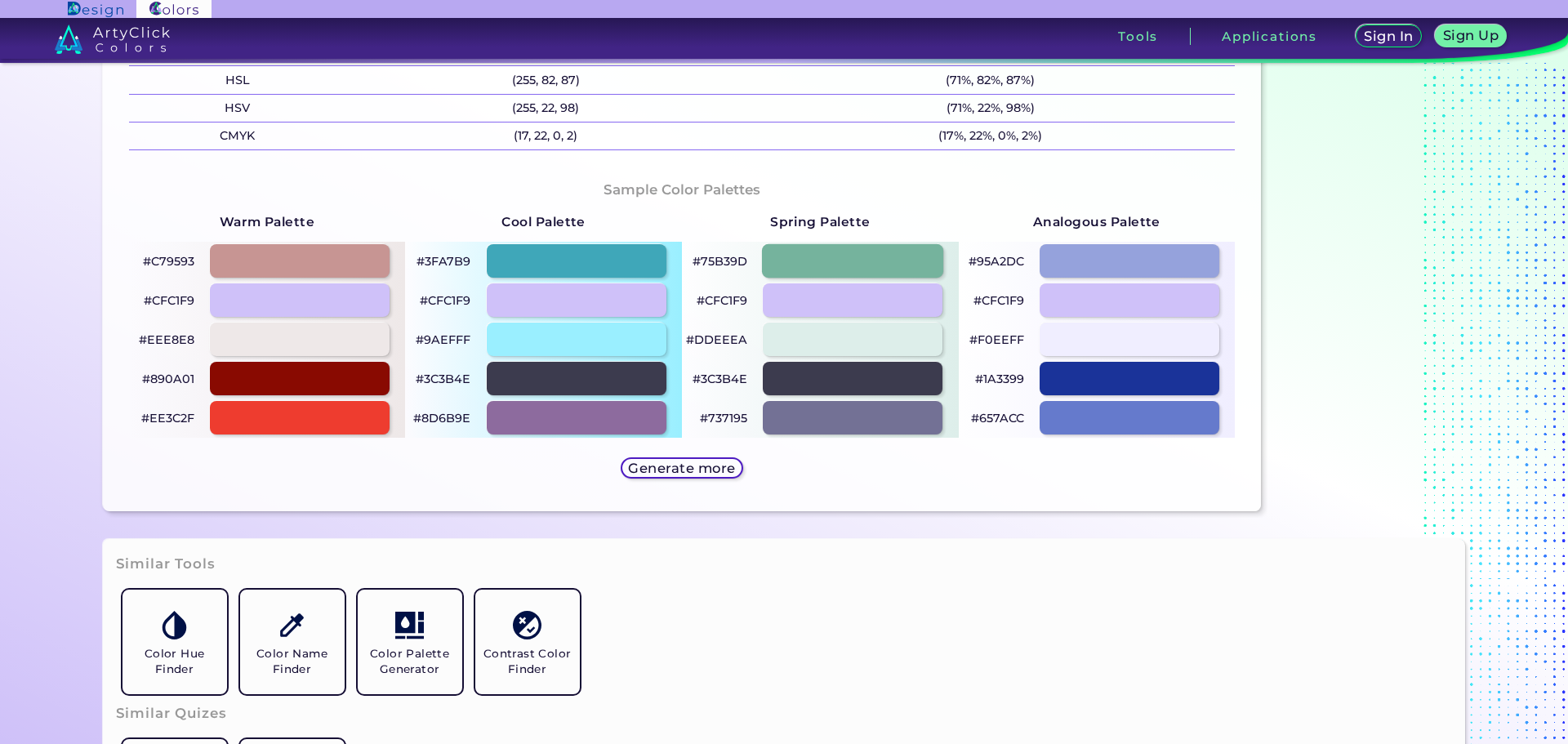
click at [834, 250] on div at bounding box center [852, 261] width 181 height 34
type input "#75b39d"
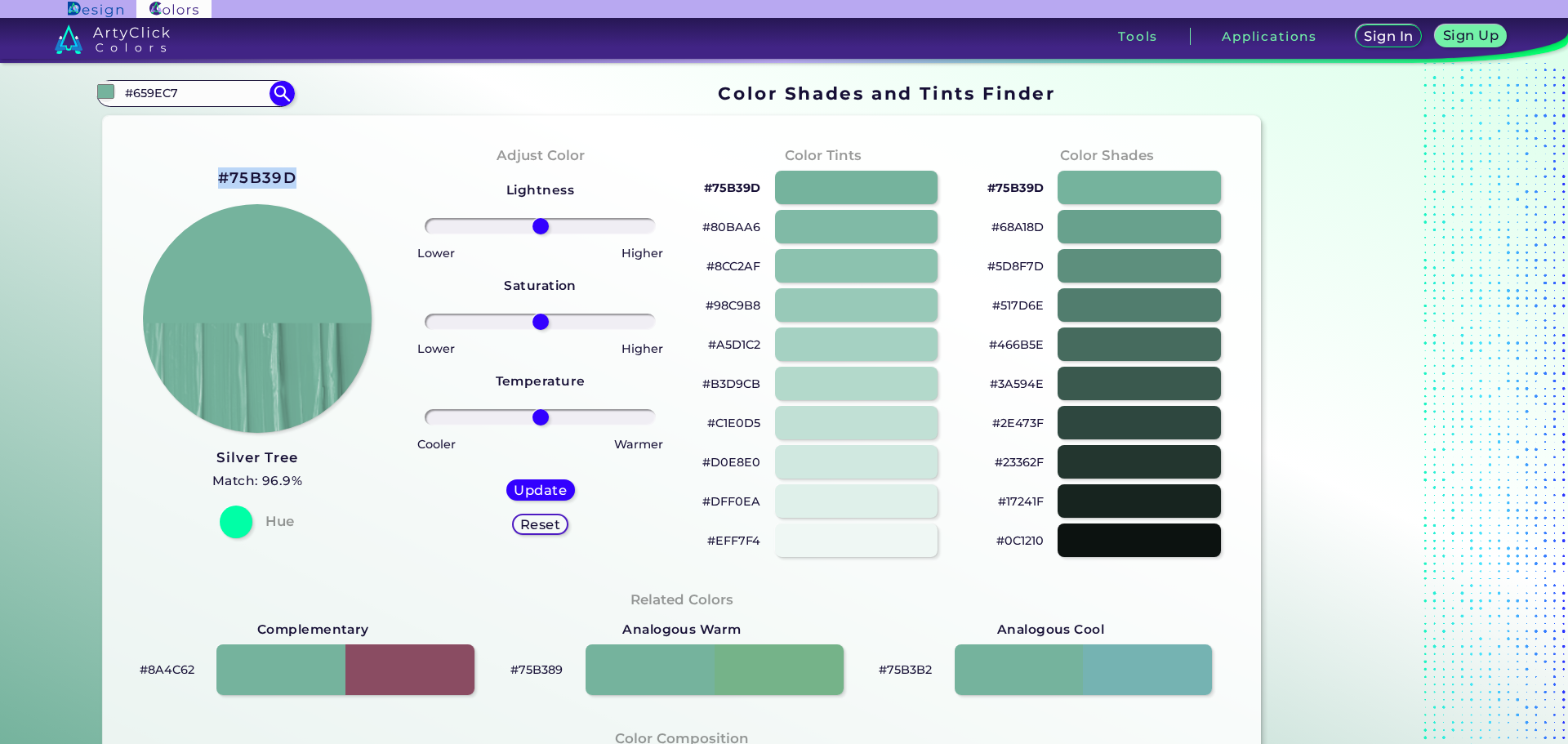
drag, startPoint x: 302, startPoint y: 173, endPoint x: 202, endPoint y: 191, distance: 101.6
click at [202, 191] on div "#75B39D Silver Tree Match: 96.9% Hue" at bounding box center [257, 351] width 284 height 444
copy h2 "#75B39D"
